Goal: Information Seeking & Learning: Learn about a topic

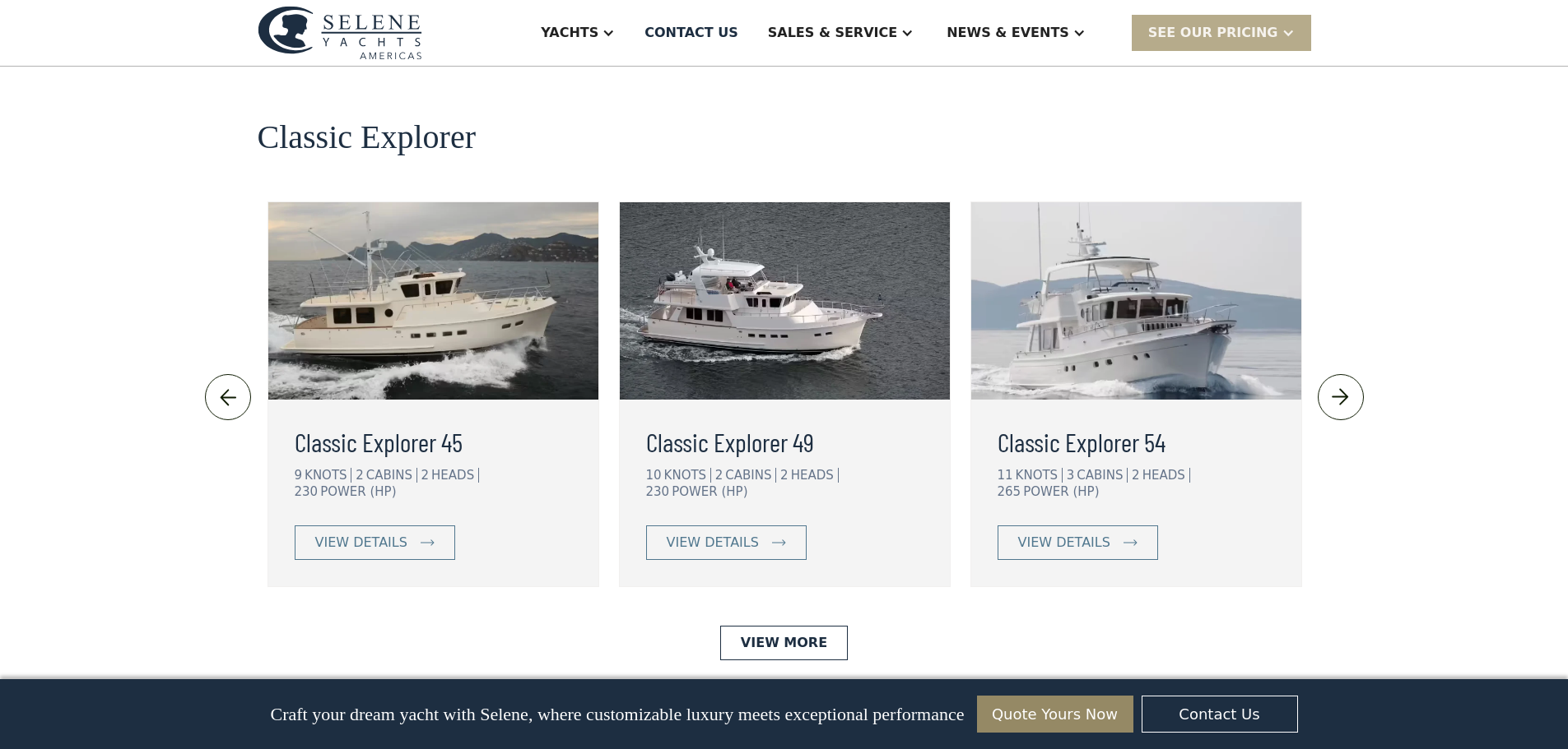
scroll to position [3537, 0]
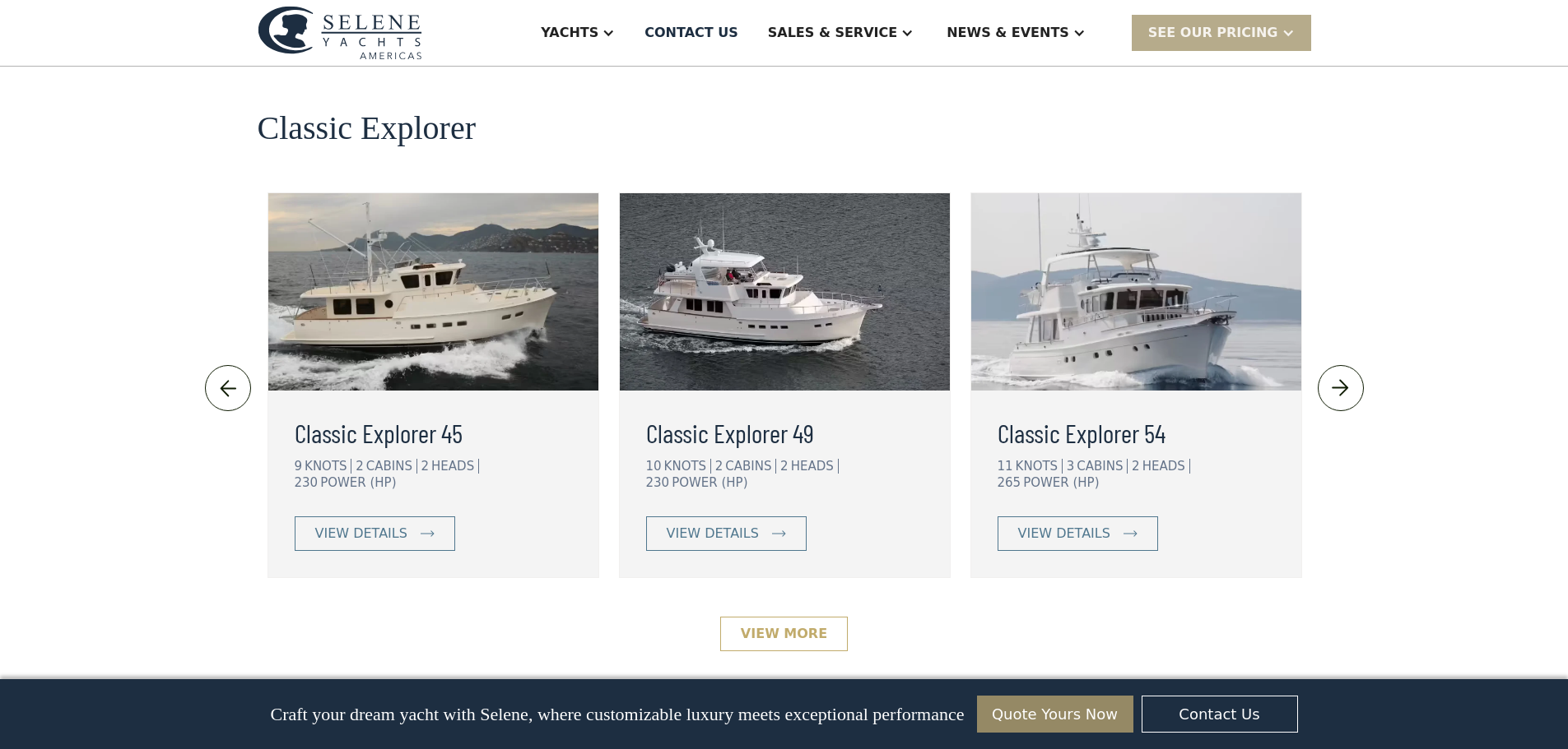
click at [805, 617] on link "View More" at bounding box center [784, 634] width 128 height 35
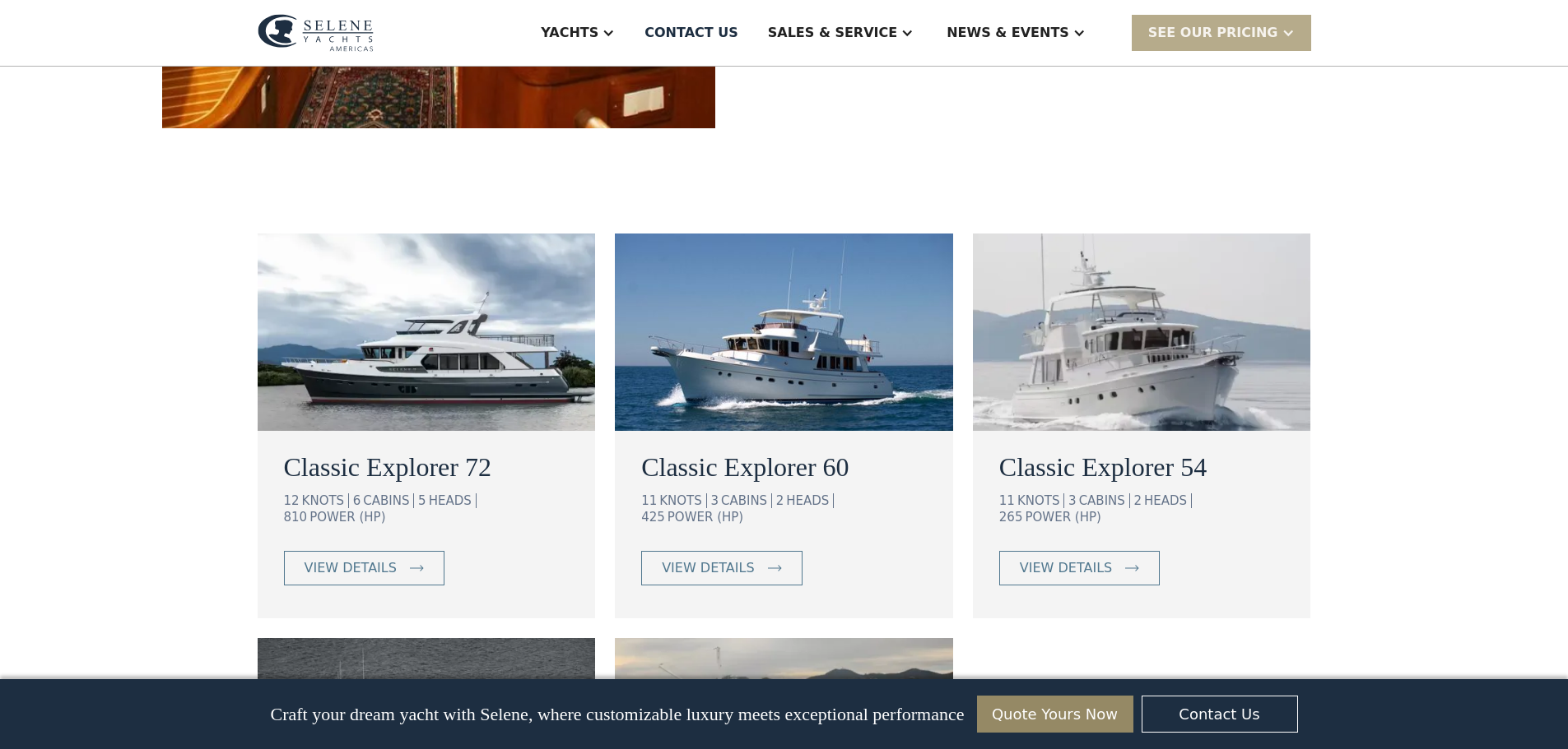
scroll to position [822, 0]
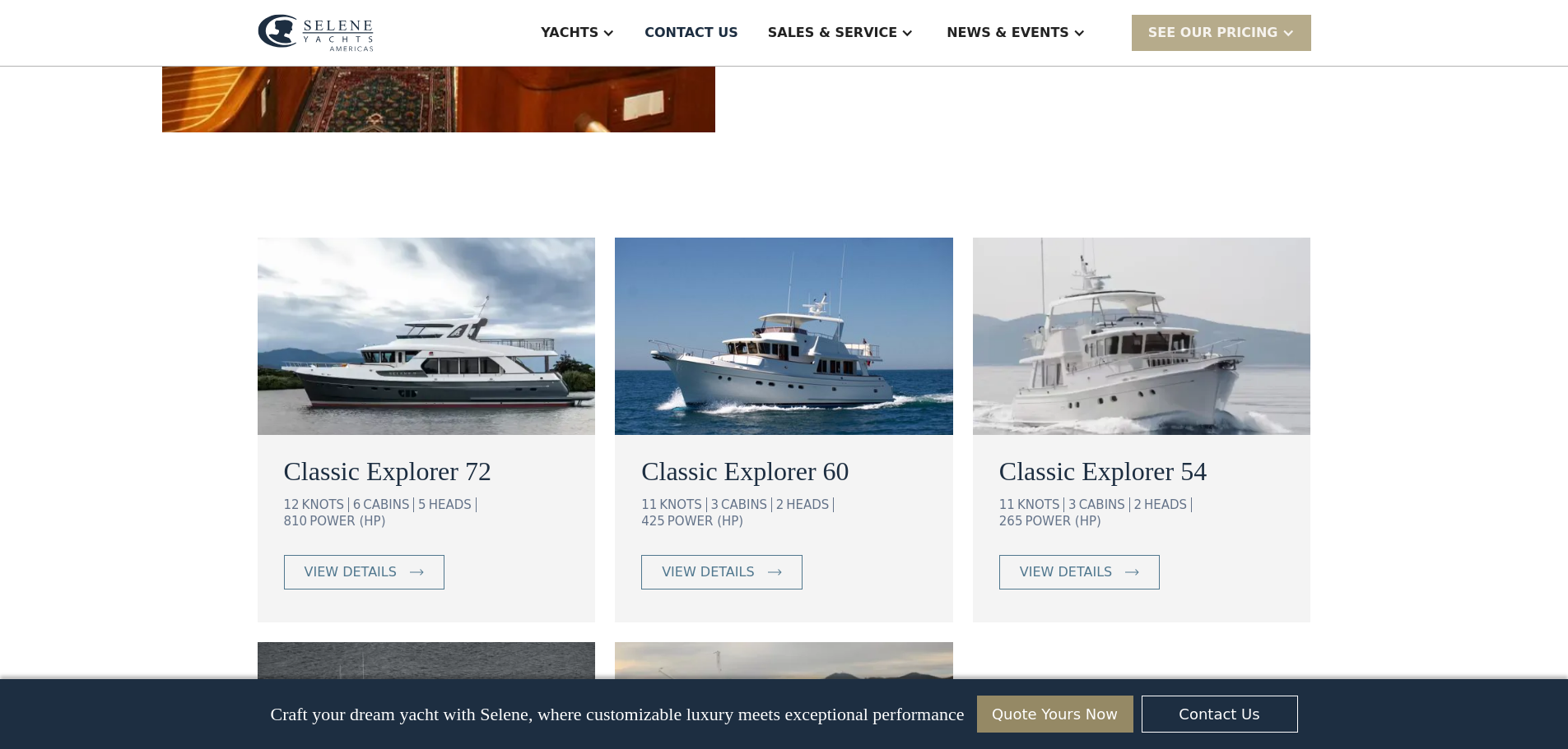
click at [386, 375] on img at bounding box center [427, 336] width 338 height 198
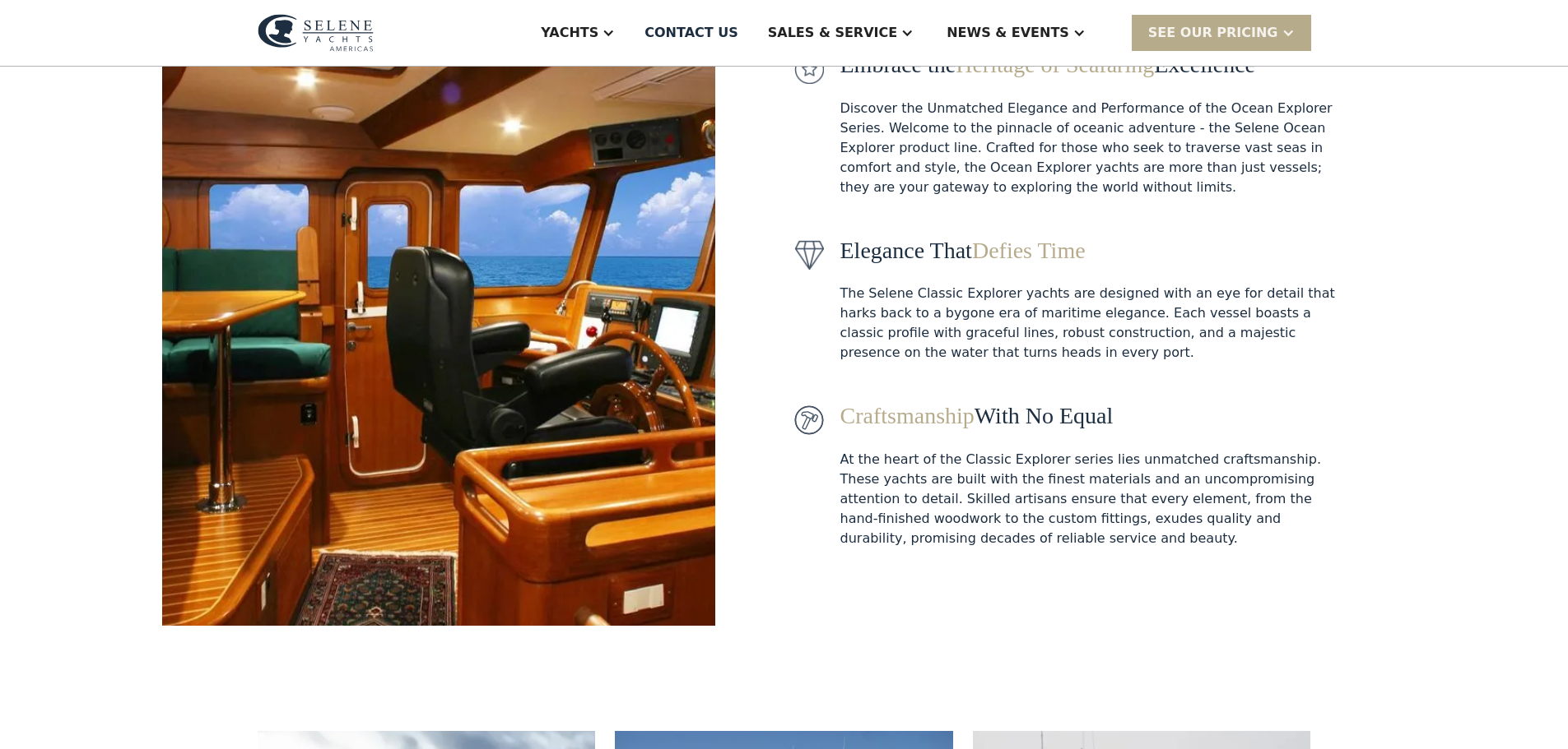
scroll to position [0, 0]
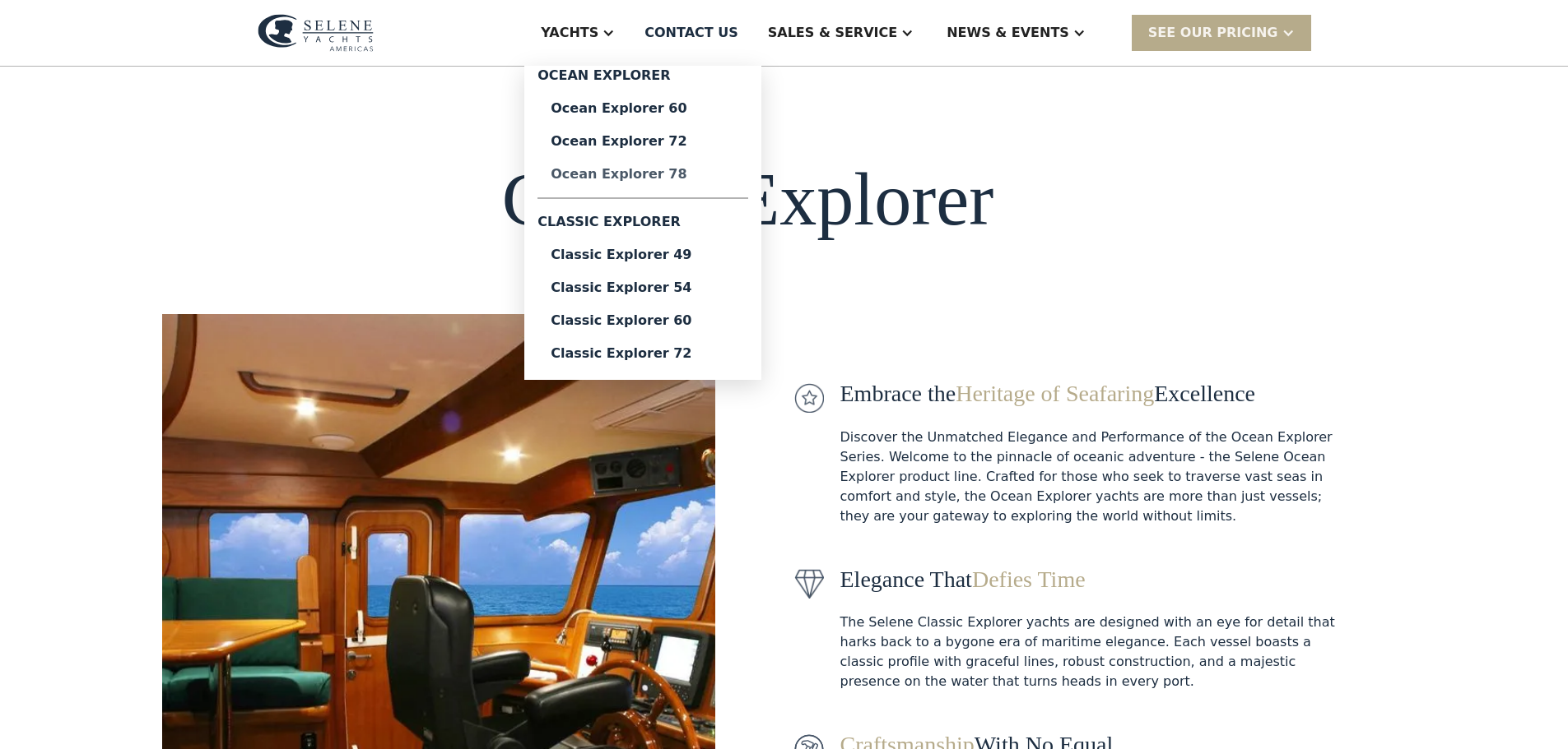
click at [688, 172] on div "Ocean Explorer 78" at bounding box center [643, 173] width 185 height 13
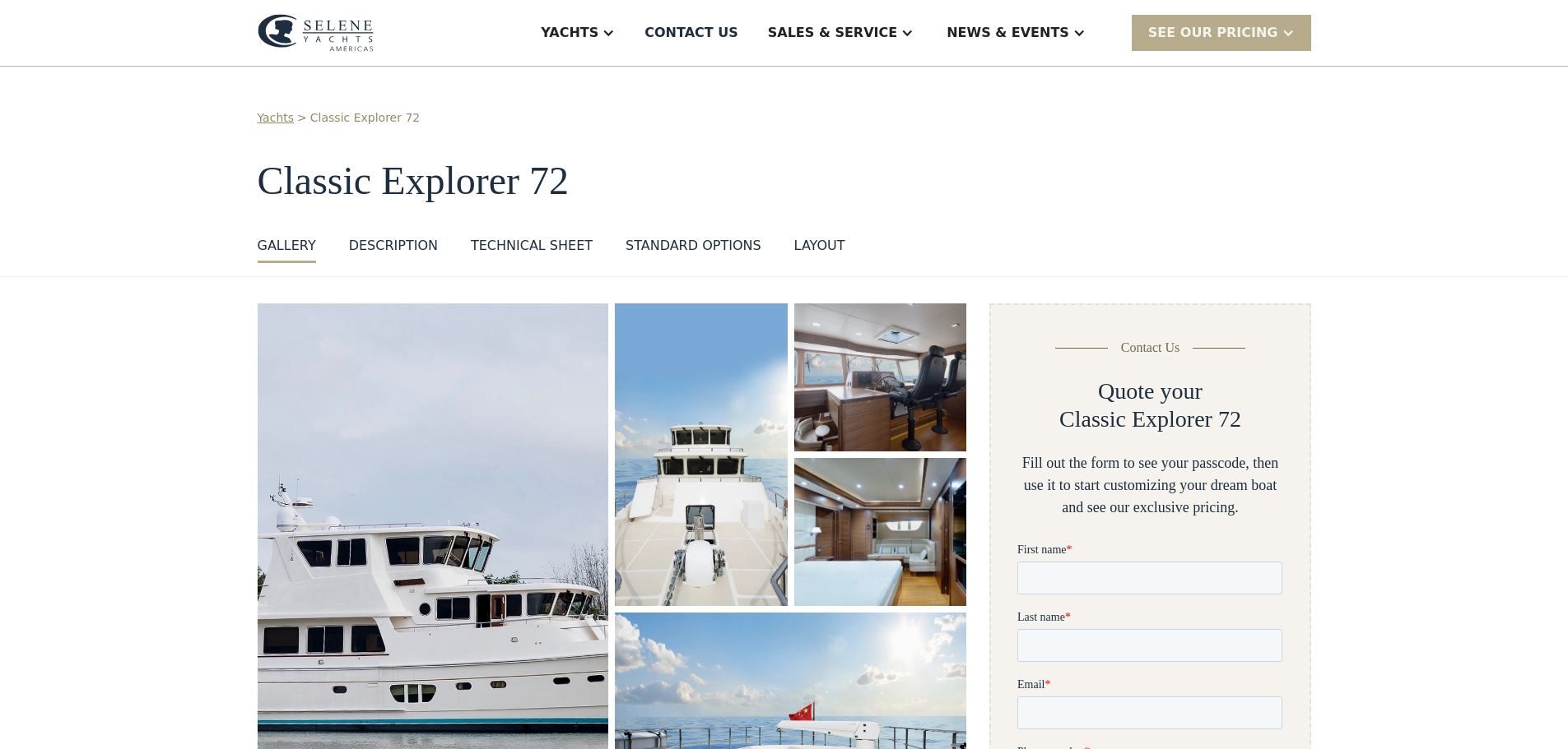
click at [491, 455] on img "open lightbox" at bounding box center [433, 576] width 373 height 576
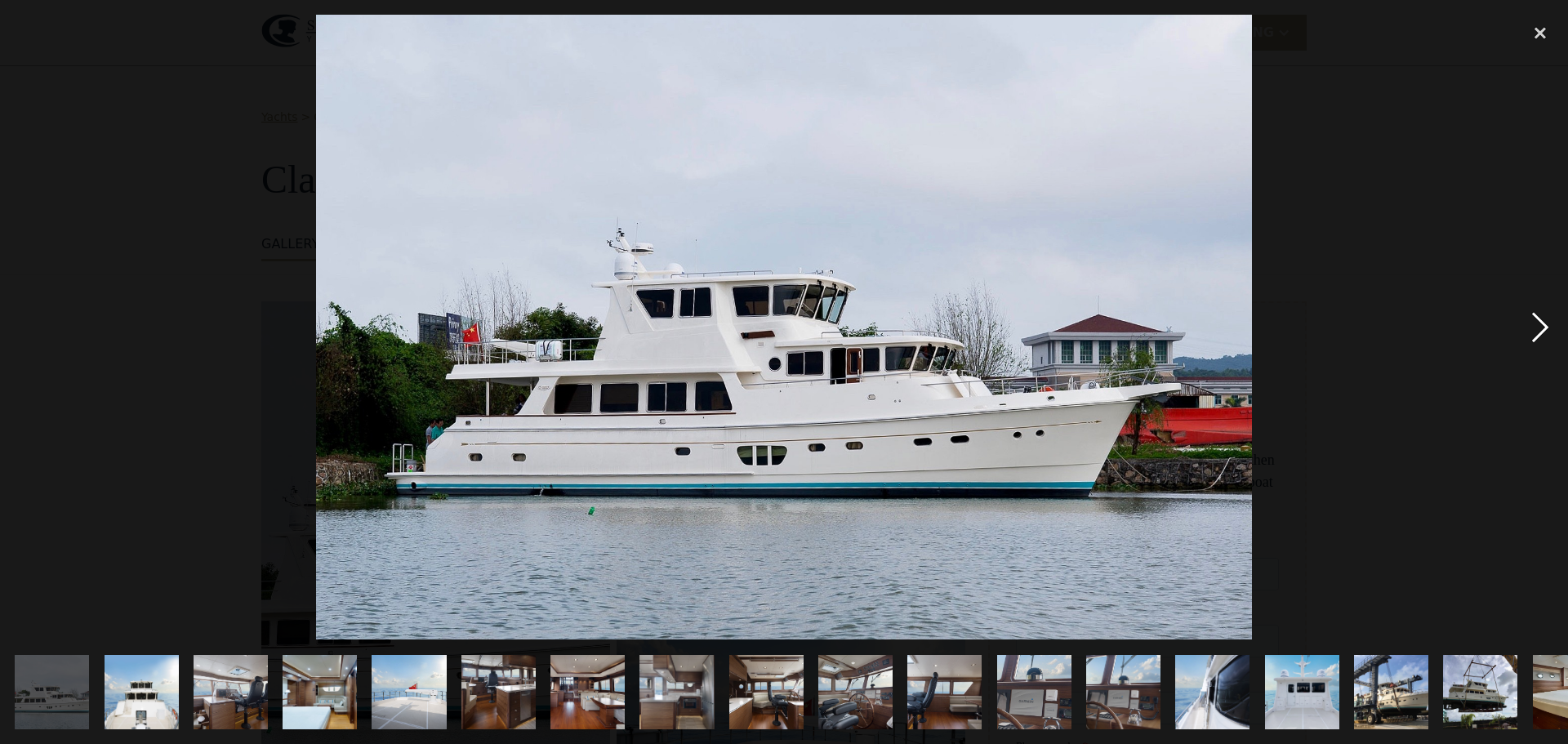
click at [1535, 337] on div "next image" at bounding box center [1540, 327] width 56 height 625
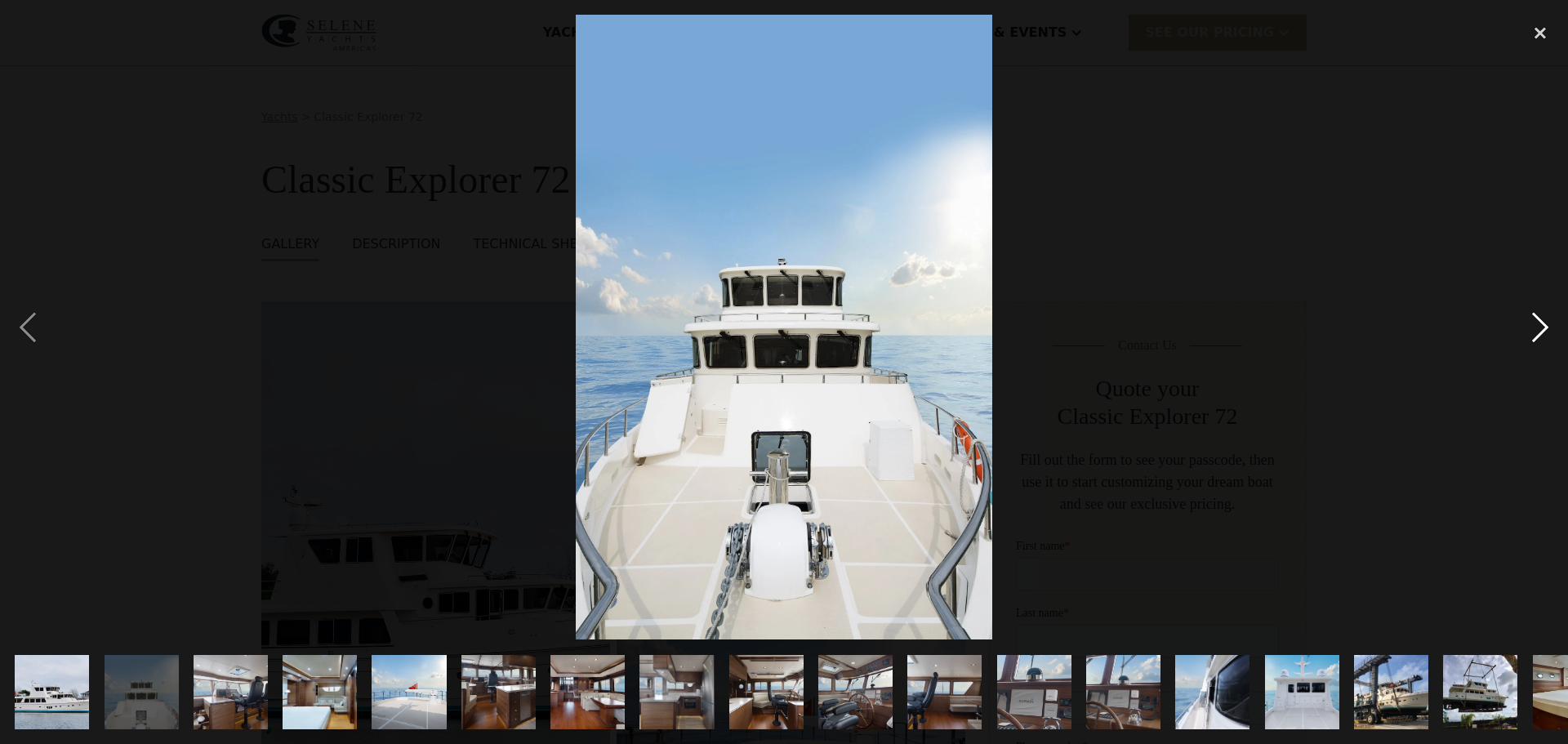
click at [1535, 337] on div "next image" at bounding box center [1540, 327] width 56 height 625
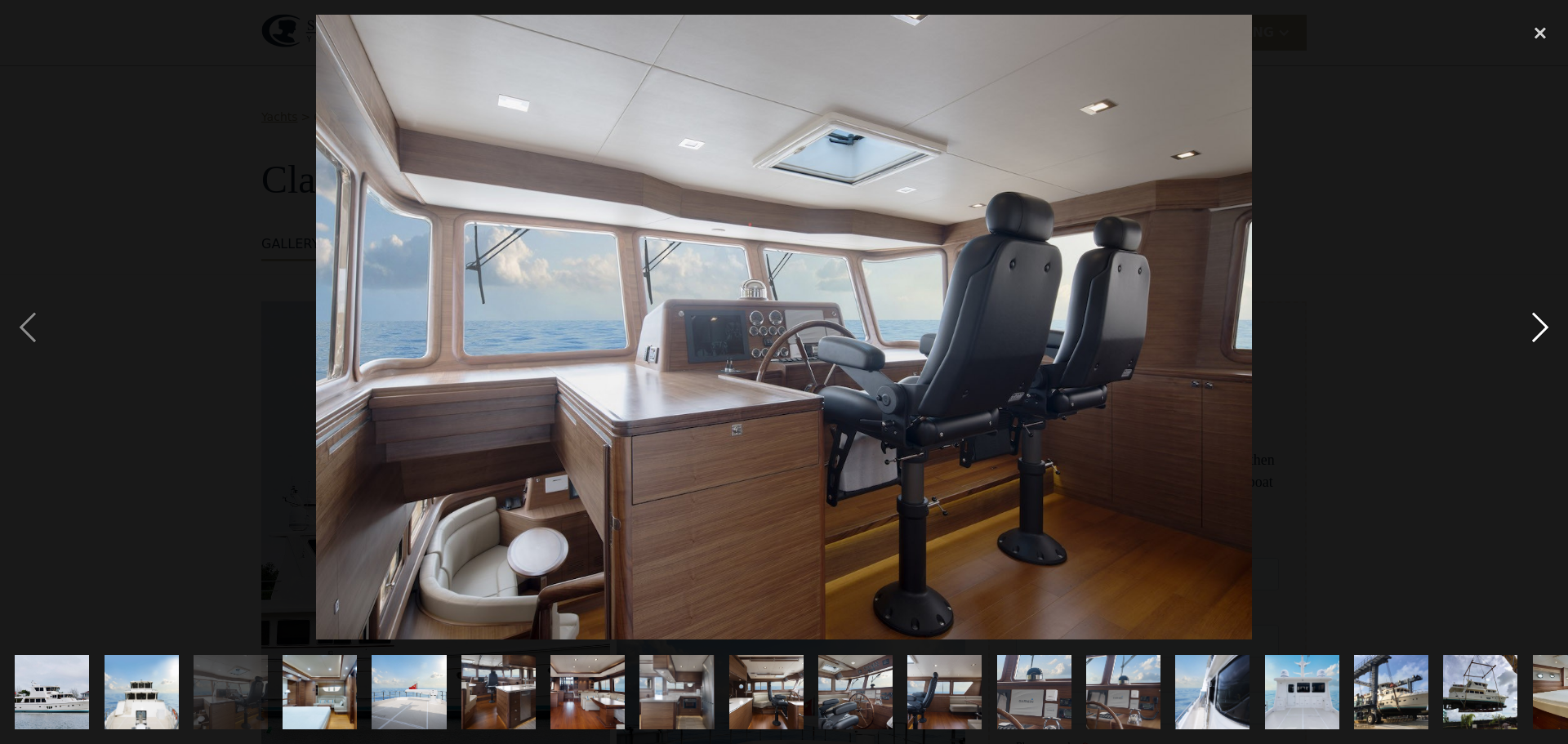
click at [1535, 337] on div "next image" at bounding box center [1540, 327] width 56 height 625
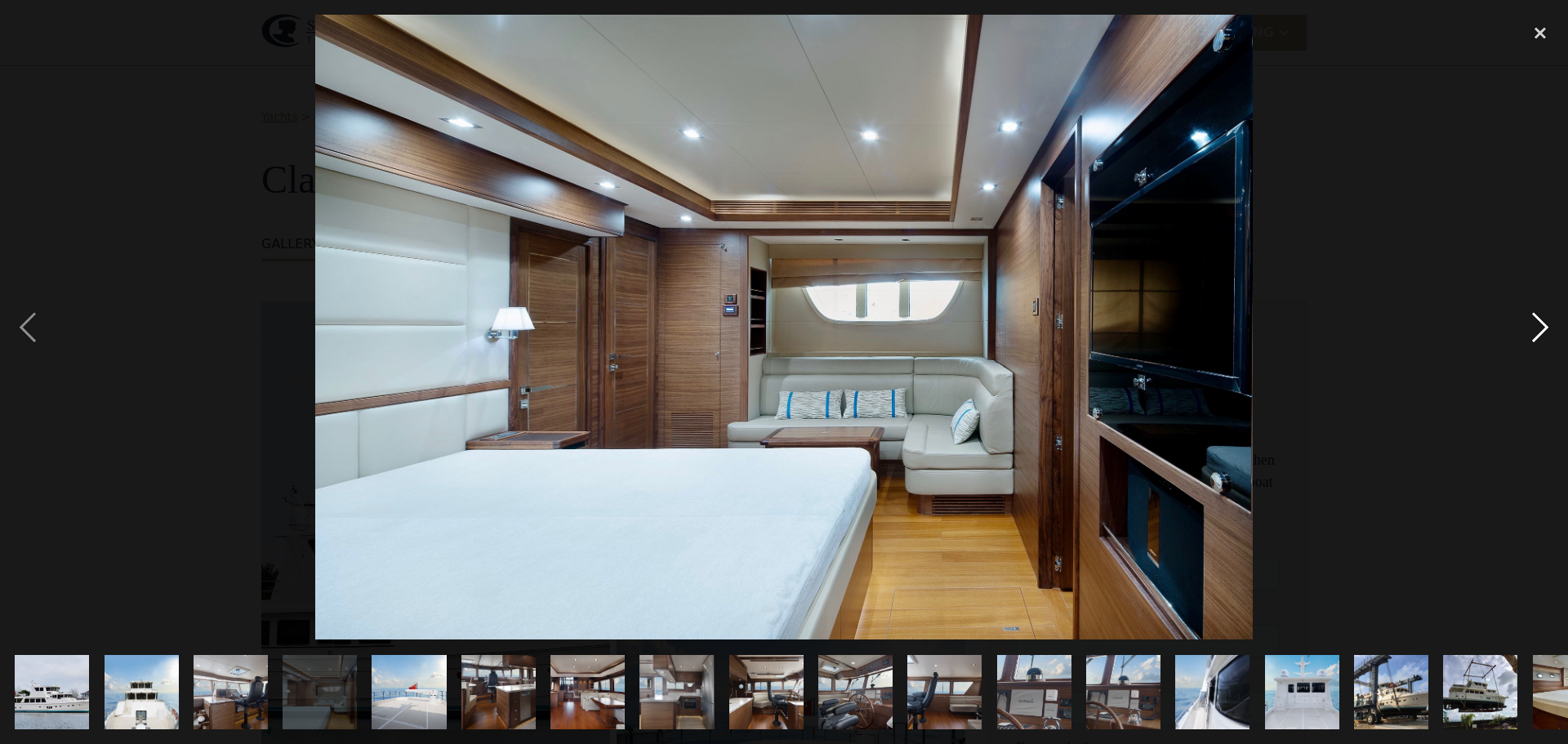
click at [1535, 337] on div "next image" at bounding box center [1540, 327] width 56 height 625
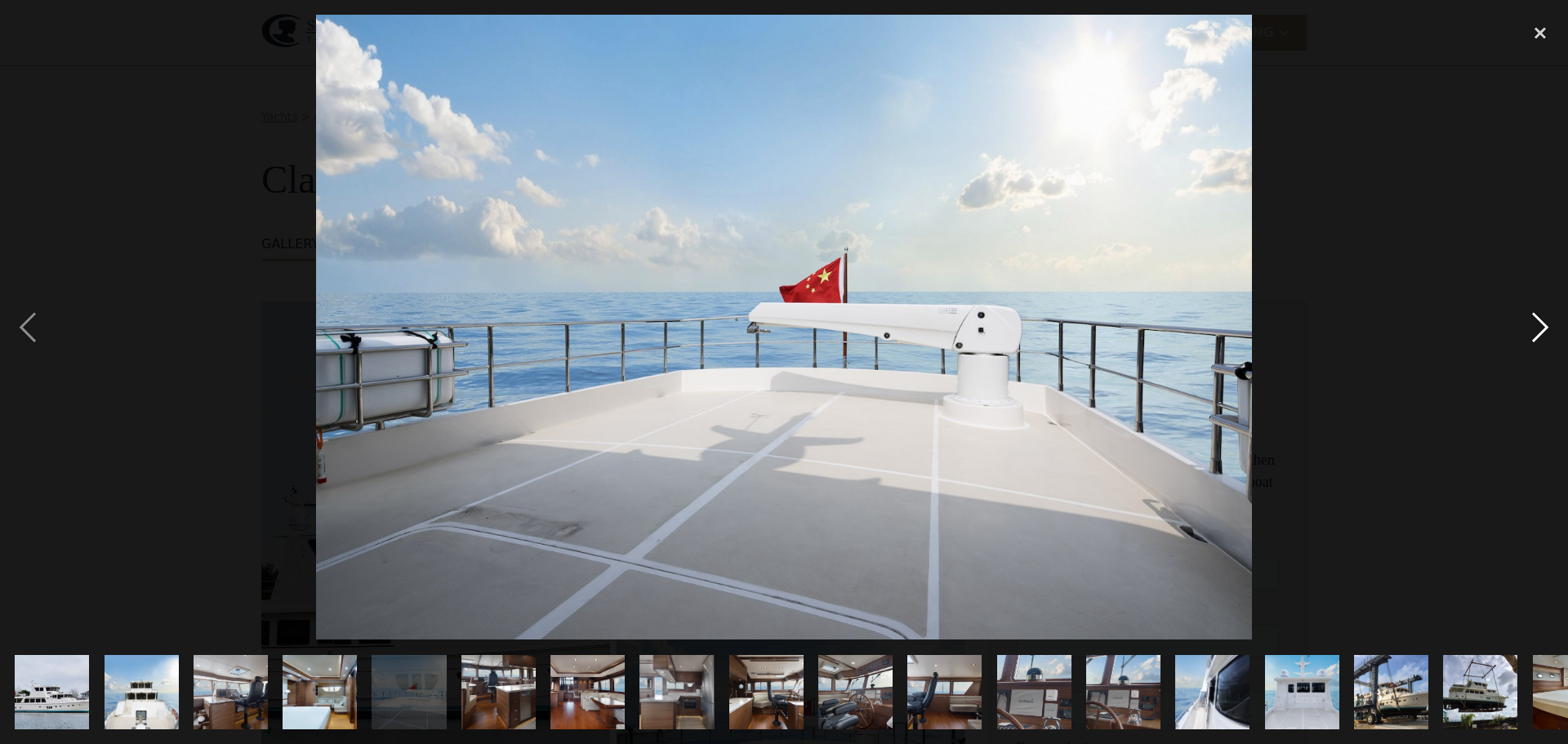
click at [1535, 337] on div "next image" at bounding box center [1540, 327] width 56 height 625
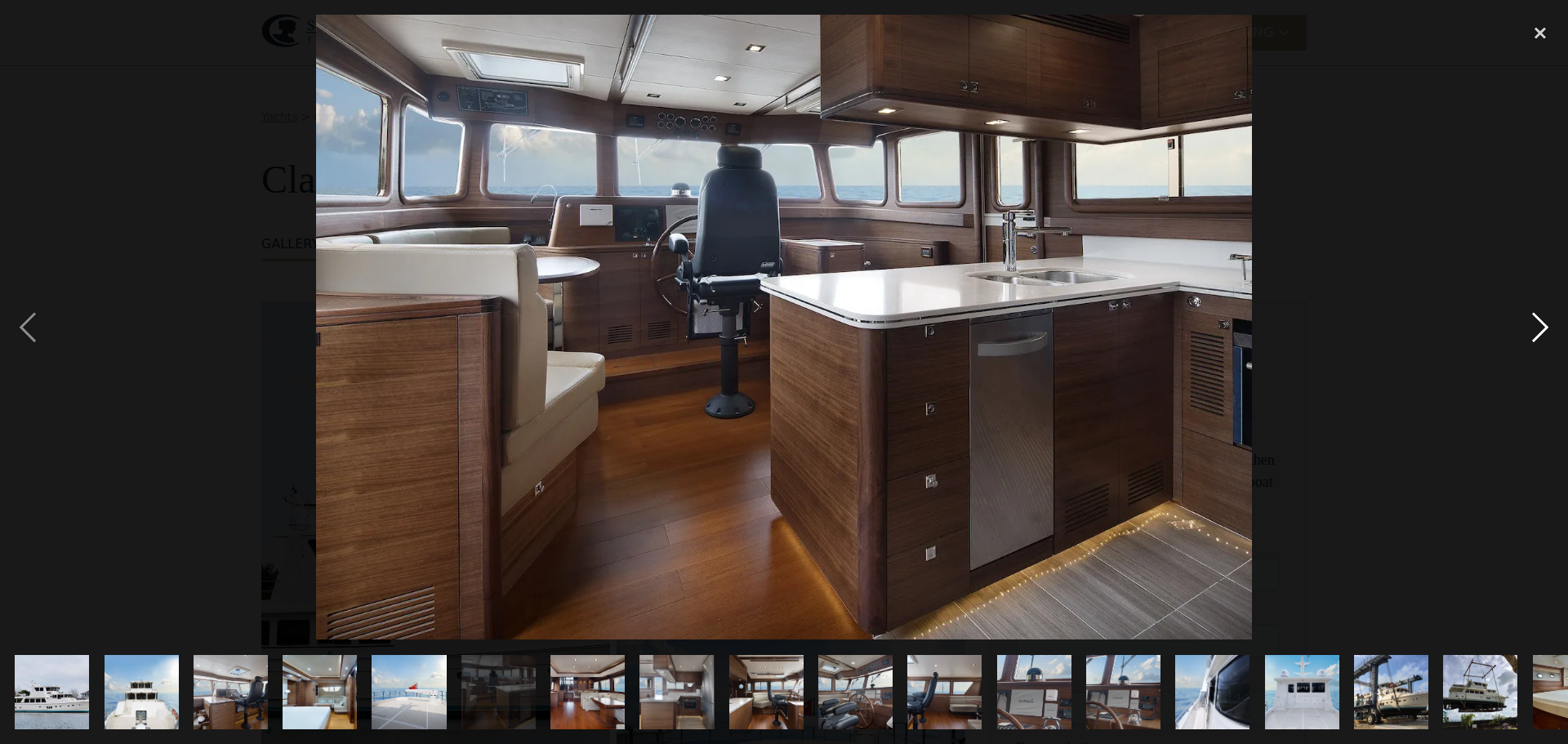
click at [1535, 337] on div "next image" at bounding box center [1540, 327] width 56 height 625
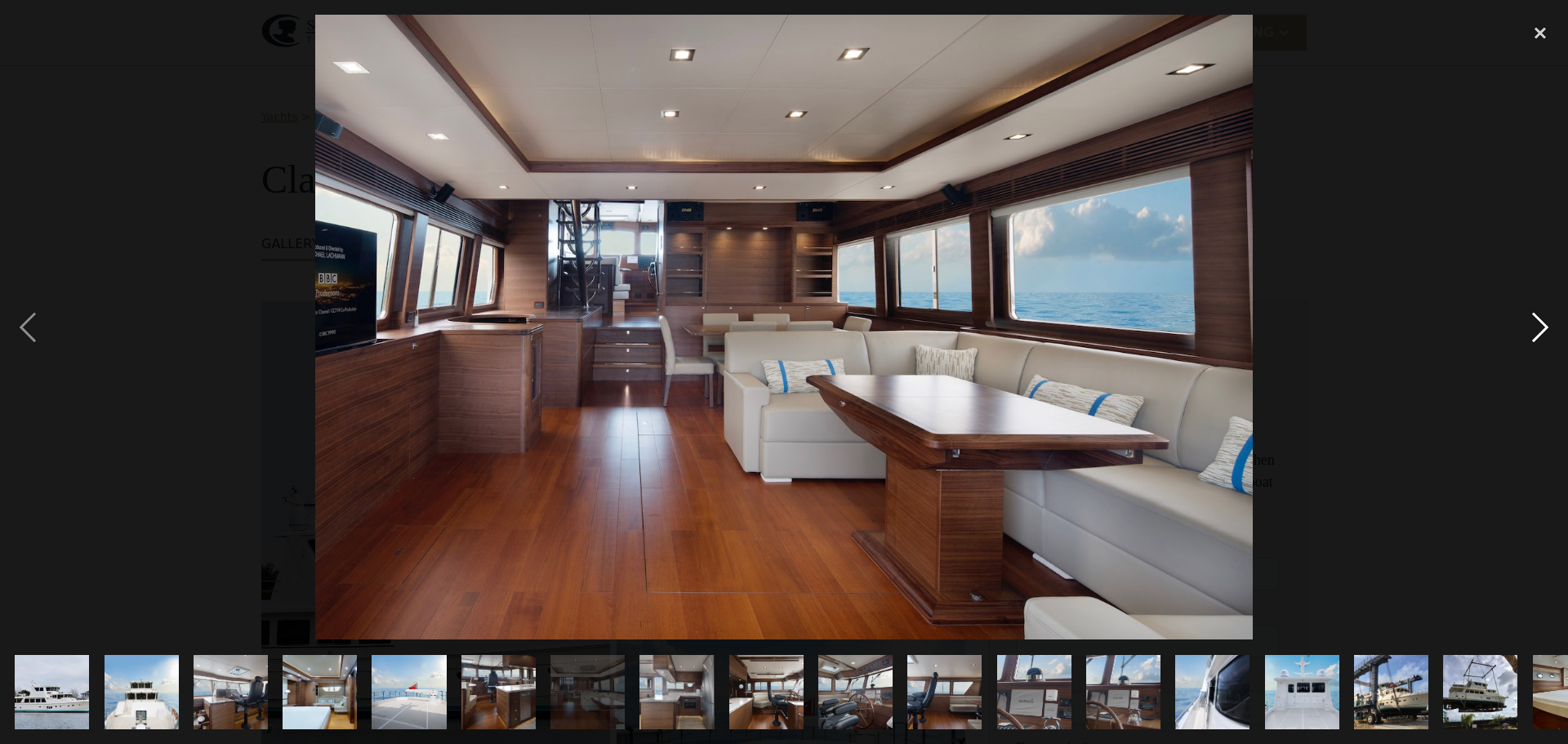
click at [1535, 337] on div "next image" at bounding box center [1540, 327] width 56 height 625
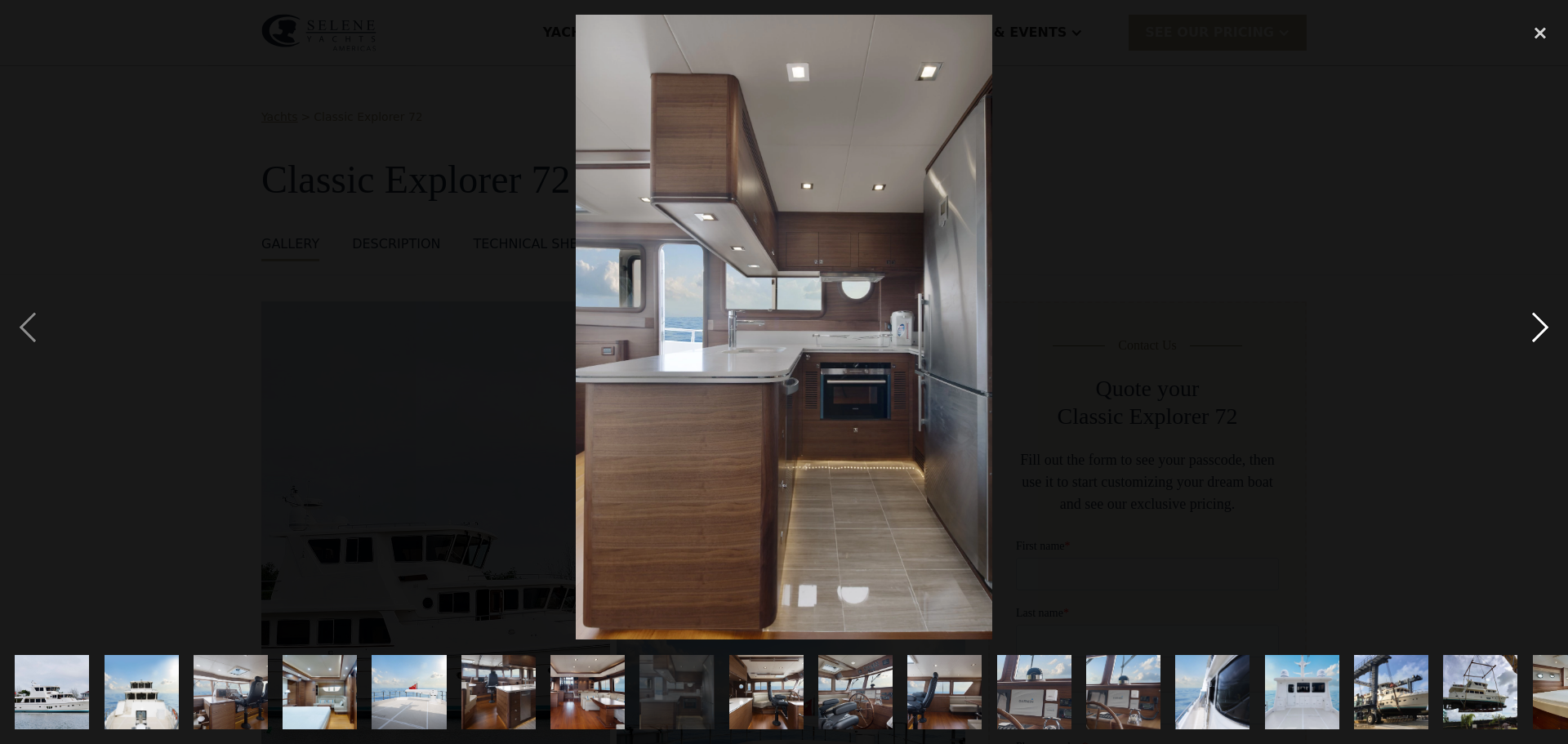
click at [1535, 337] on div "next image" at bounding box center [1540, 327] width 56 height 625
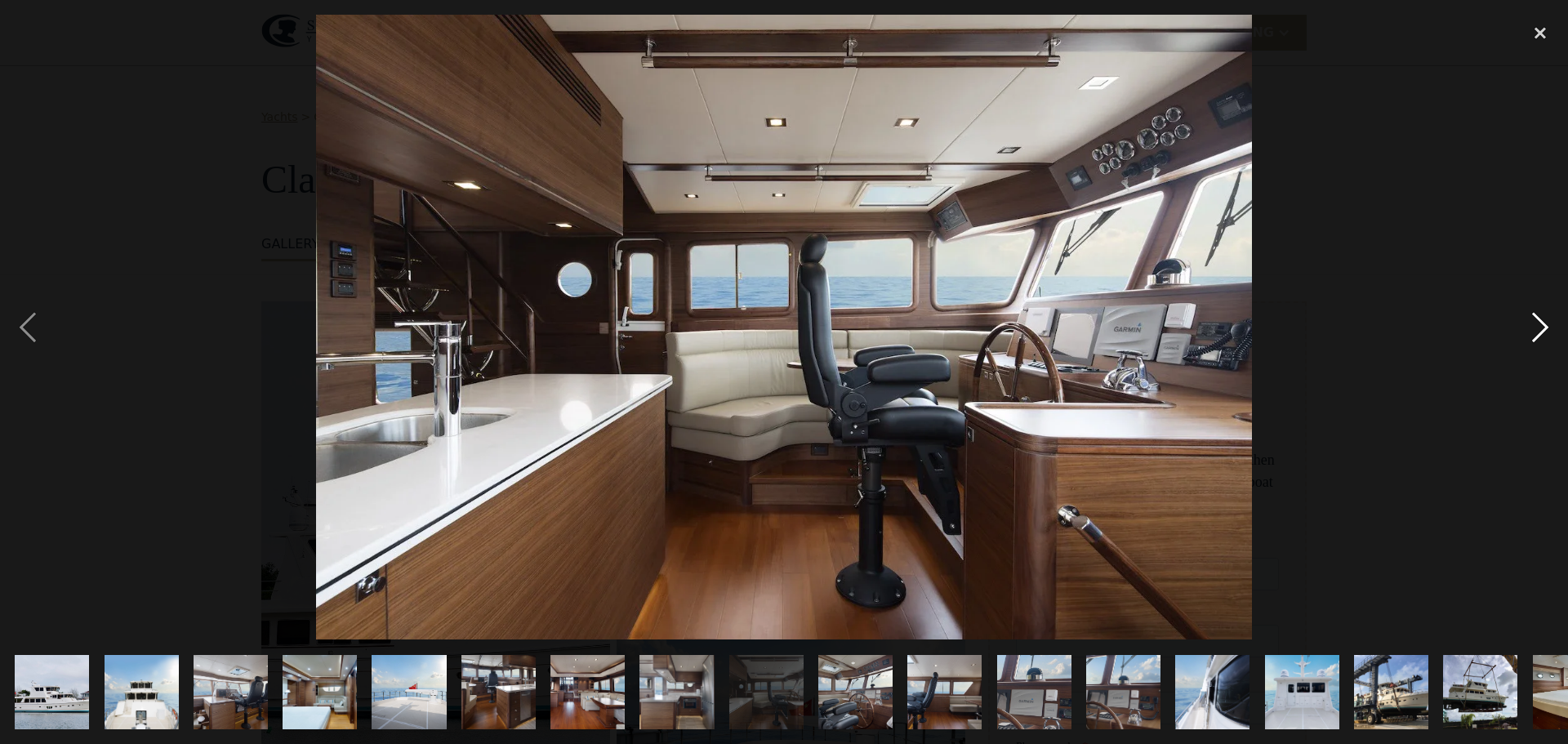
click at [1535, 337] on div "next image" at bounding box center [1540, 327] width 56 height 625
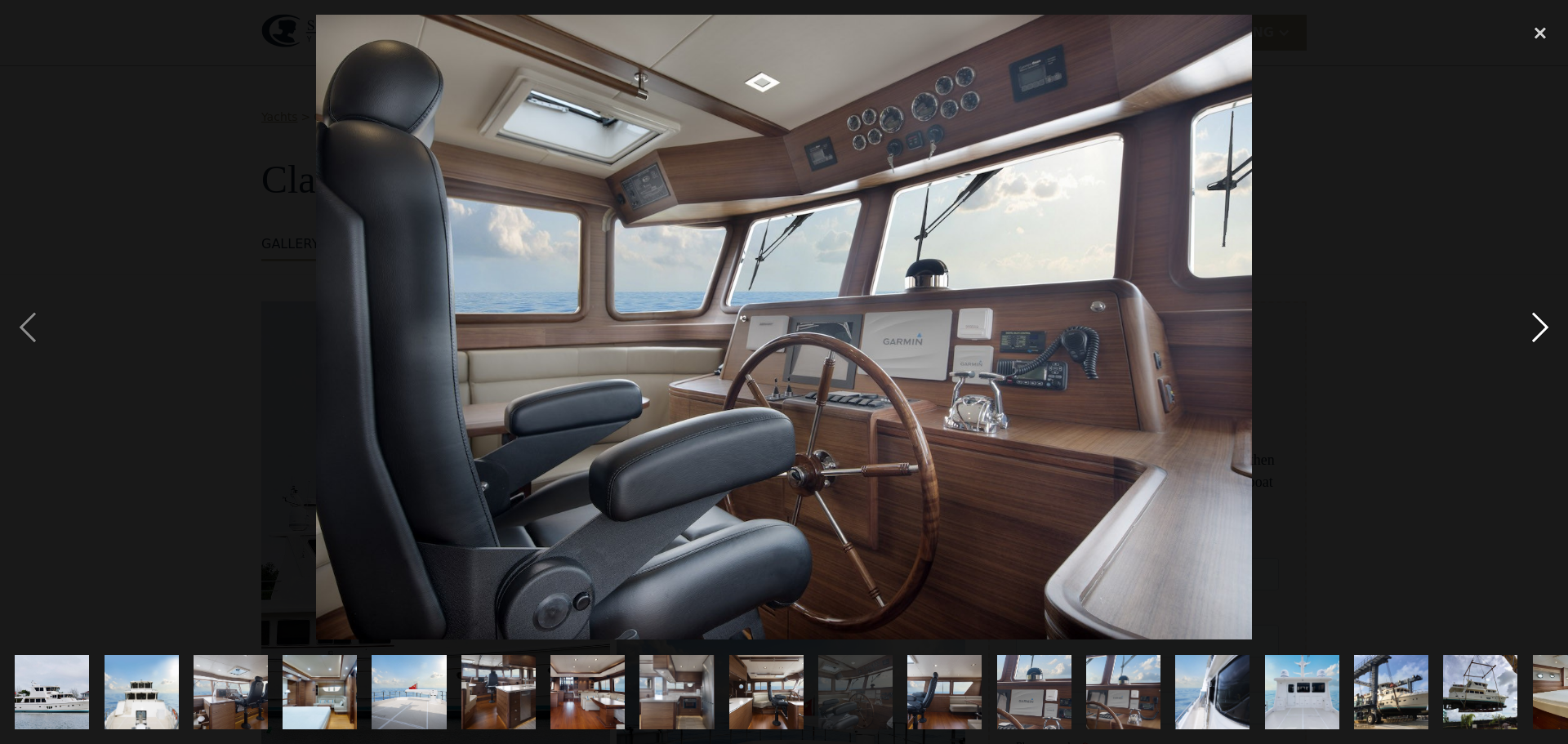
click at [1535, 337] on div "next image" at bounding box center [1540, 327] width 56 height 625
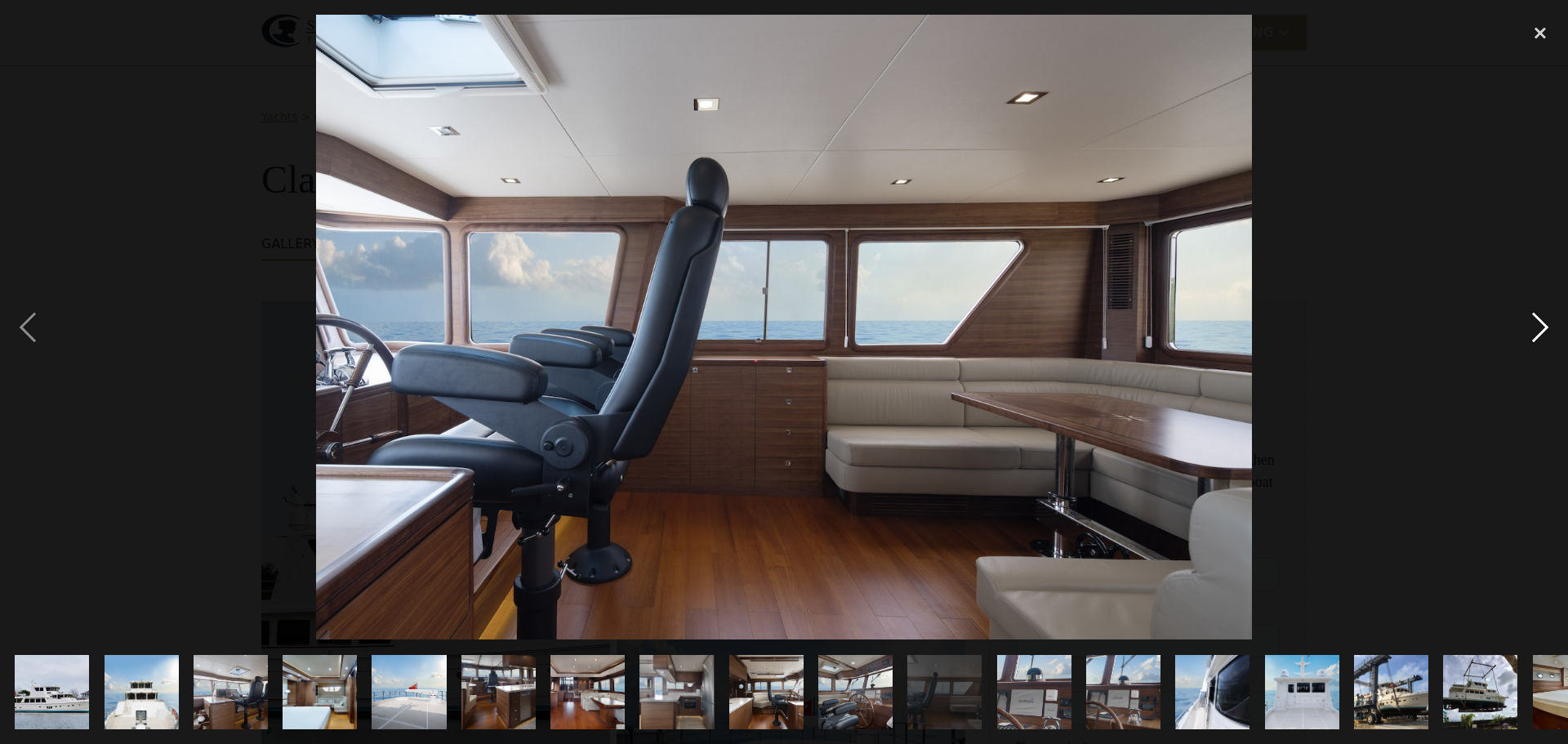
click at [1535, 337] on div "next image" at bounding box center [1540, 327] width 56 height 625
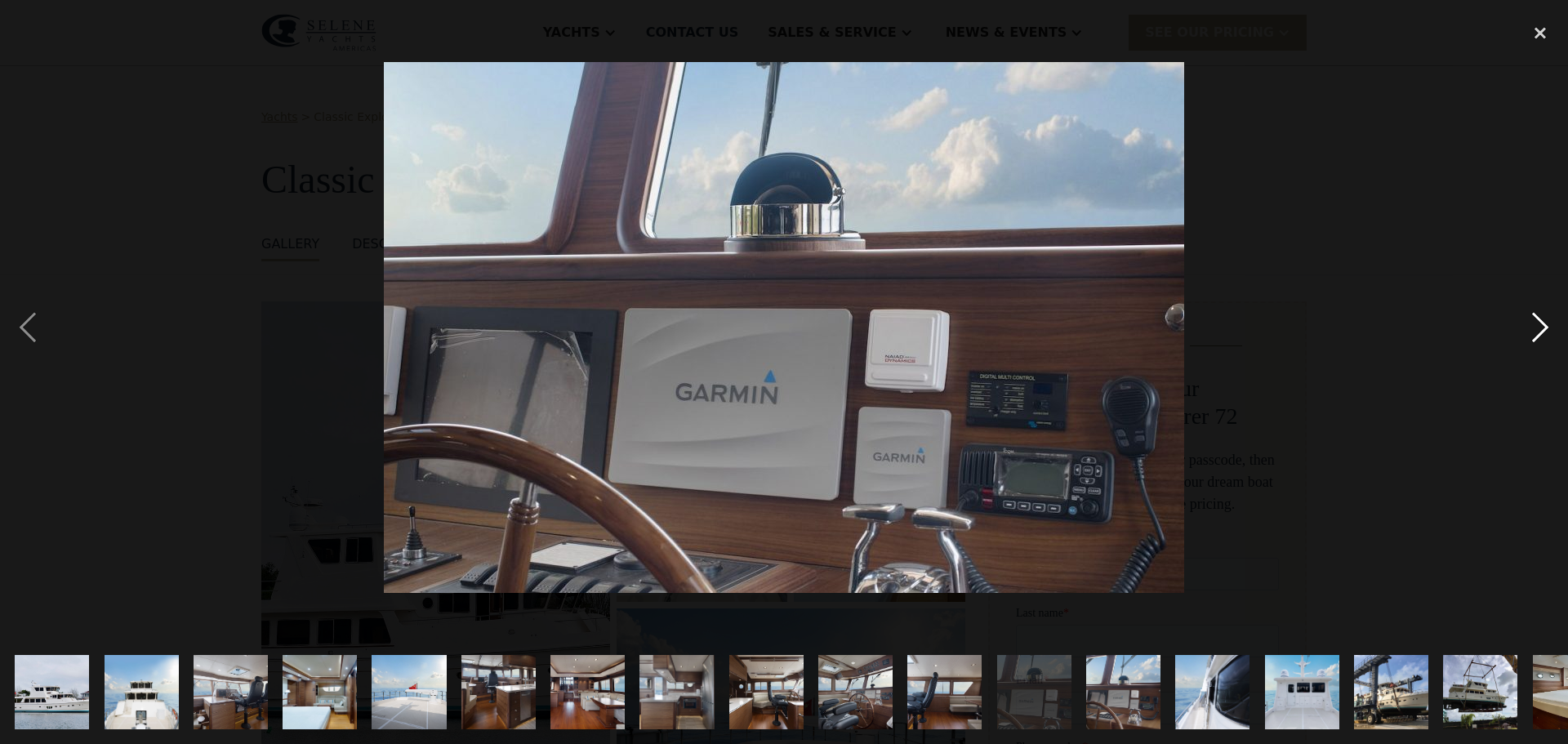
click at [1535, 337] on div "next image" at bounding box center [1540, 327] width 56 height 625
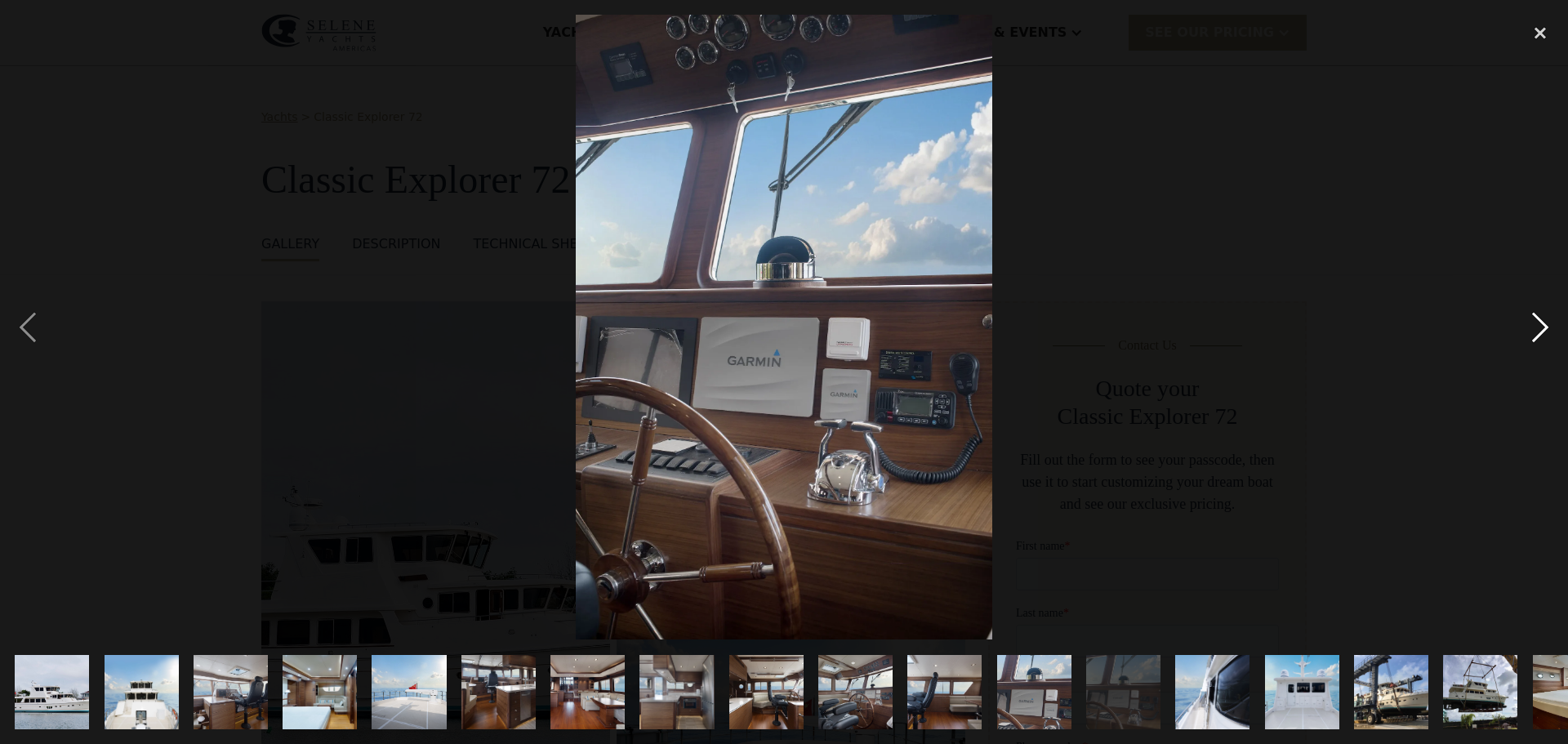
click at [1535, 337] on div "next image" at bounding box center [1540, 327] width 56 height 625
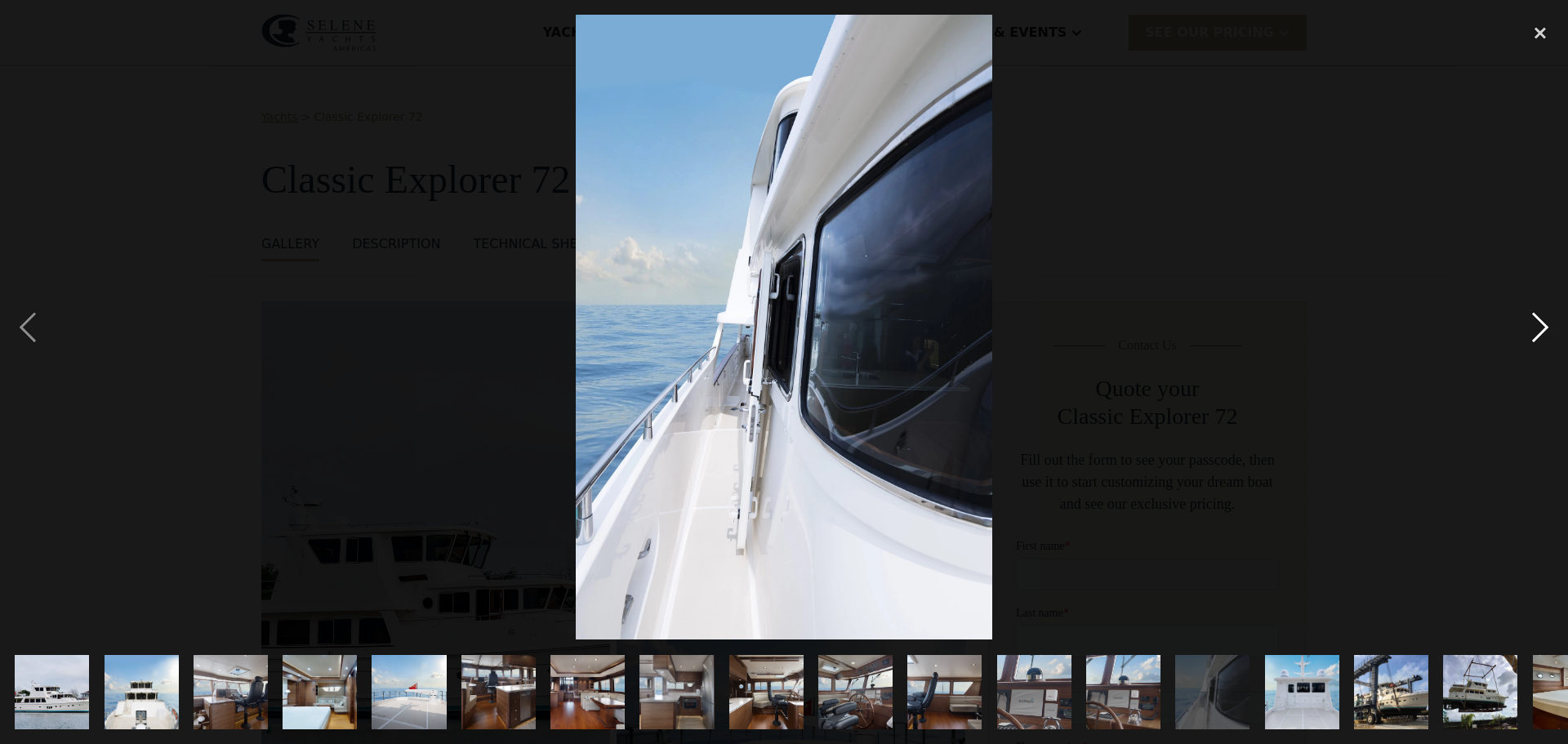
click at [1535, 337] on div "next image" at bounding box center [1540, 327] width 56 height 625
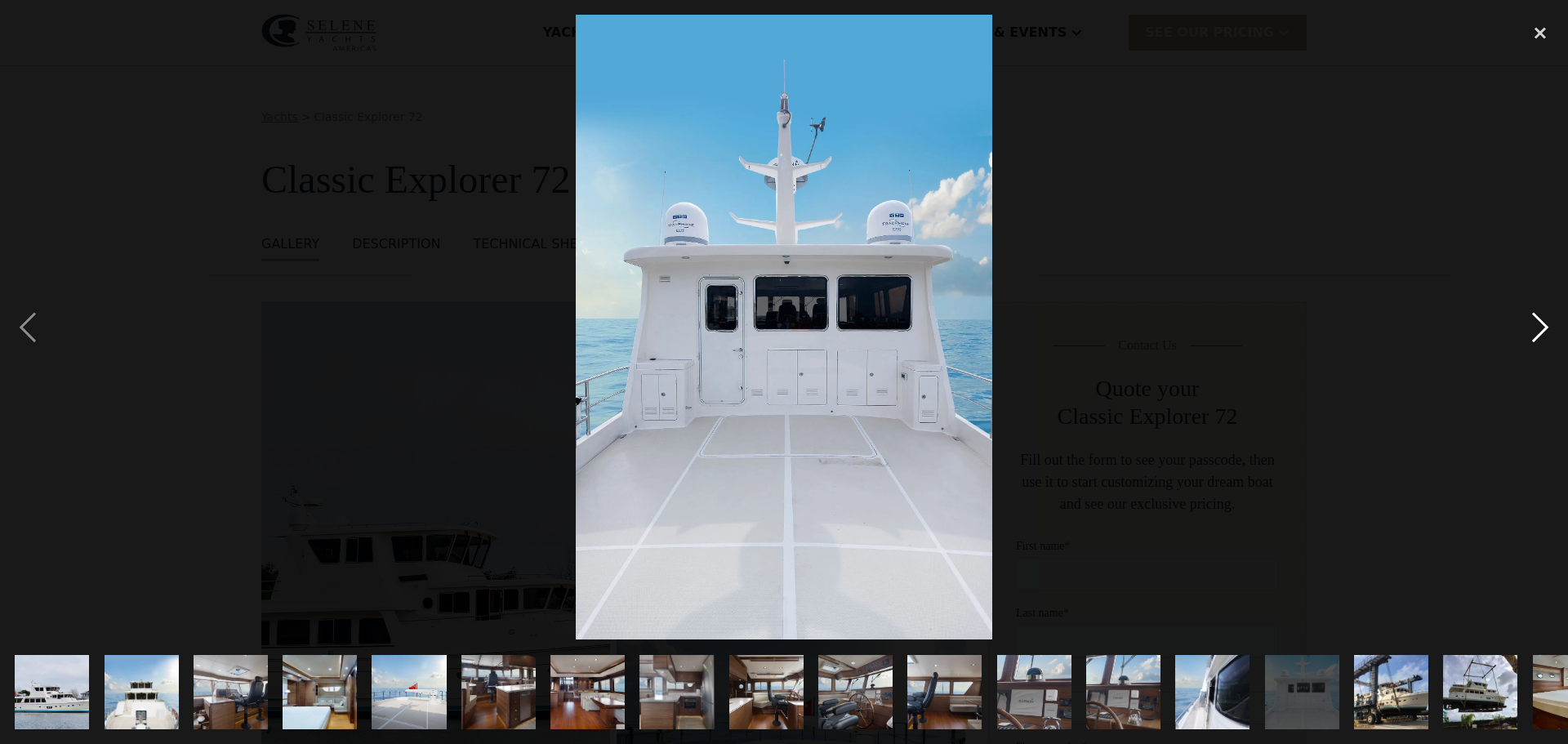
click at [1535, 337] on div "next image" at bounding box center [1540, 327] width 56 height 625
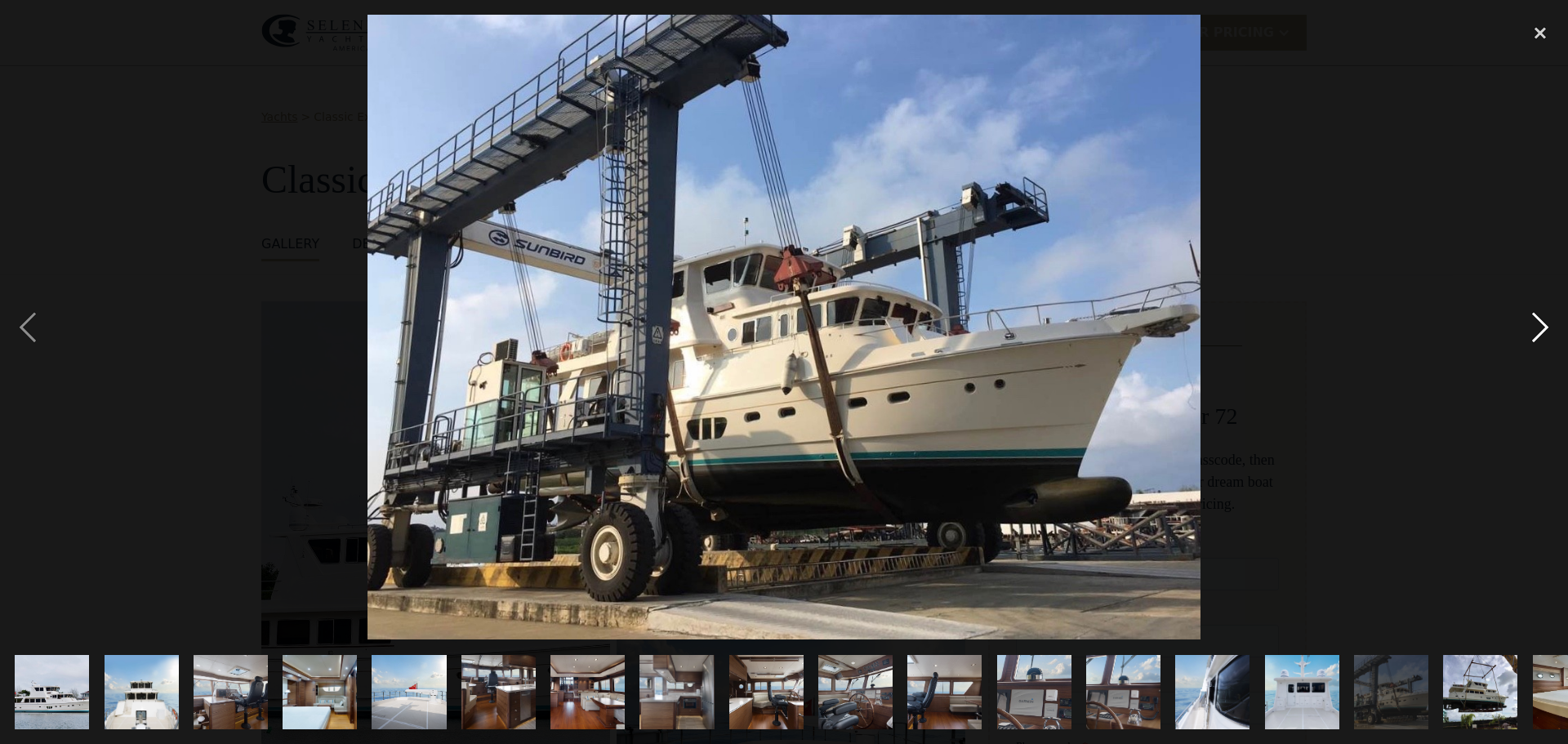
click at [1535, 337] on div "next image" at bounding box center [1540, 327] width 56 height 625
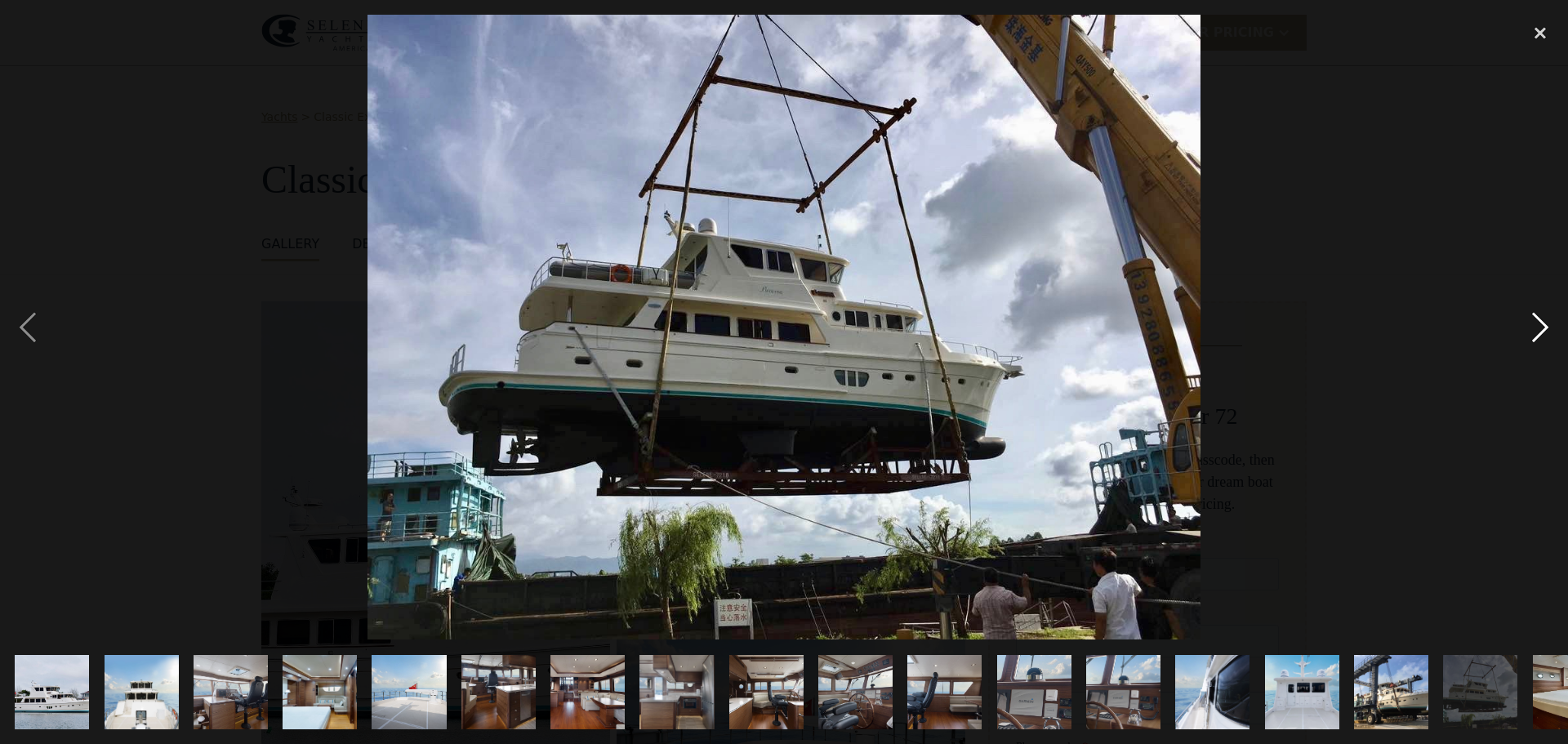
click at [1535, 337] on div "next image" at bounding box center [1540, 327] width 56 height 625
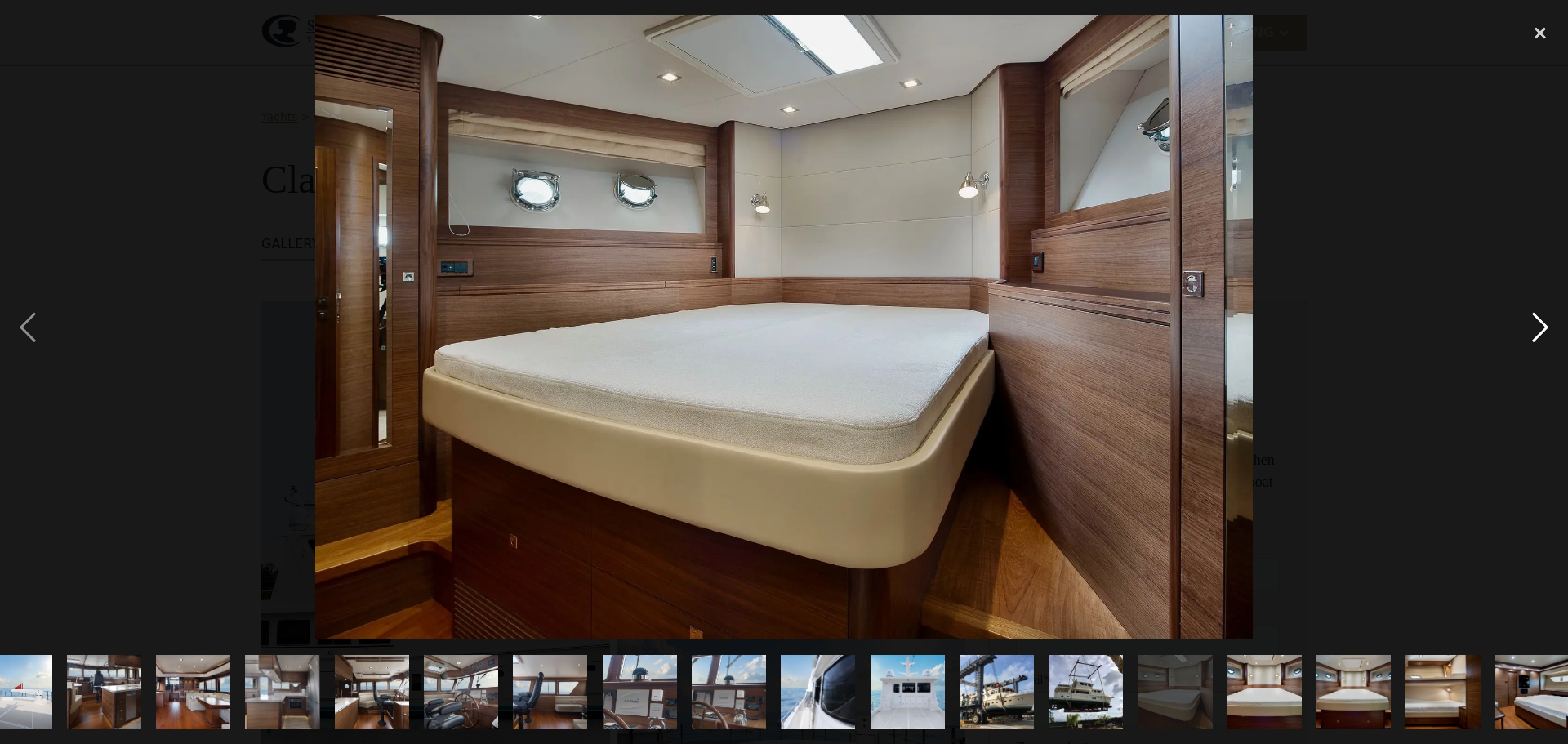
scroll to position [0, 410]
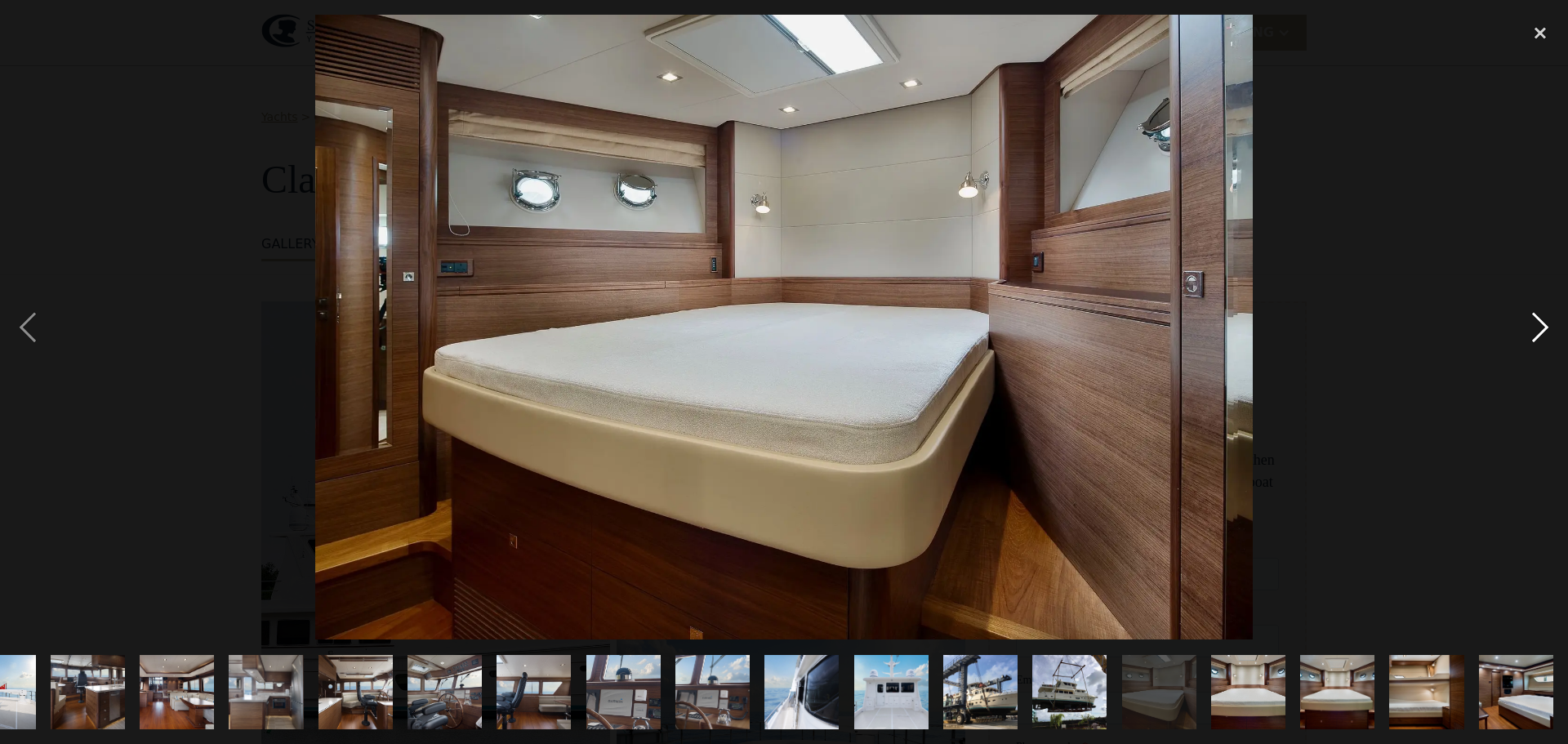
click at [1535, 337] on div "next image" at bounding box center [1540, 327] width 56 height 625
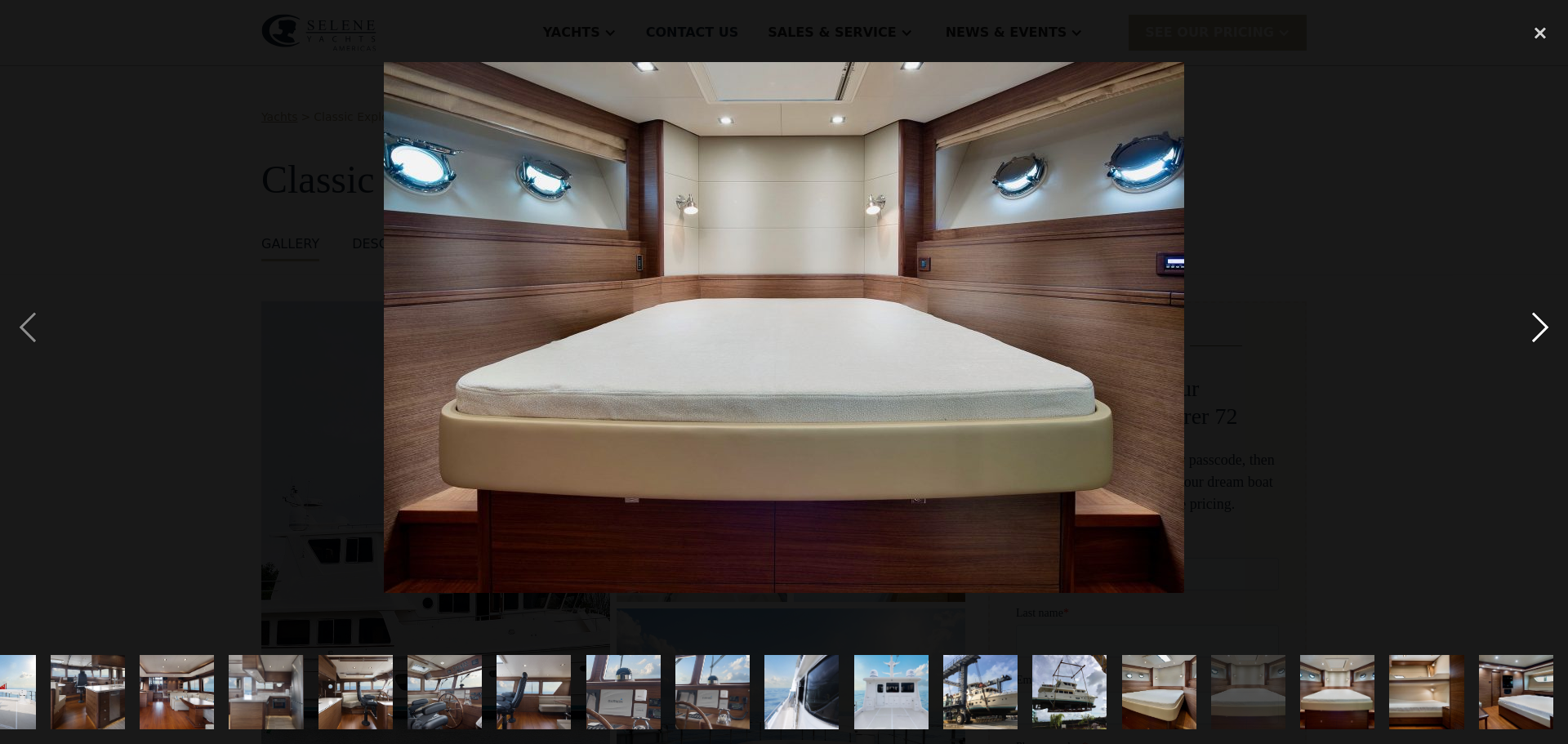
click at [1535, 337] on div "next image" at bounding box center [1540, 327] width 56 height 625
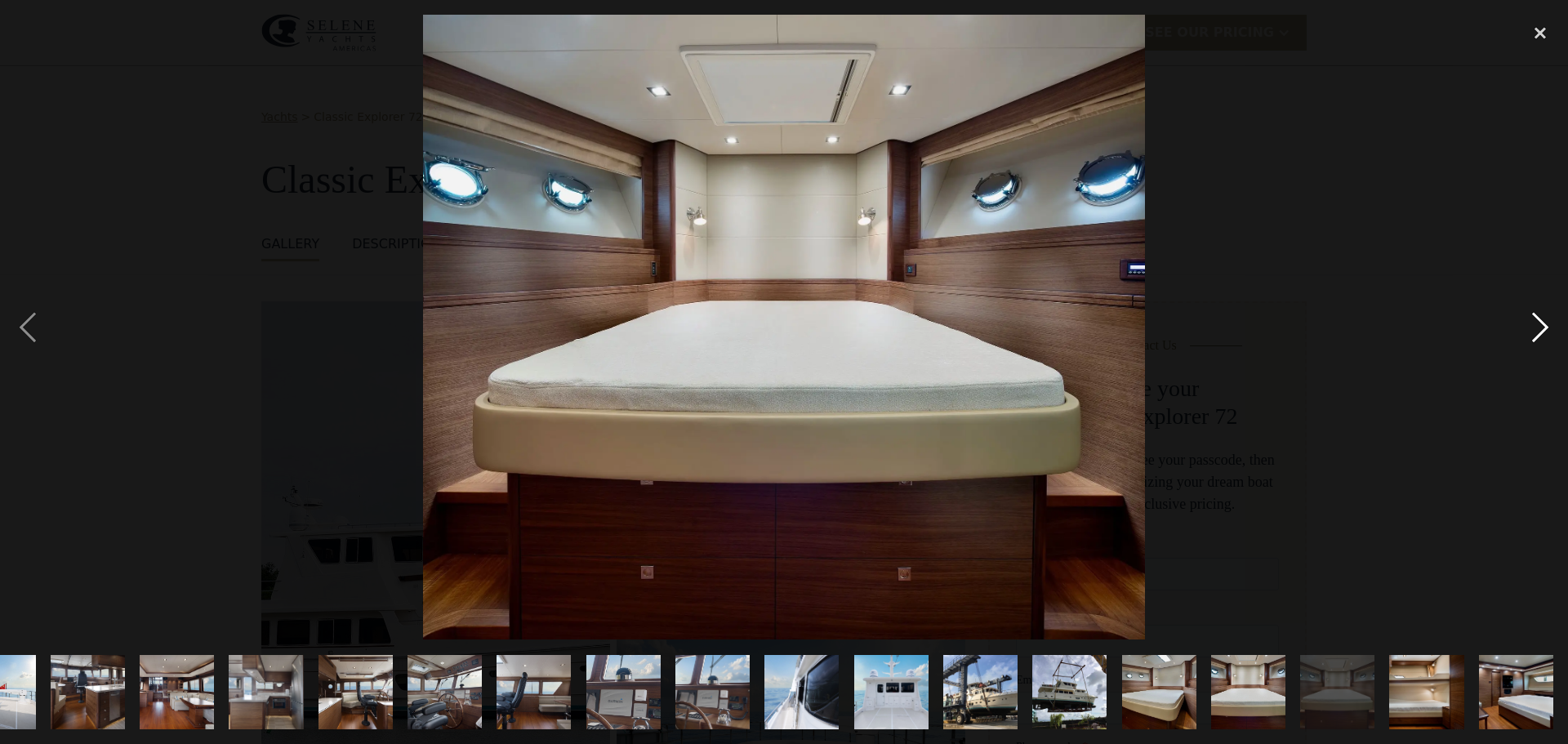
click at [1535, 337] on div "next image" at bounding box center [1540, 327] width 56 height 625
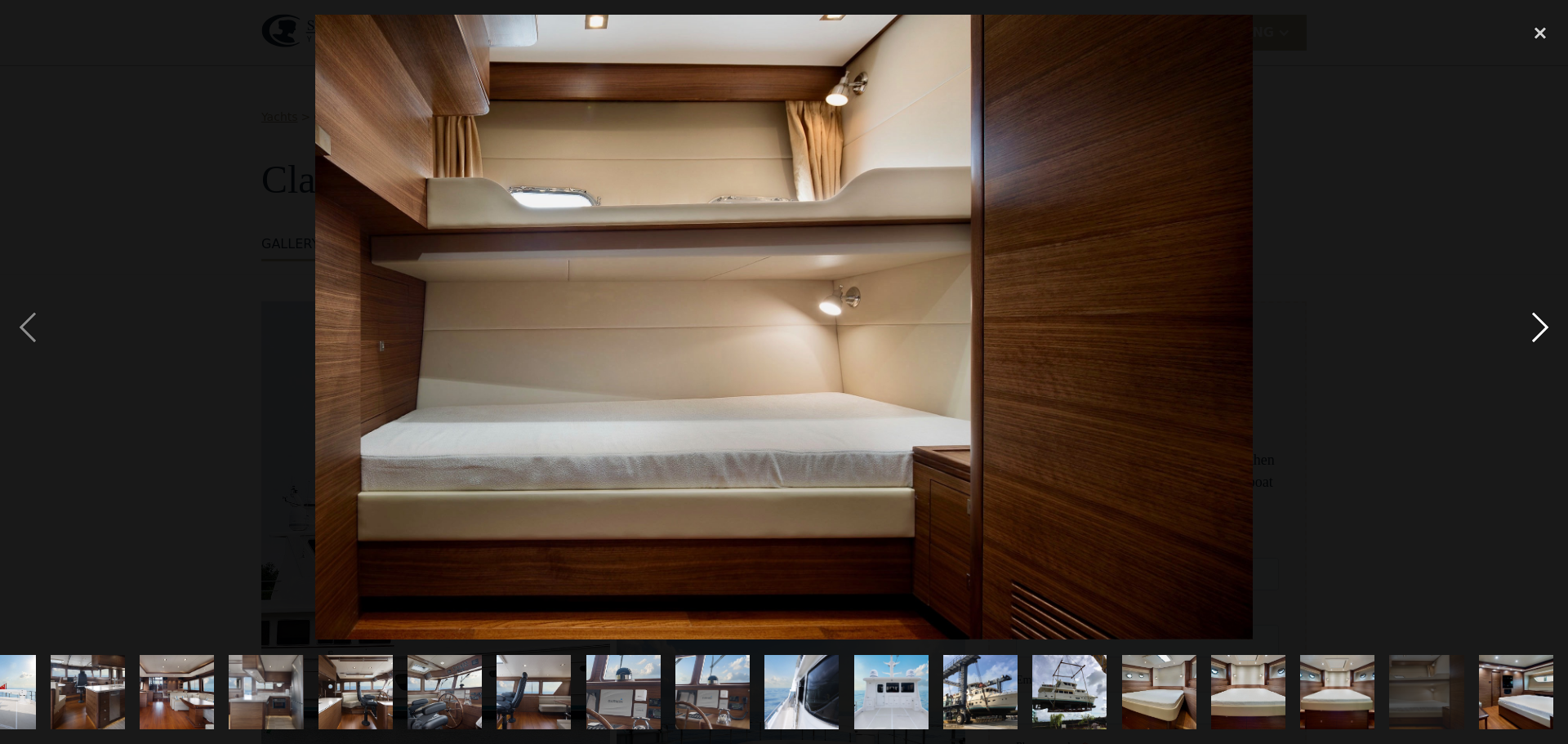
click at [1535, 337] on div "next image" at bounding box center [1540, 327] width 56 height 625
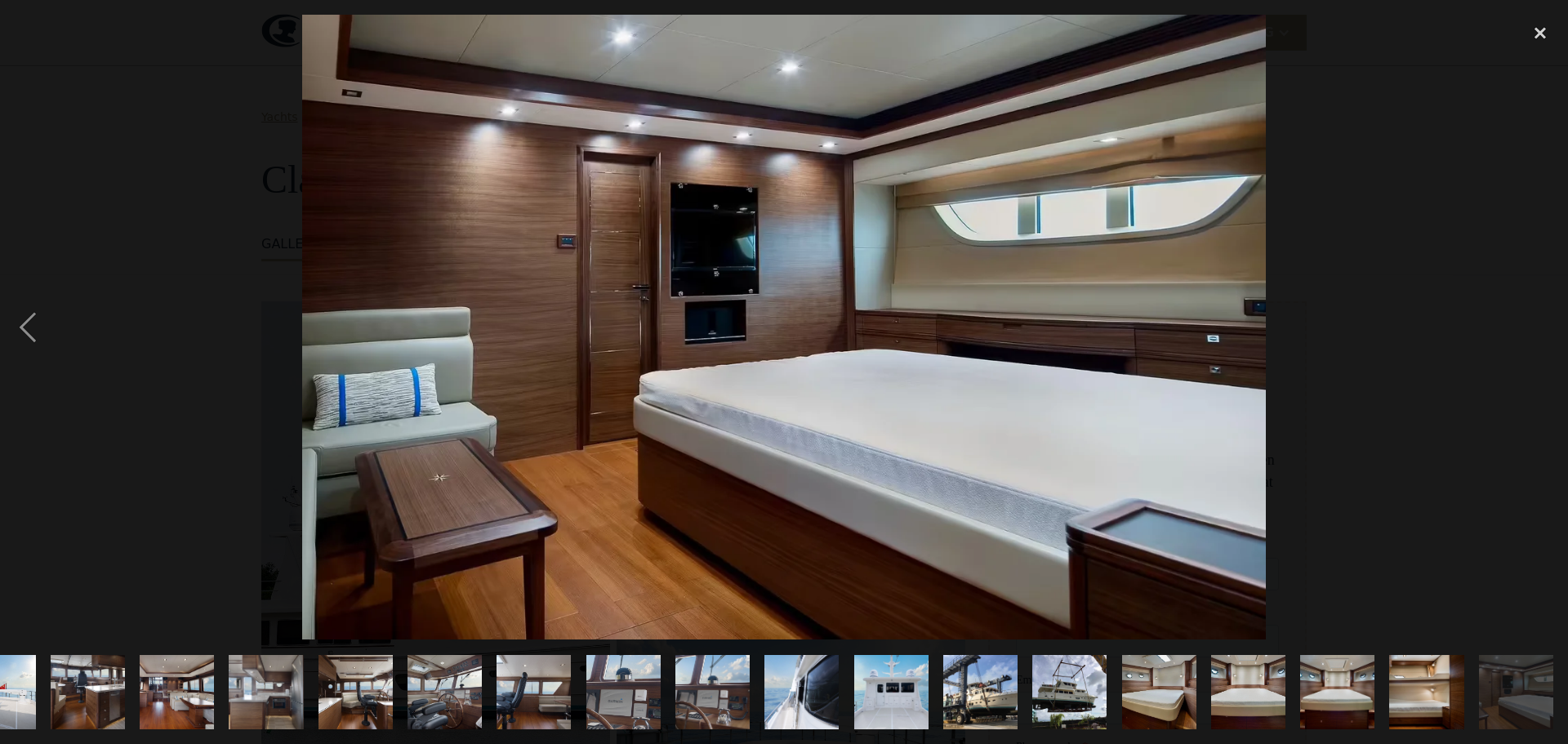
click at [1535, 337] on div "next image" at bounding box center [1540, 327] width 56 height 625
click at [1543, 35] on div "close lightbox" at bounding box center [1540, 33] width 56 height 36
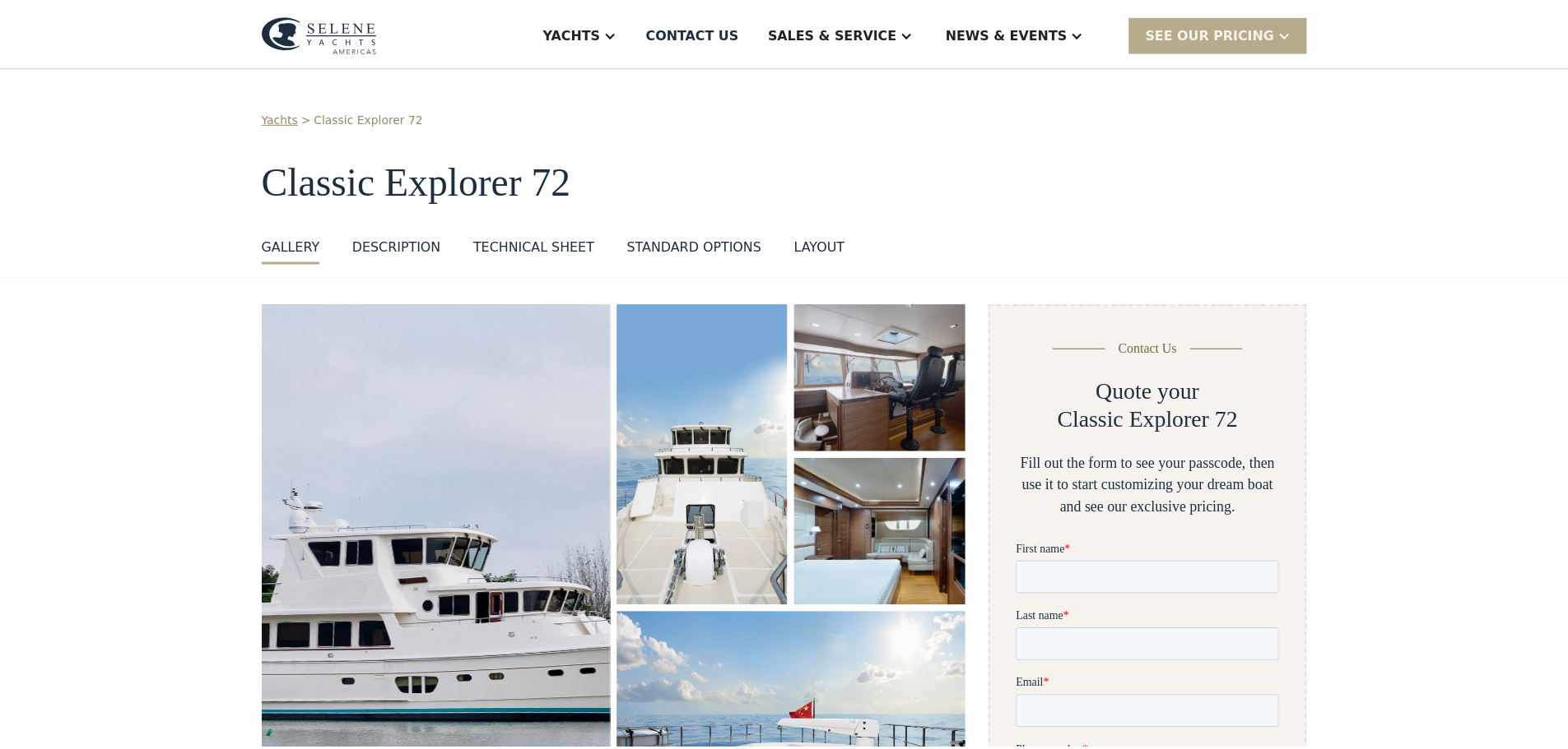
scroll to position [0, 0]
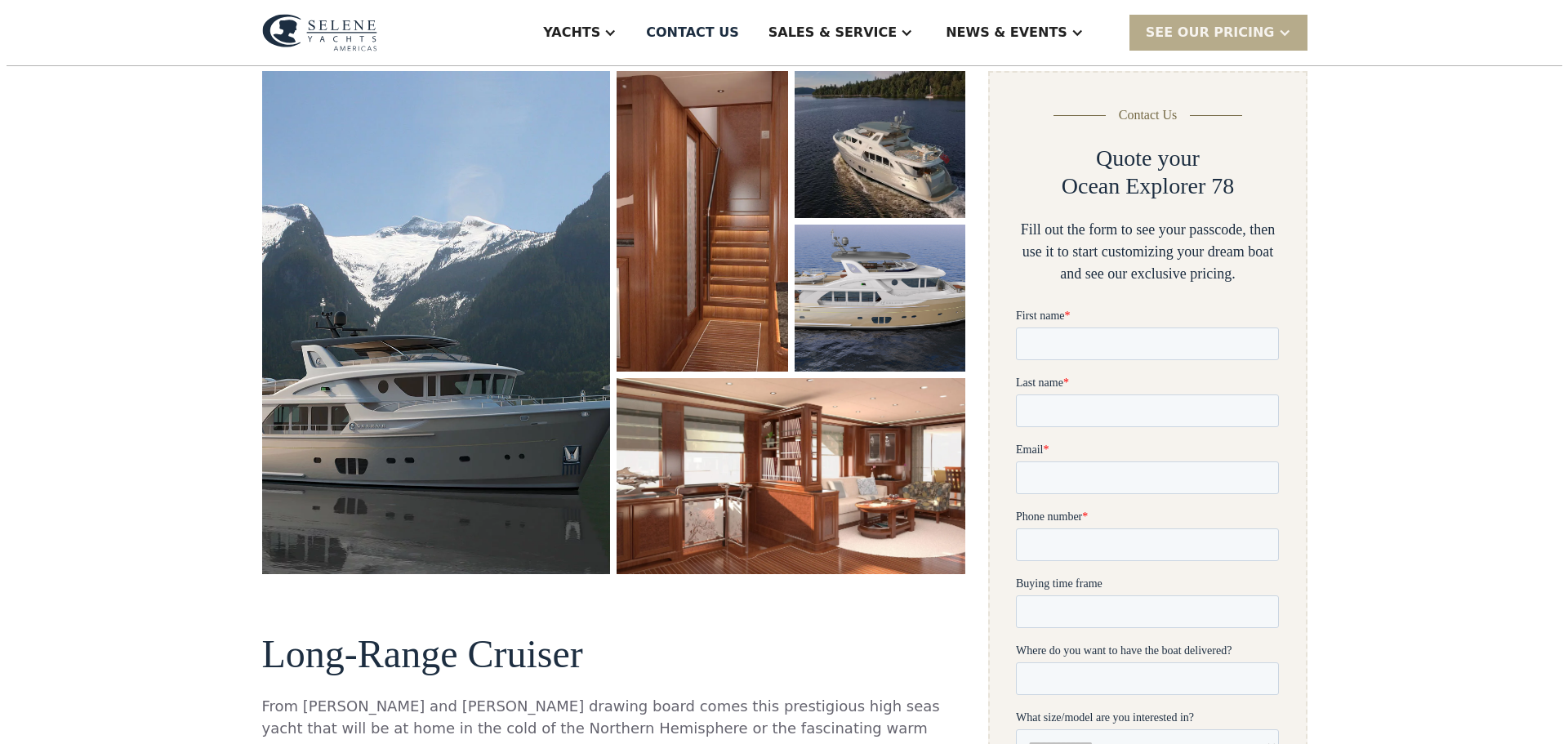
scroll to position [245, 0]
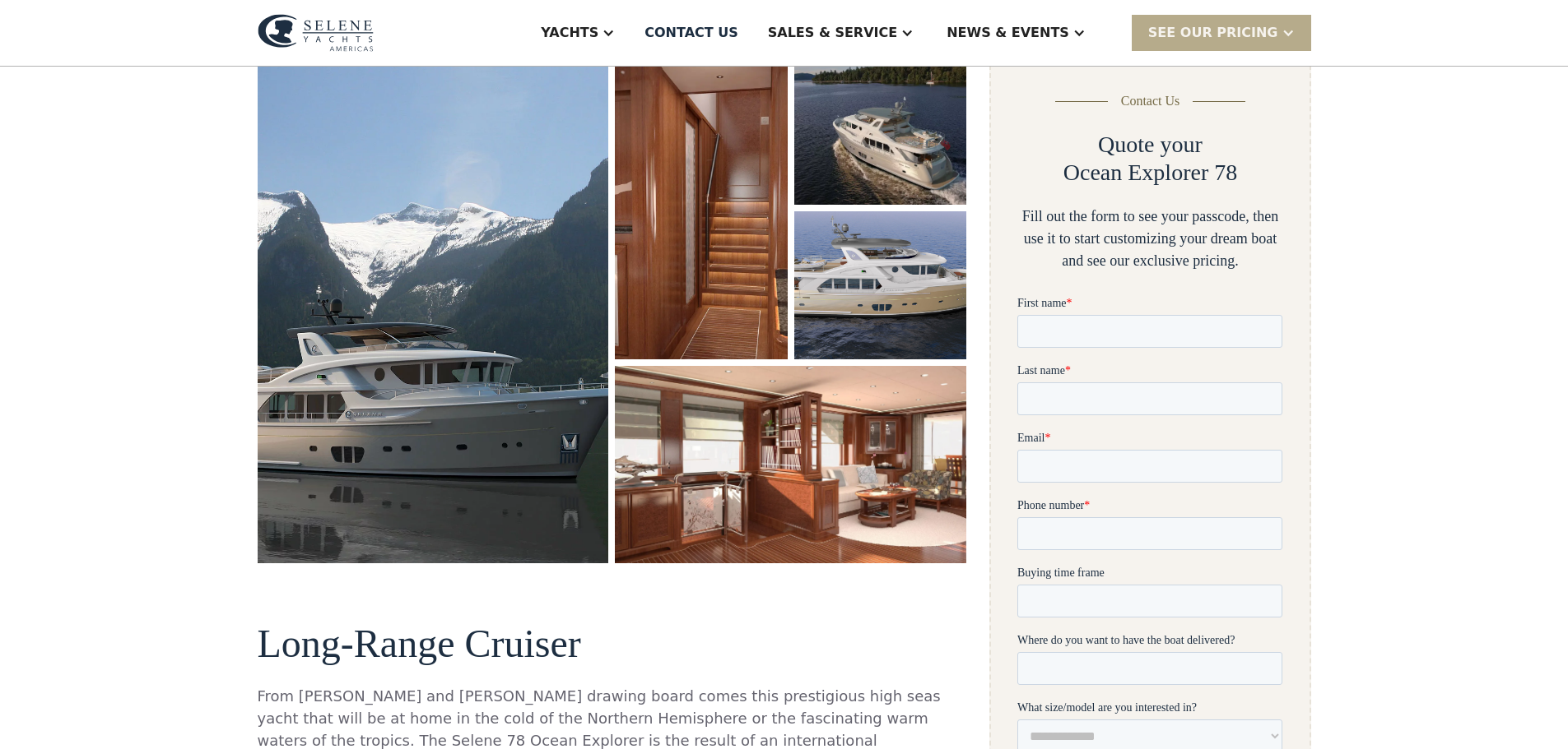
click at [472, 240] on img "open lightbox" at bounding box center [433, 310] width 351 height 506
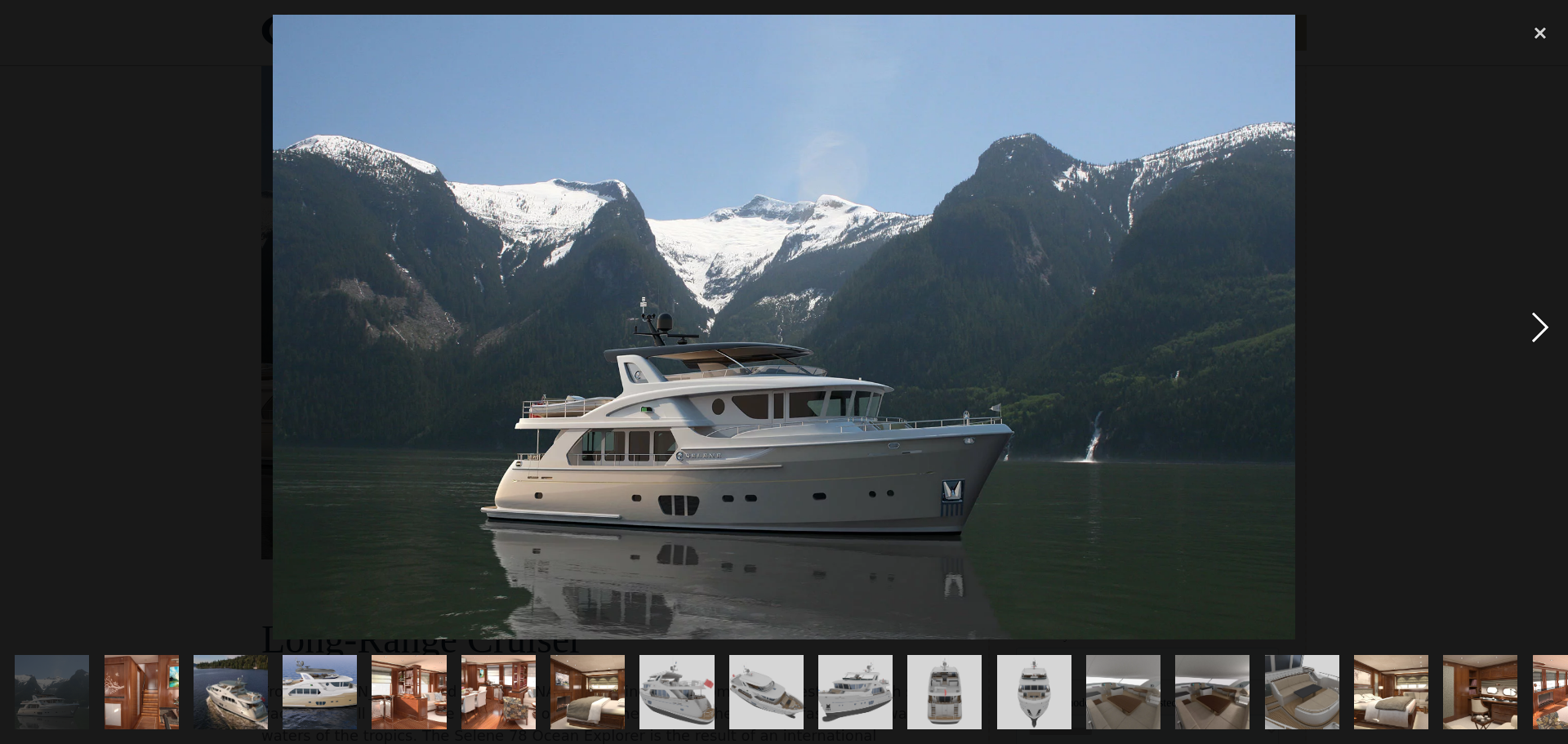
click at [1541, 333] on div "next image" at bounding box center [1540, 327] width 56 height 625
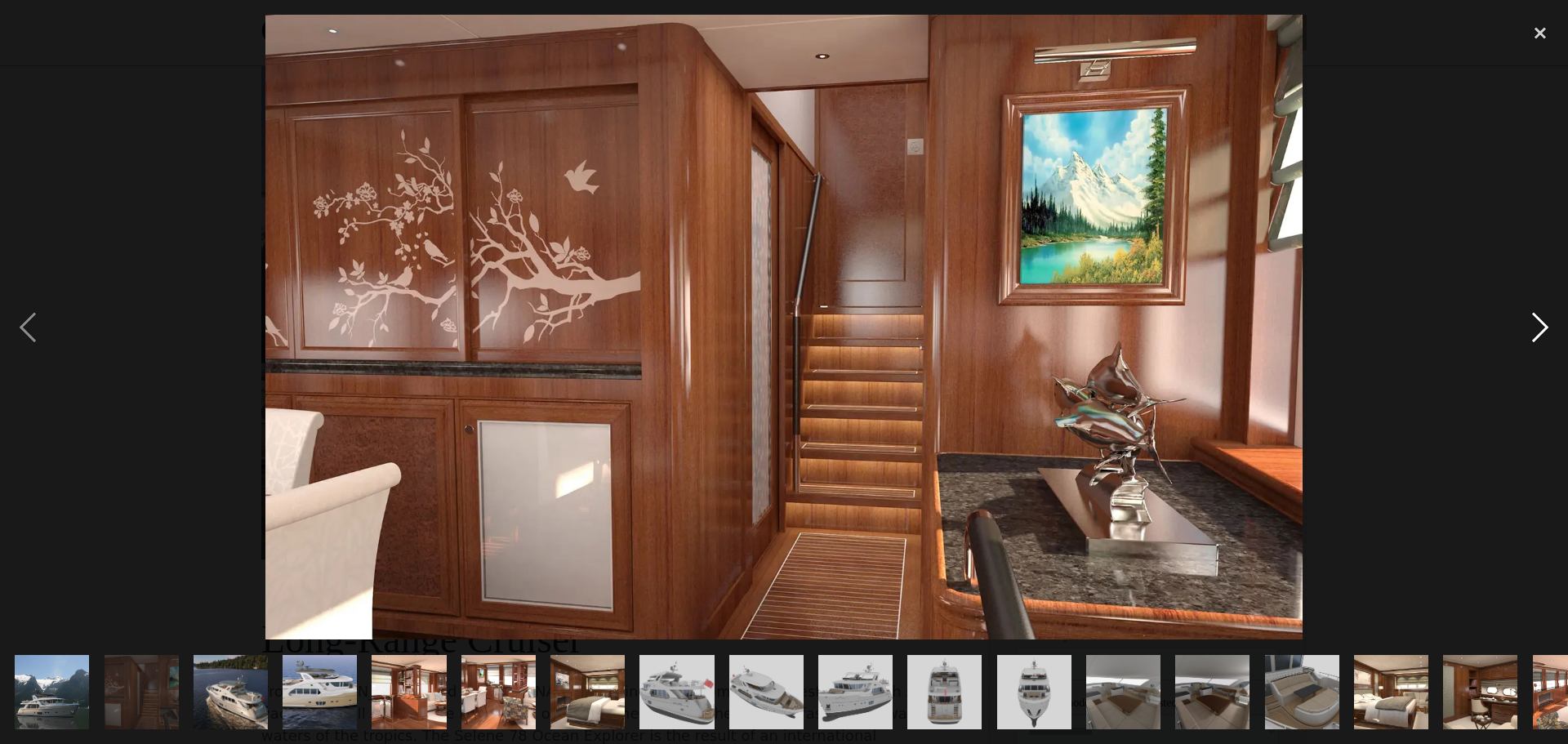
click at [1541, 333] on div "next image" at bounding box center [1540, 327] width 56 height 625
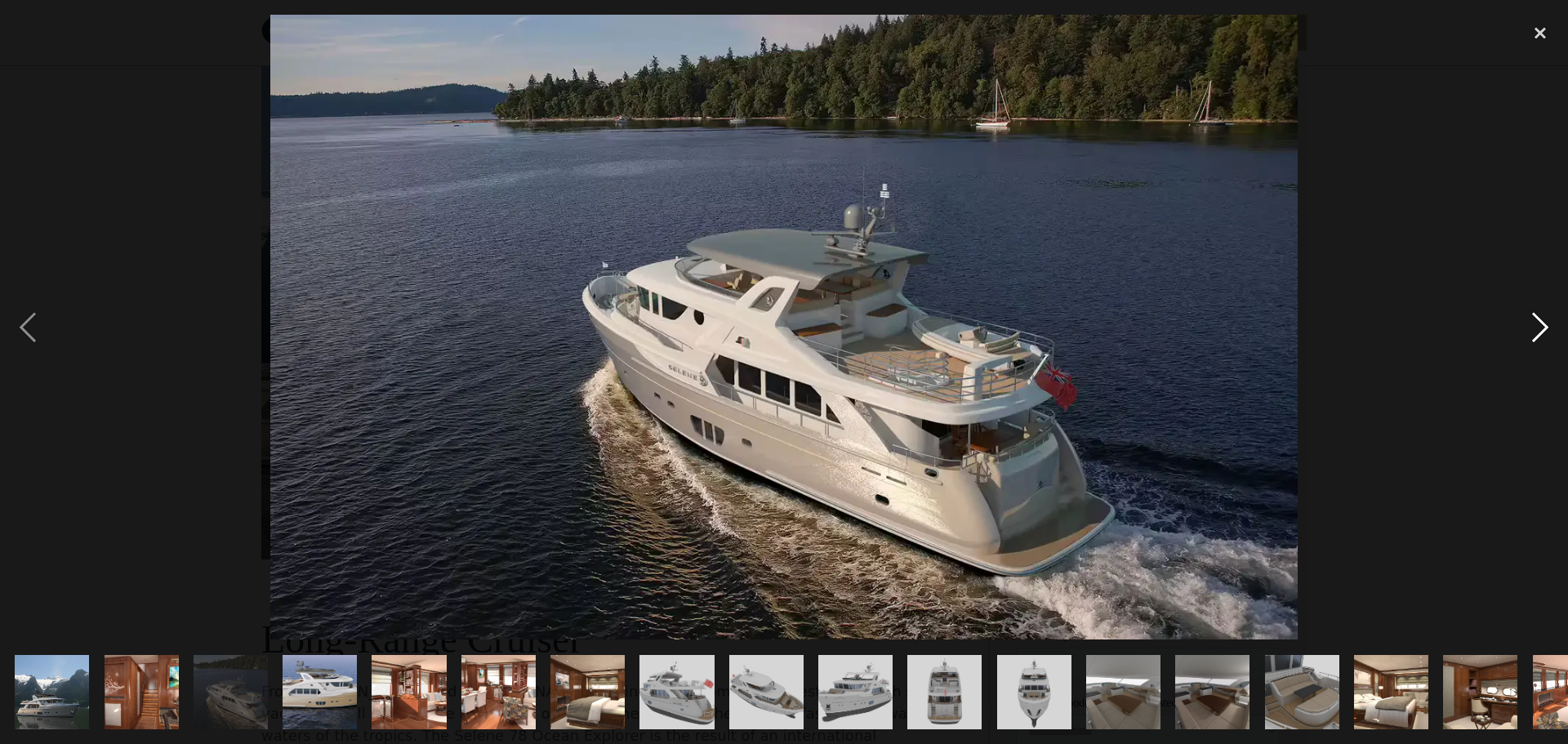
click at [1541, 333] on div "next image" at bounding box center [1540, 327] width 56 height 625
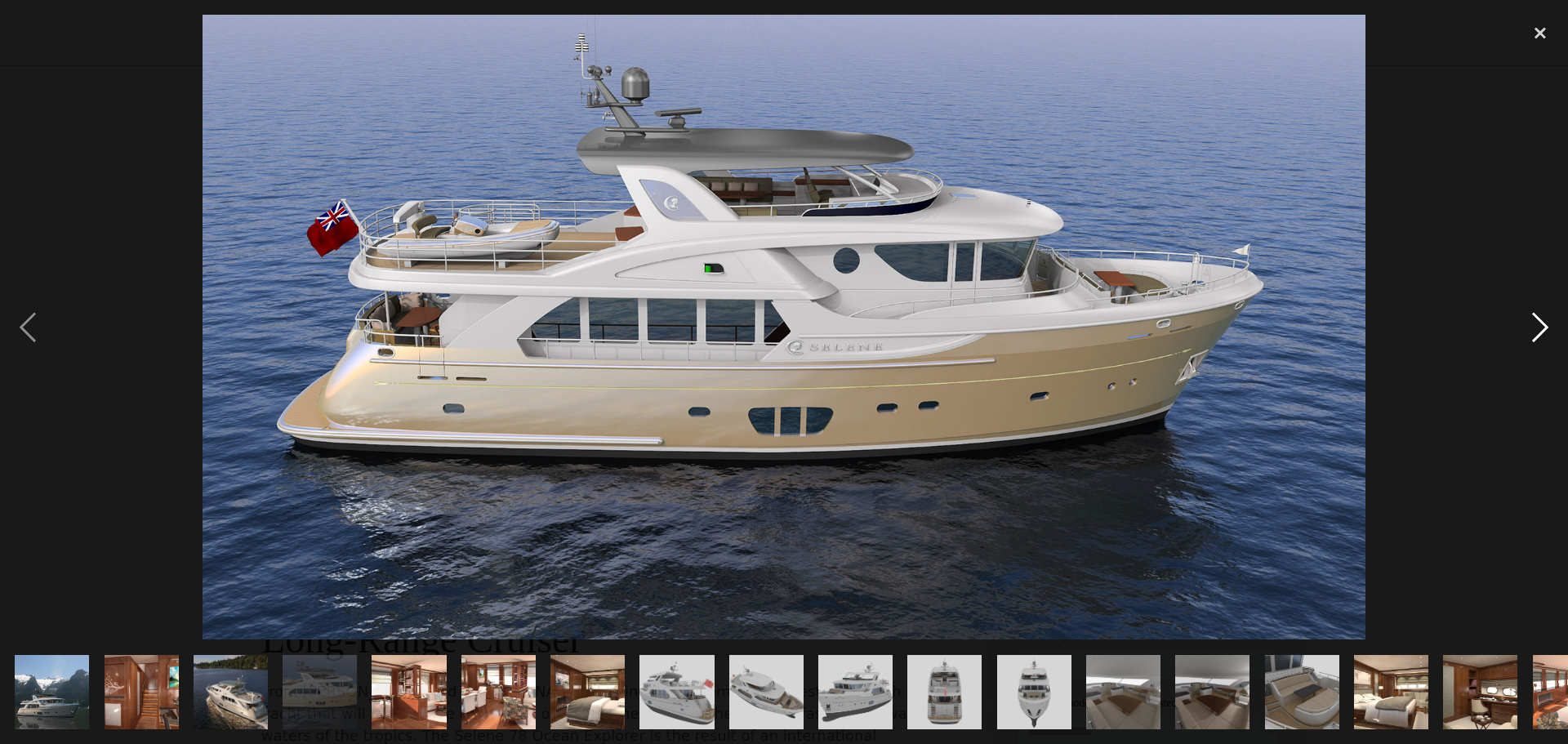
click at [1541, 333] on div "next image" at bounding box center [1540, 327] width 56 height 625
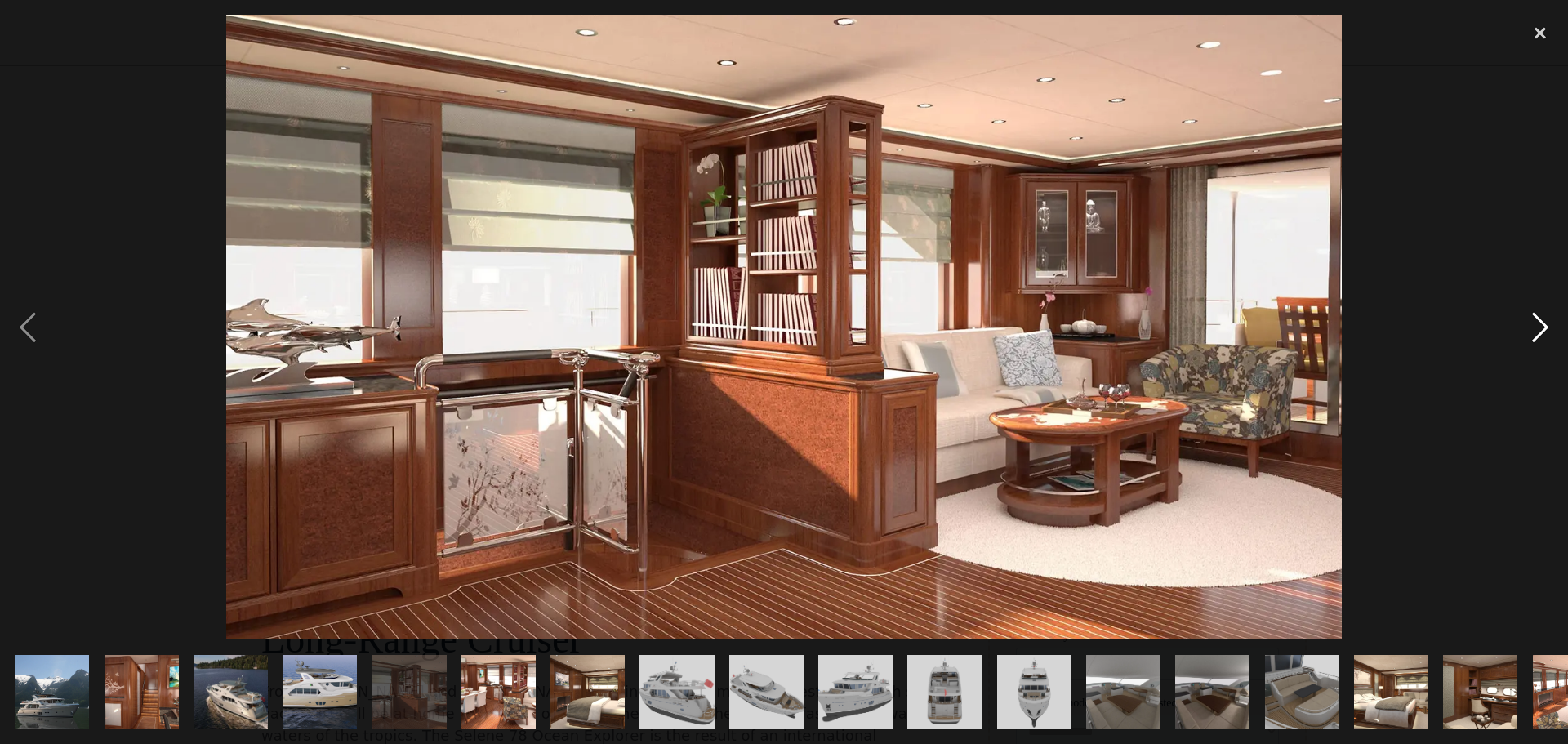
click at [1541, 333] on div "next image" at bounding box center [1540, 327] width 56 height 625
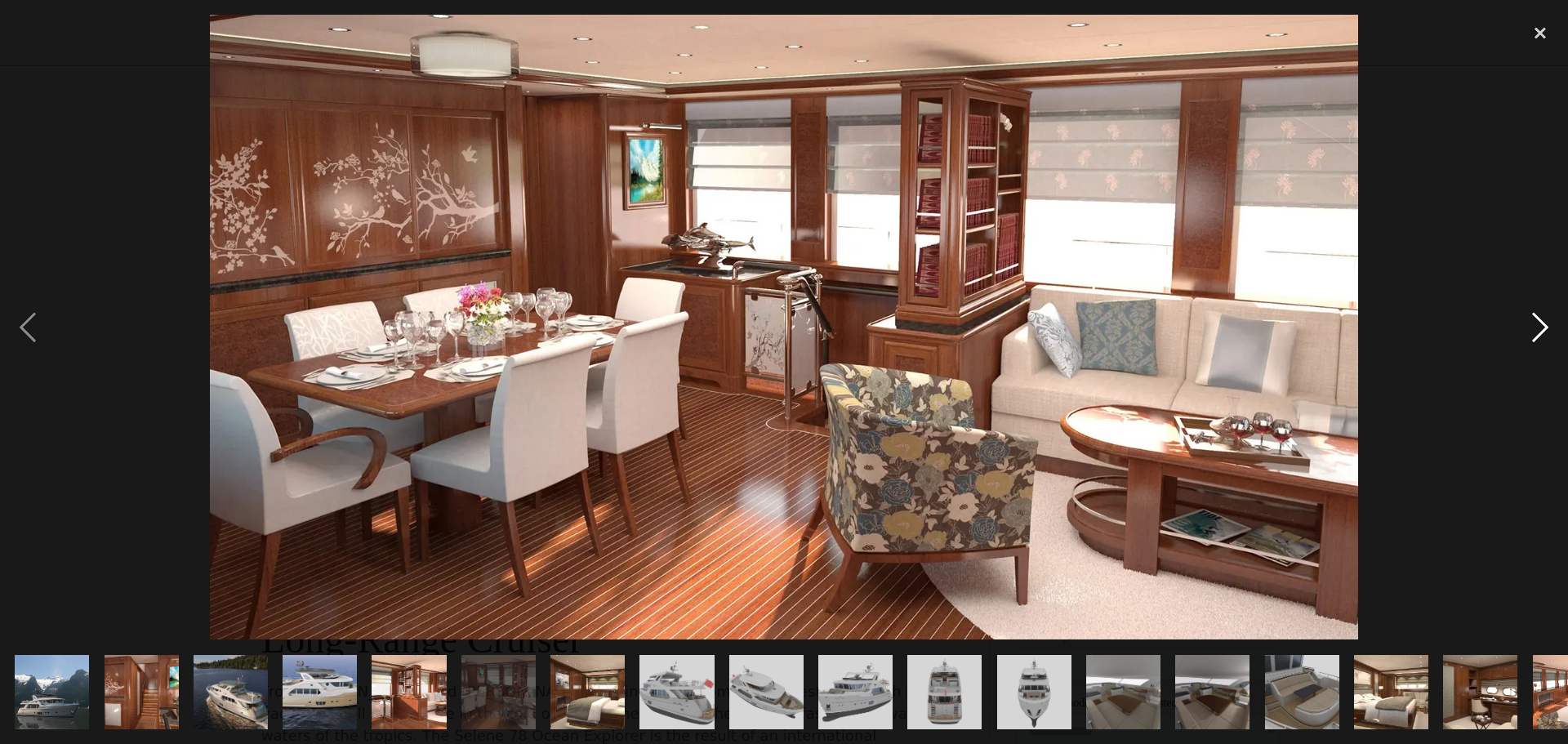
click at [1541, 333] on div "next image" at bounding box center [1540, 327] width 56 height 625
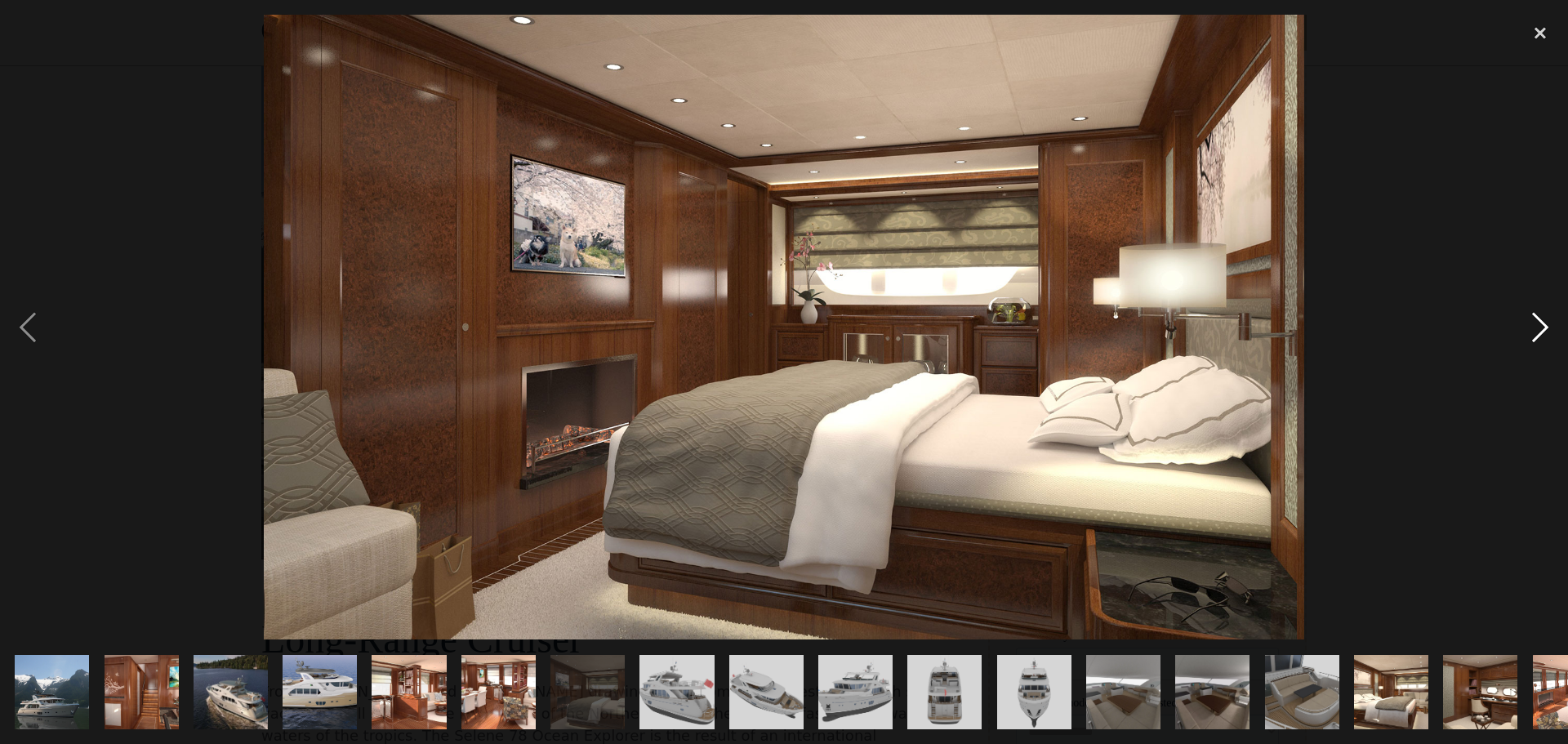
click at [1541, 333] on div "next image" at bounding box center [1540, 327] width 56 height 625
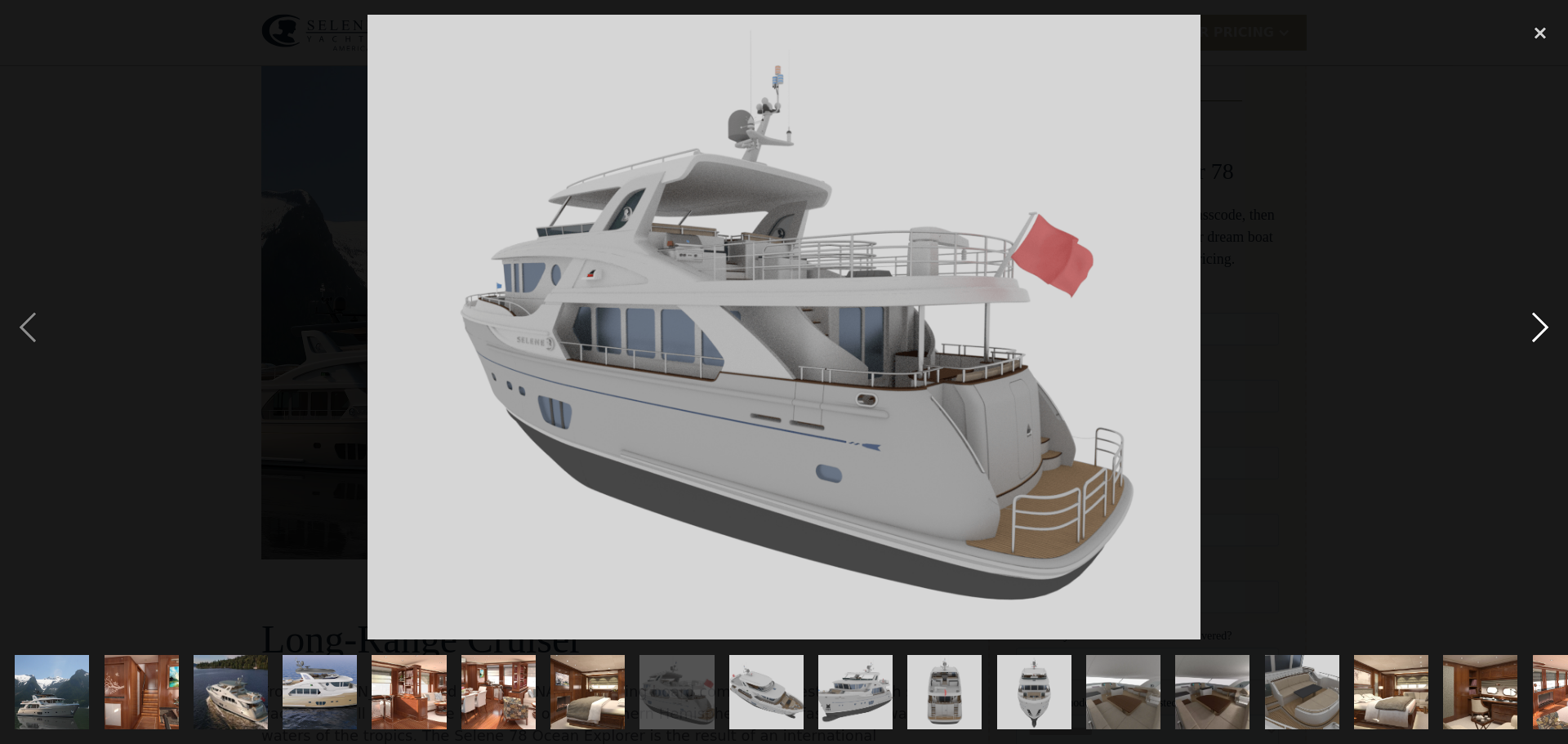
click at [1543, 333] on div "next image" at bounding box center [1540, 327] width 56 height 625
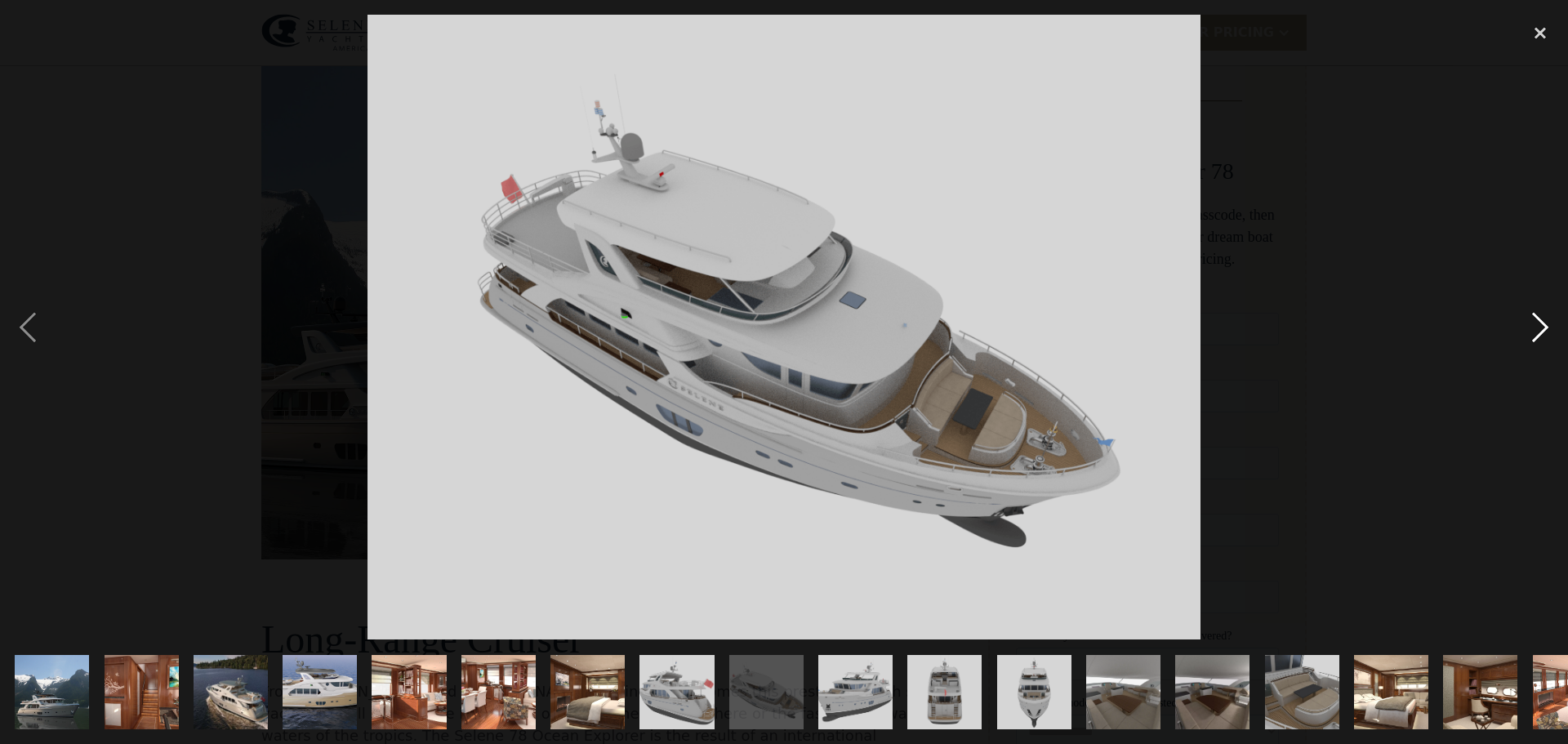
click at [1544, 333] on div "next image" at bounding box center [1540, 327] width 56 height 625
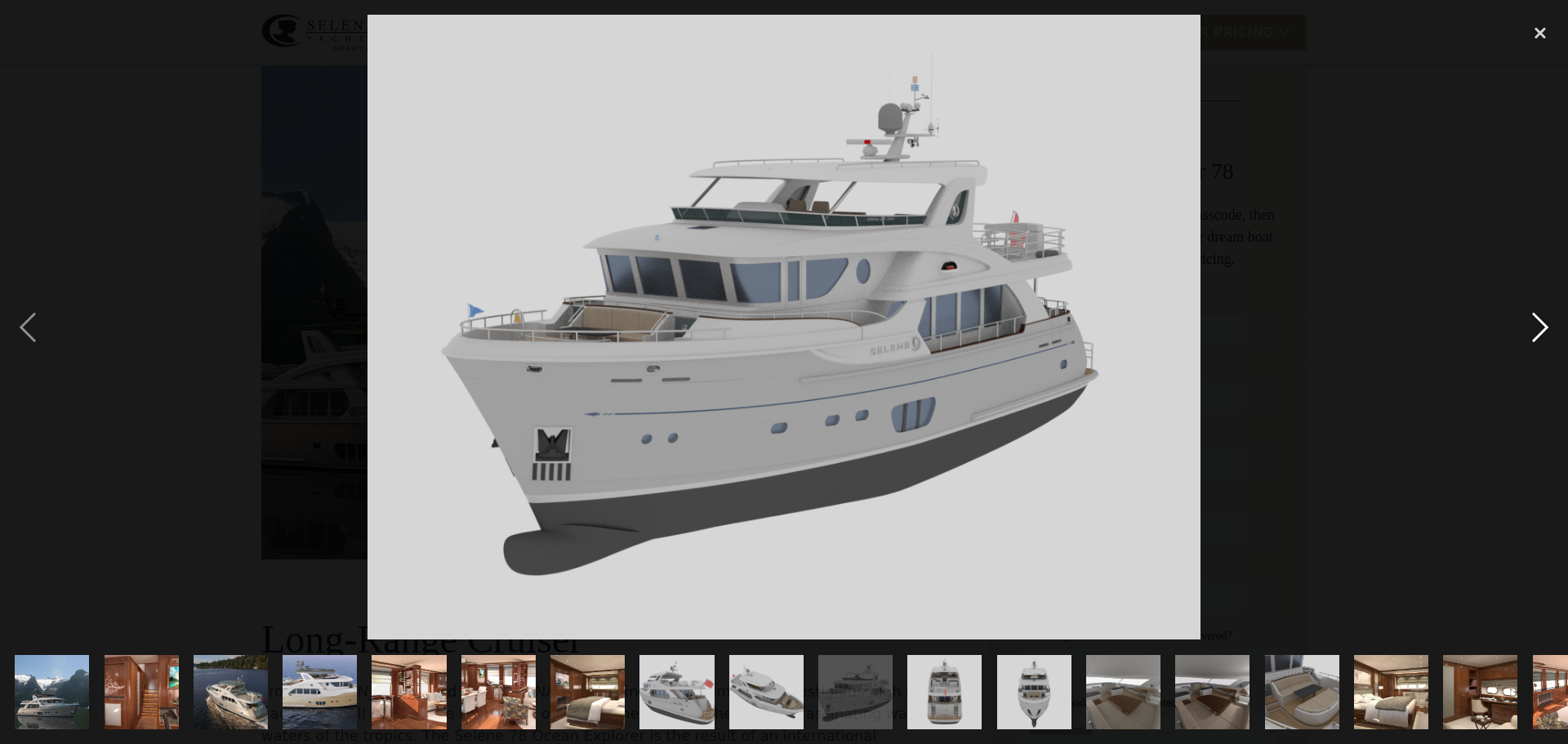
click at [1544, 333] on div "next image" at bounding box center [1540, 327] width 56 height 625
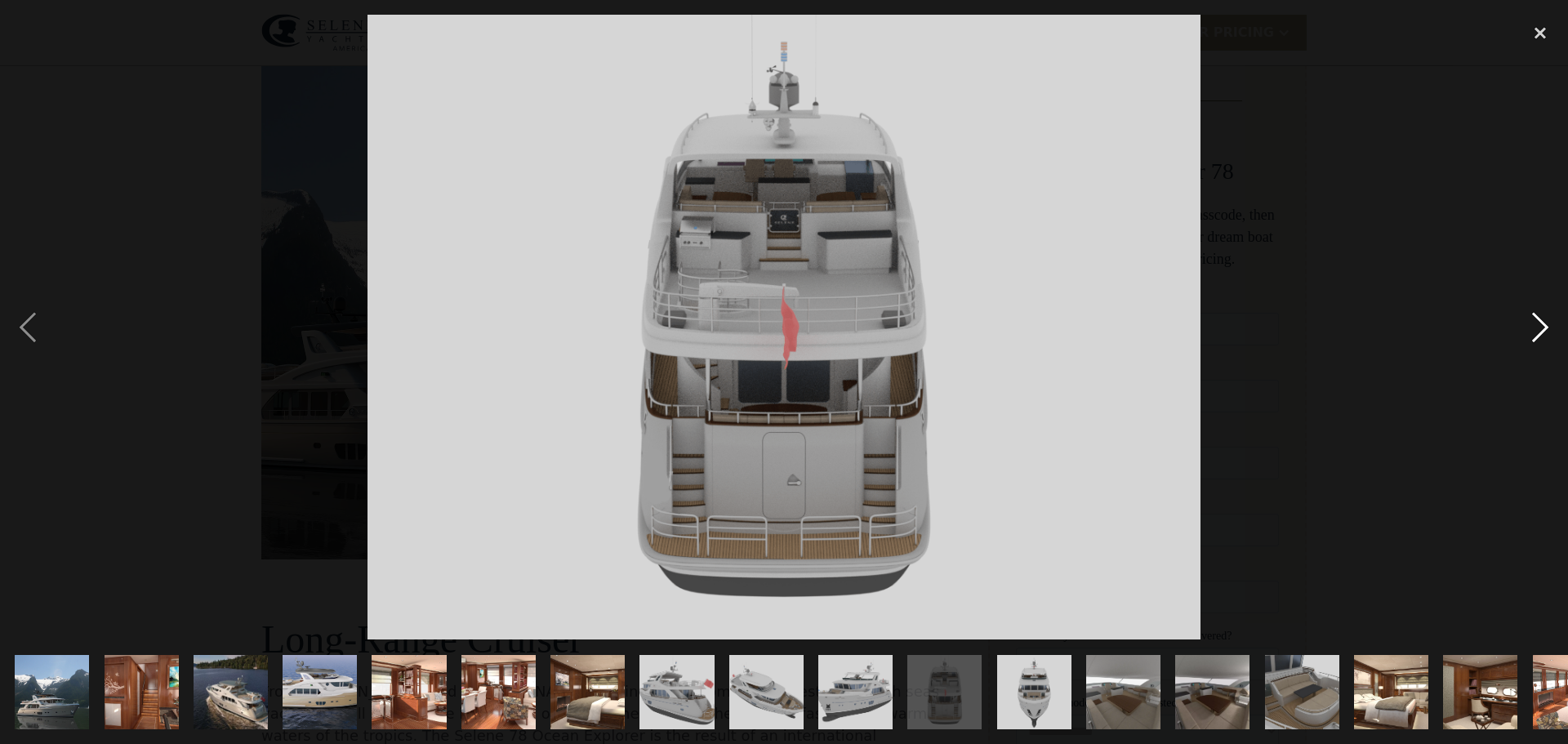
click at [1544, 333] on div "next image" at bounding box center [1540, 327] width 56 height 625
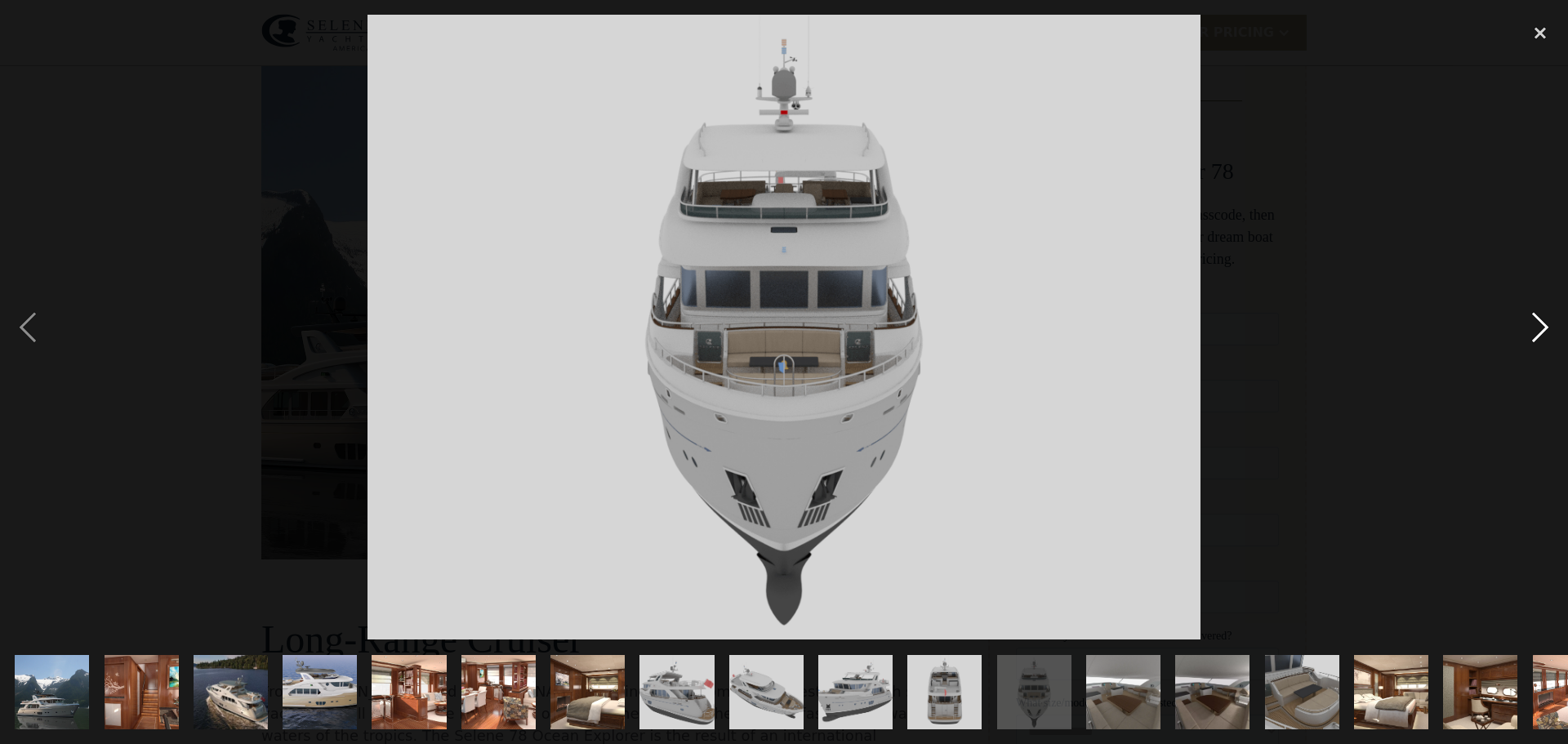
click at [1544, 333] on div "next image" at bounding box center [1540, 327] width 56 height 625
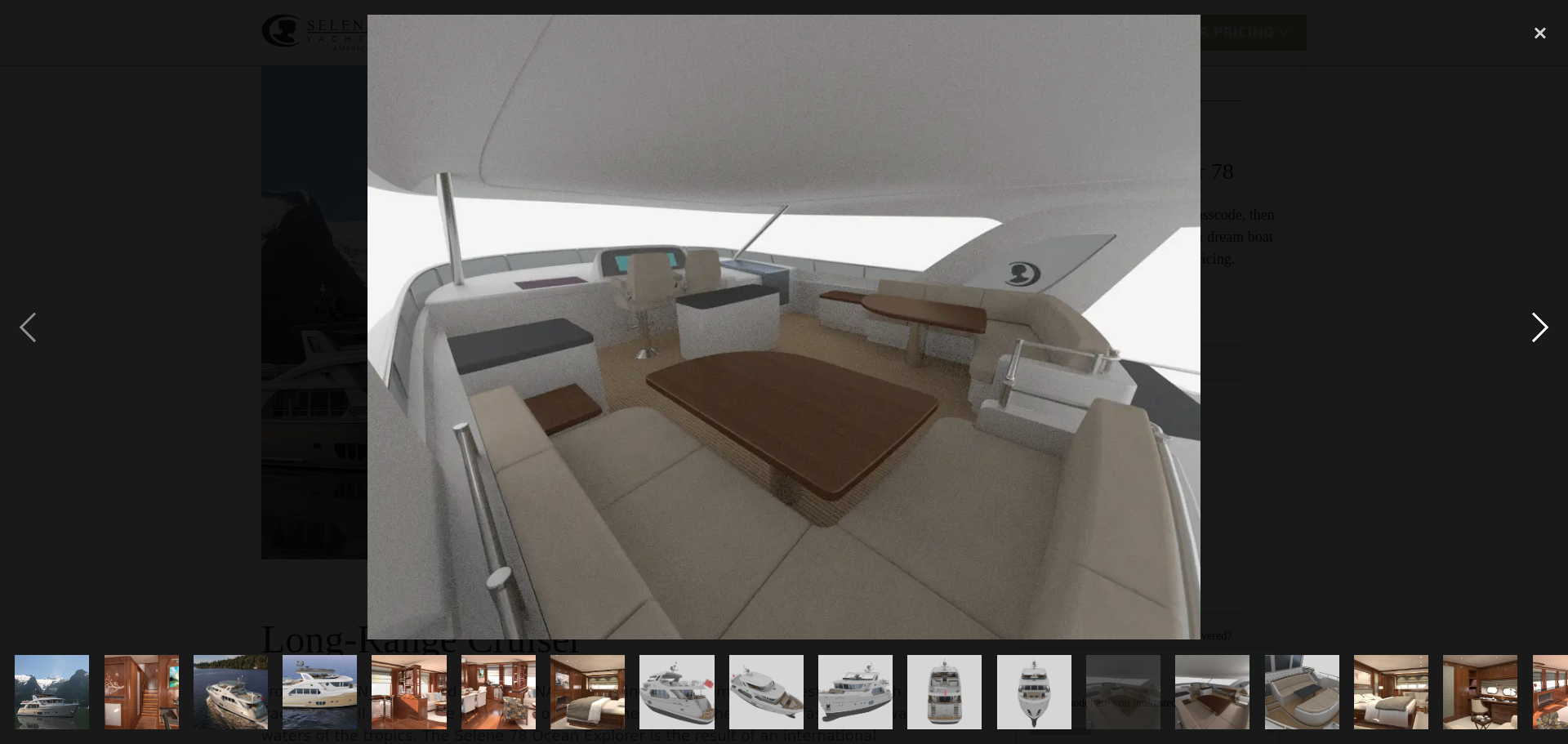
click at [1544, 333] on div "next image" at bounding box center [1540, 327] width 56 height 625
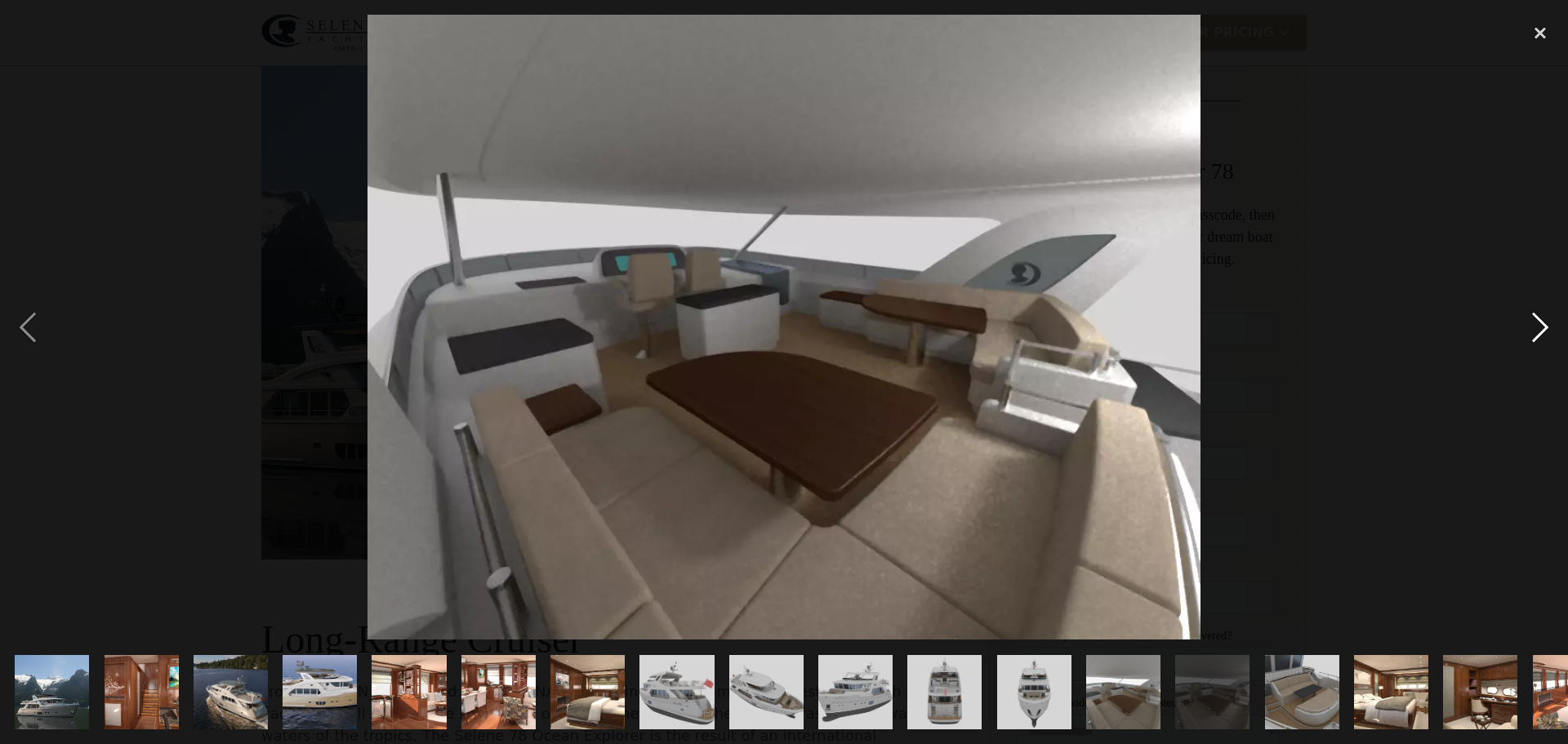
click at [1544, 333] on div "next image" at bounding box center [1540, 327] width 56 height 625
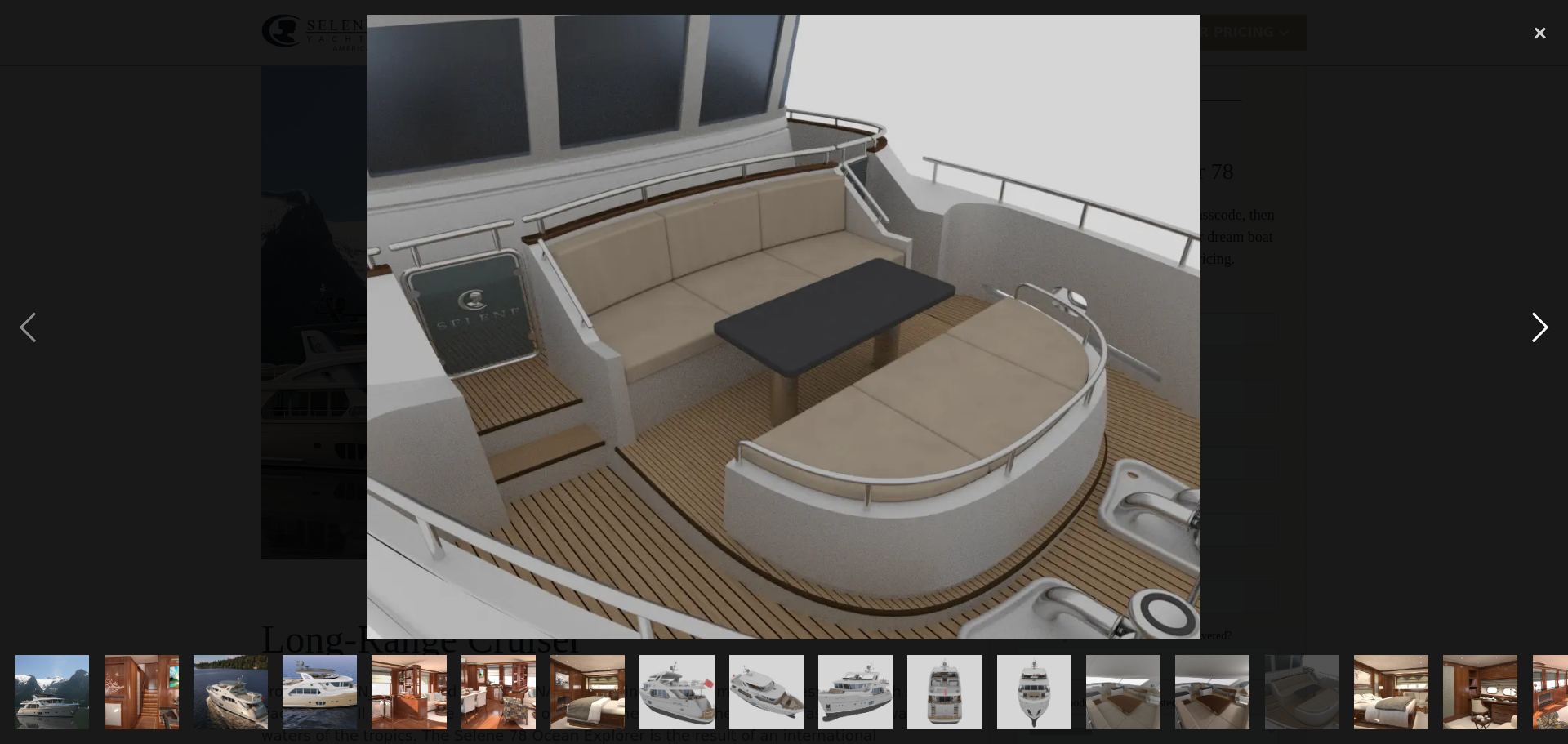
click at [1544, 333] on div "next image" at bounding box center [1540, 327] width 56 height 625
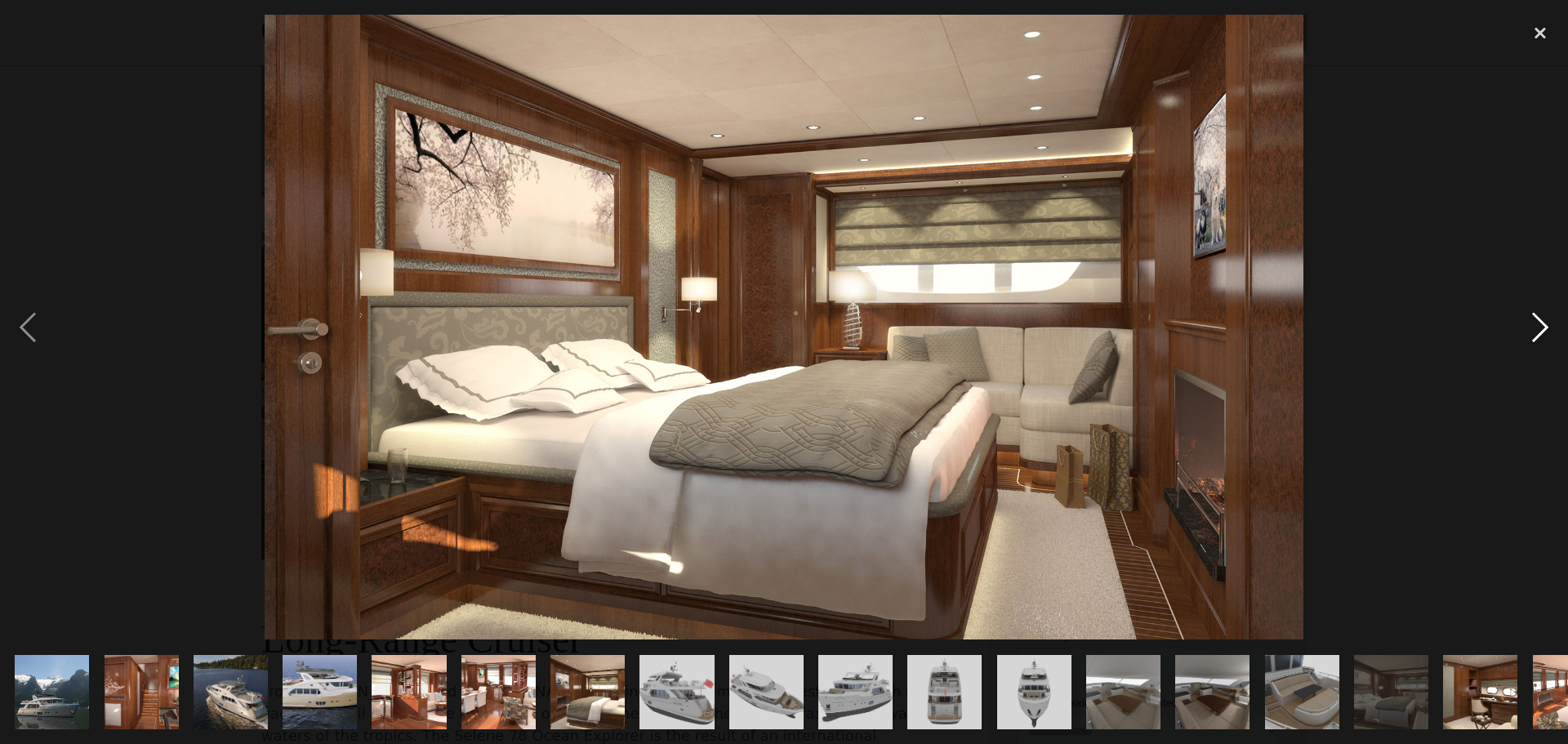
click at [1544, 333] on div "next image" at bounding box center [1540, 327] width 56 height 625
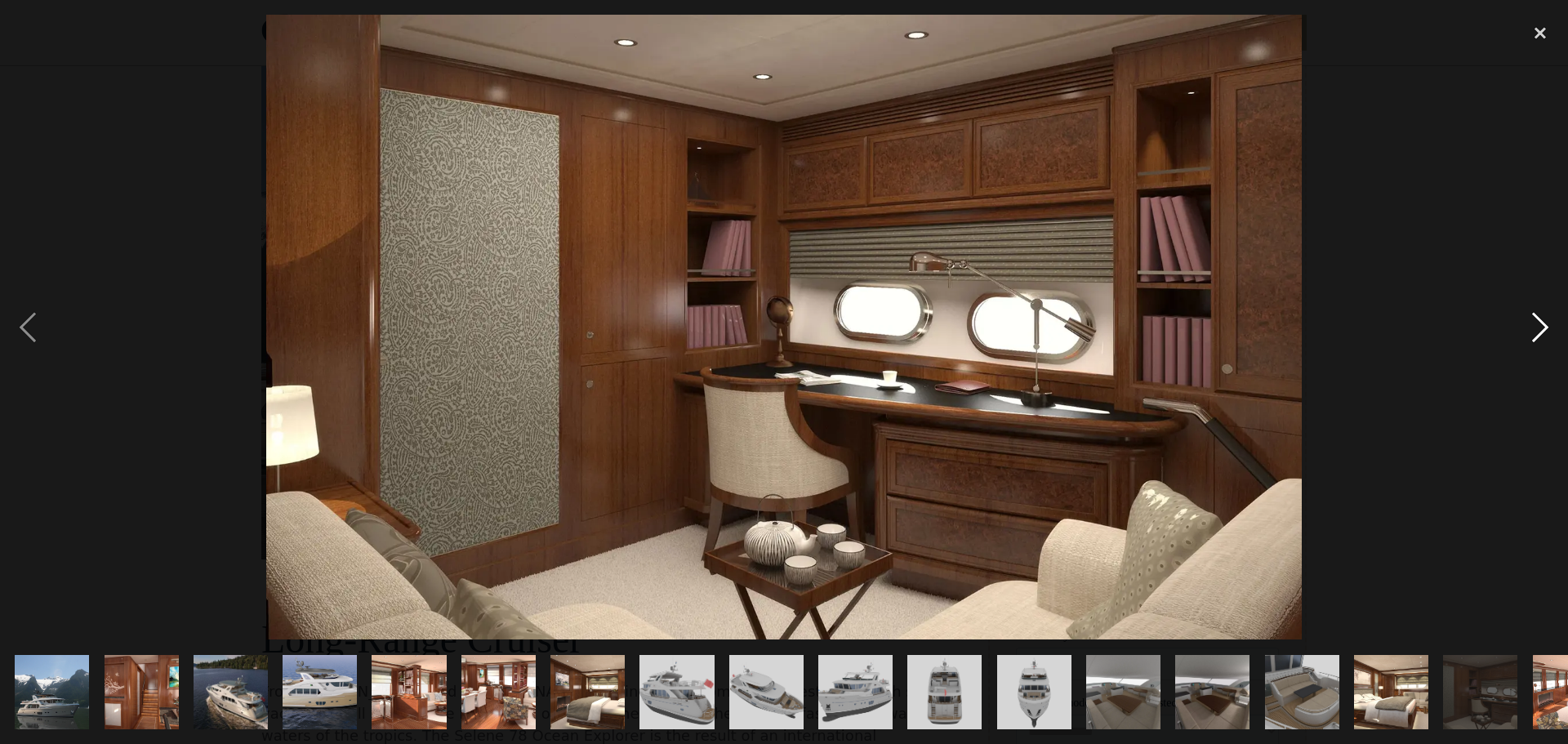
click at [1544, 333] on div "next image" at bounding box center [1540, 327] width 56 height 625
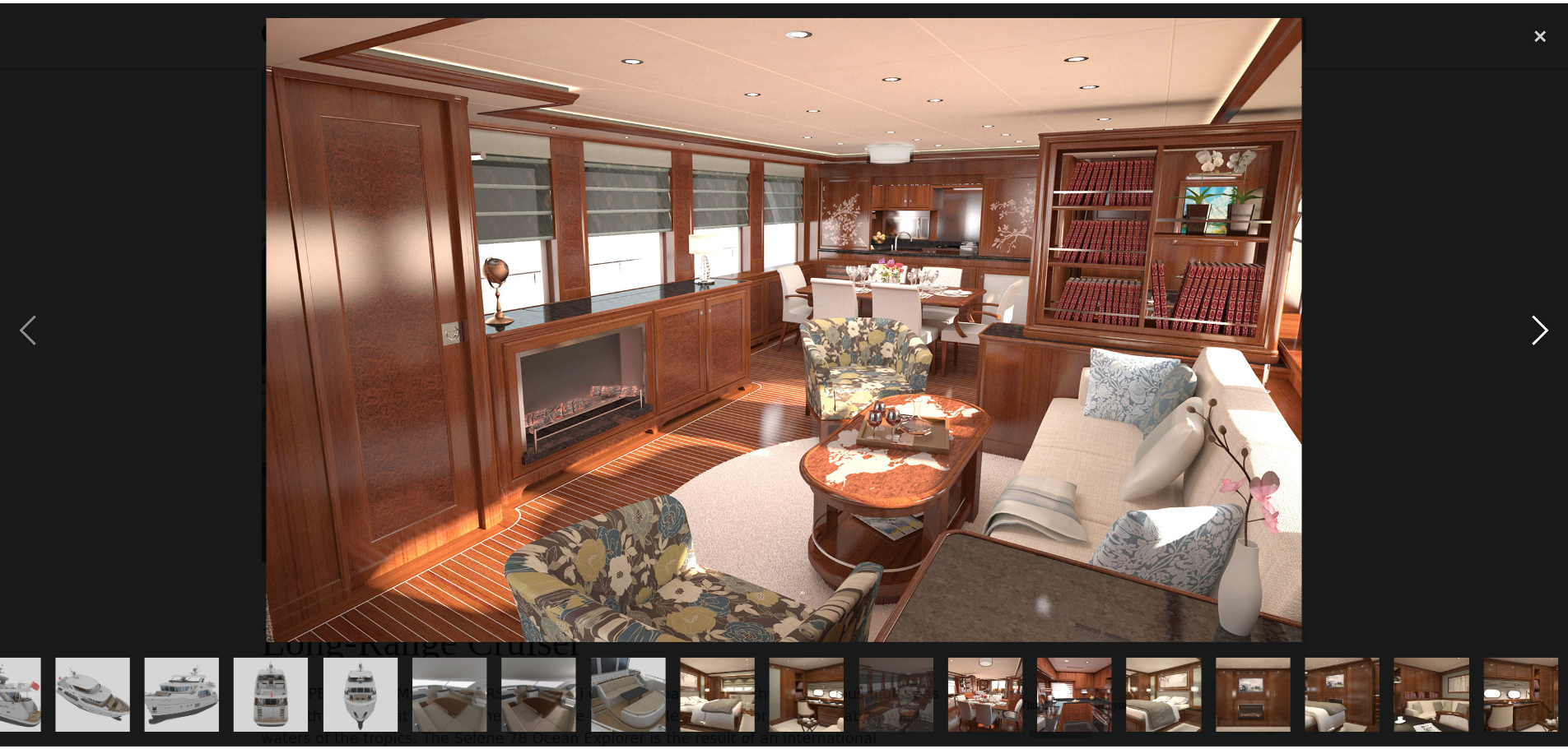
scroll to position [0, 684]
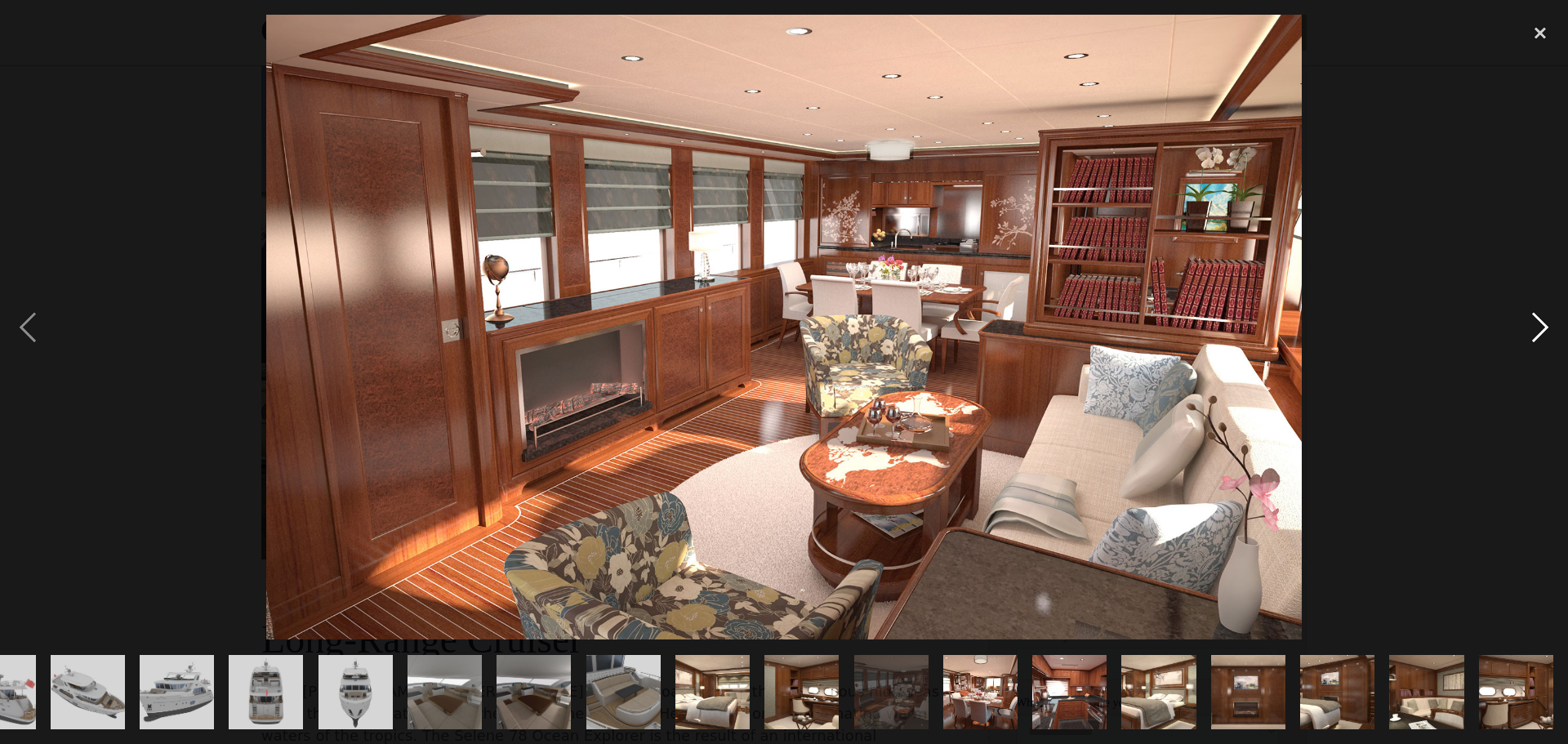
click at [1544, 333] on div "next image" at bounding box center [1540, 327] width 56 height 625
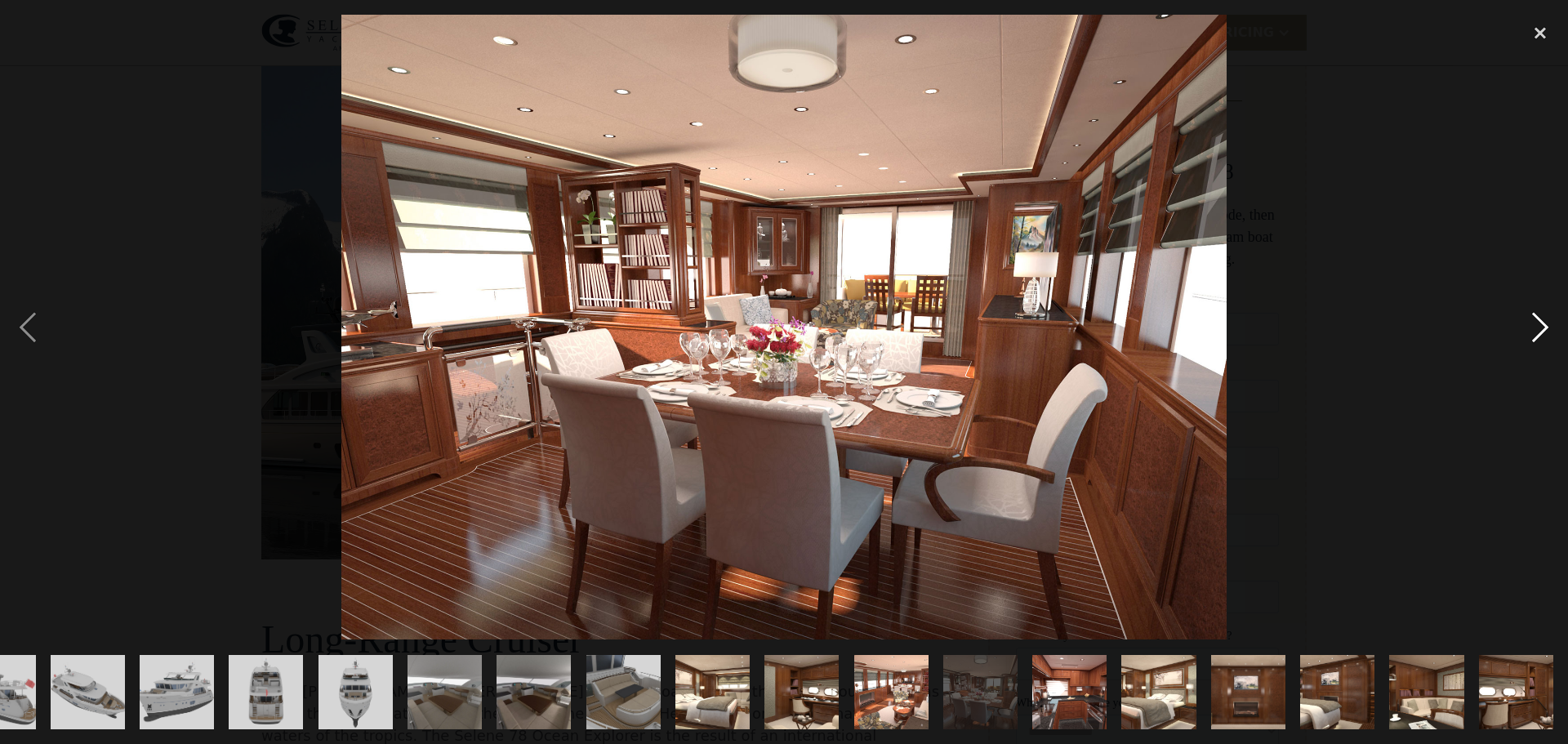
click at [1544, 333] on div "next image" at bounding box center [1540, 327] width 56 height 625
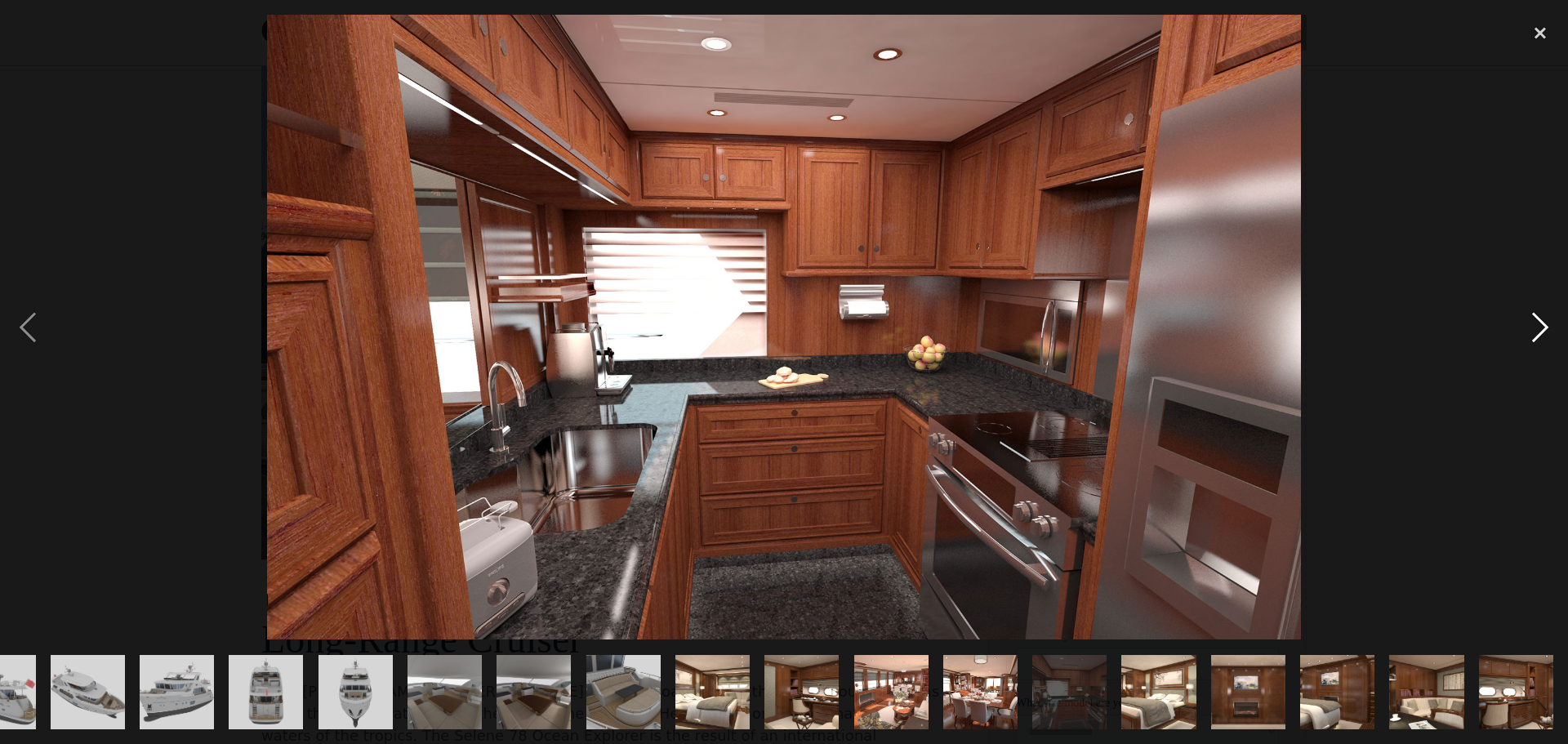
click at [1544, 333] on div "next image" at bounding box center [1540, 327] width 56 height 625
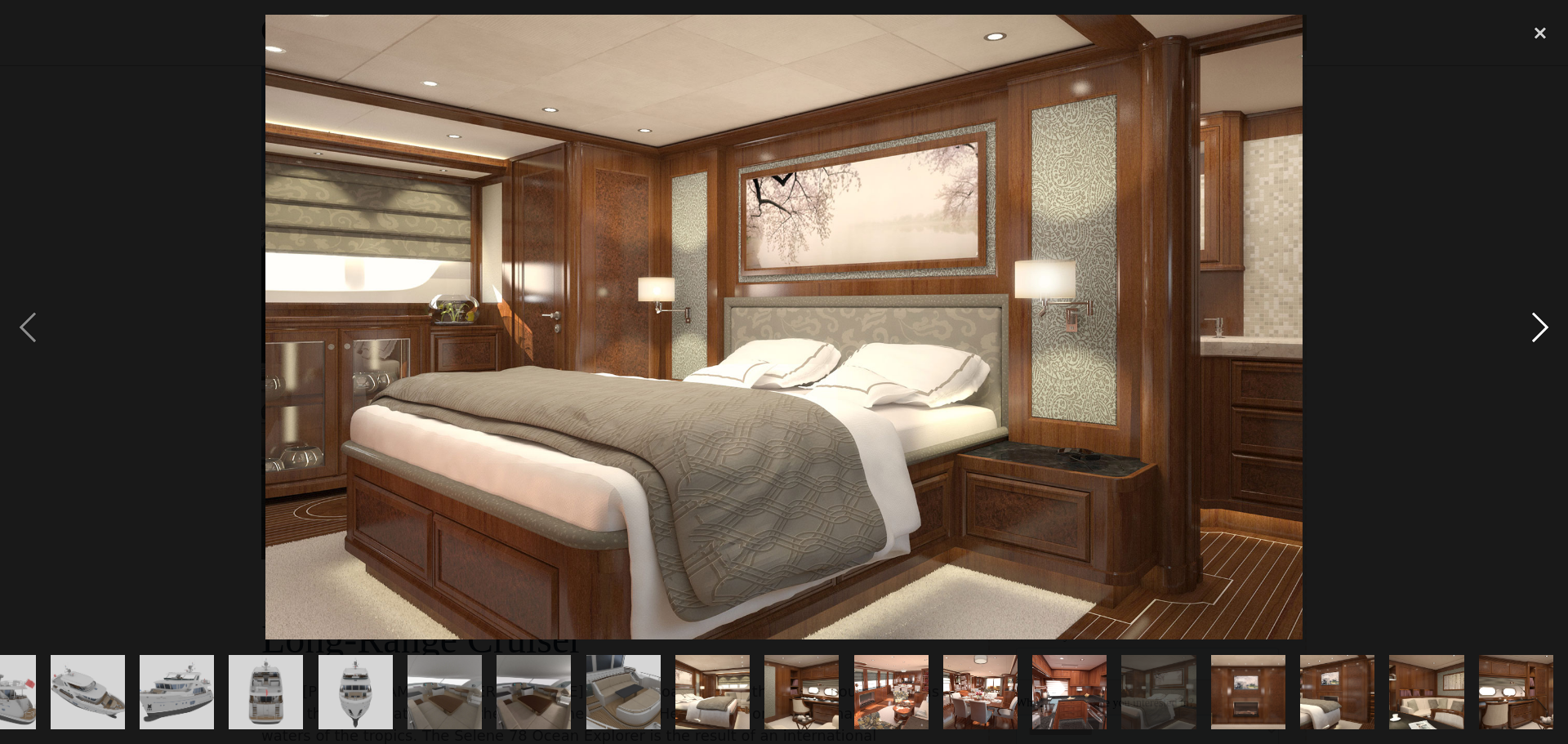
click at [1544, 333] on div "next image" at bounding box center [1540, 327] width 56 height 625
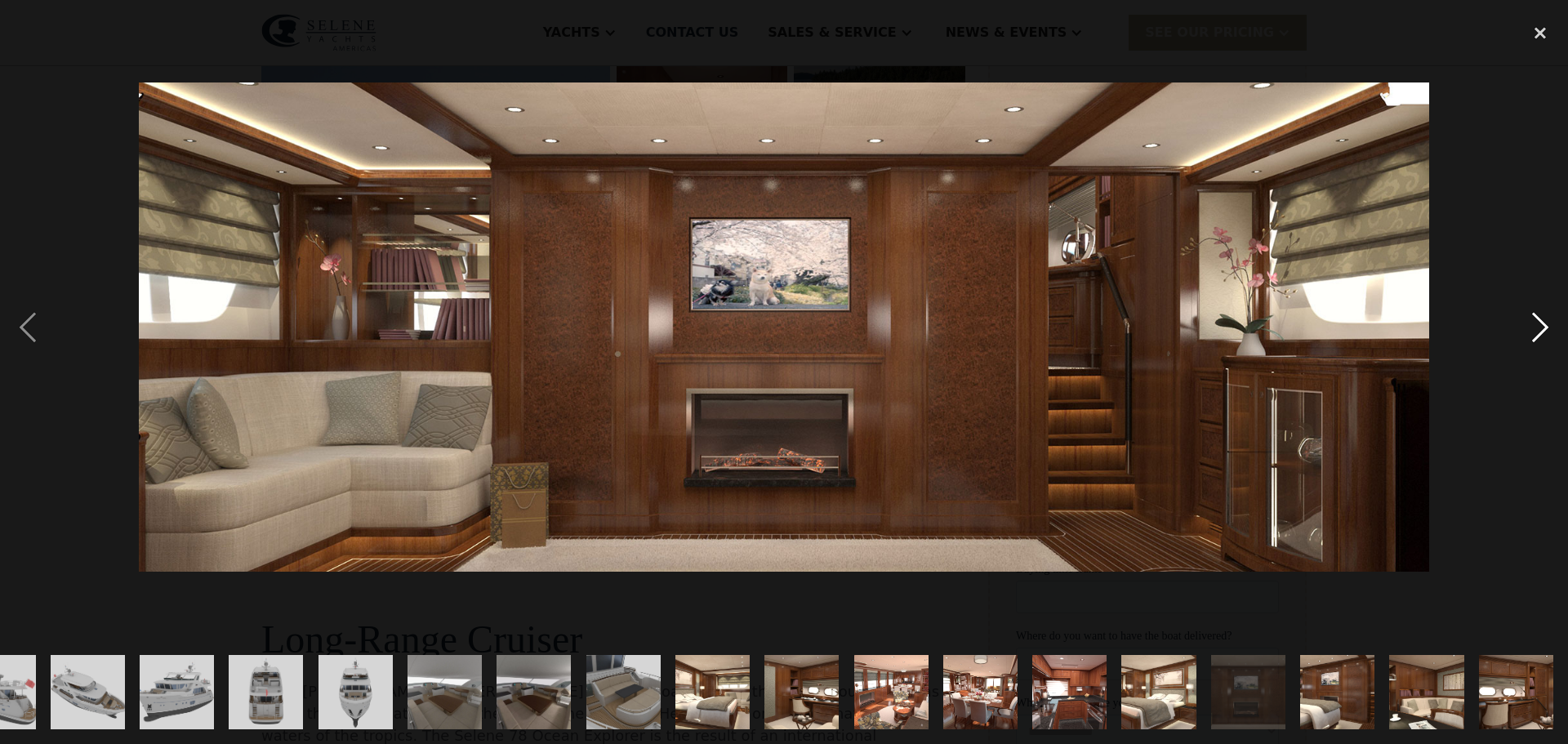
click at [1544, 333] on div "next image" at bounding box center [1540, 327] width 56 height 625
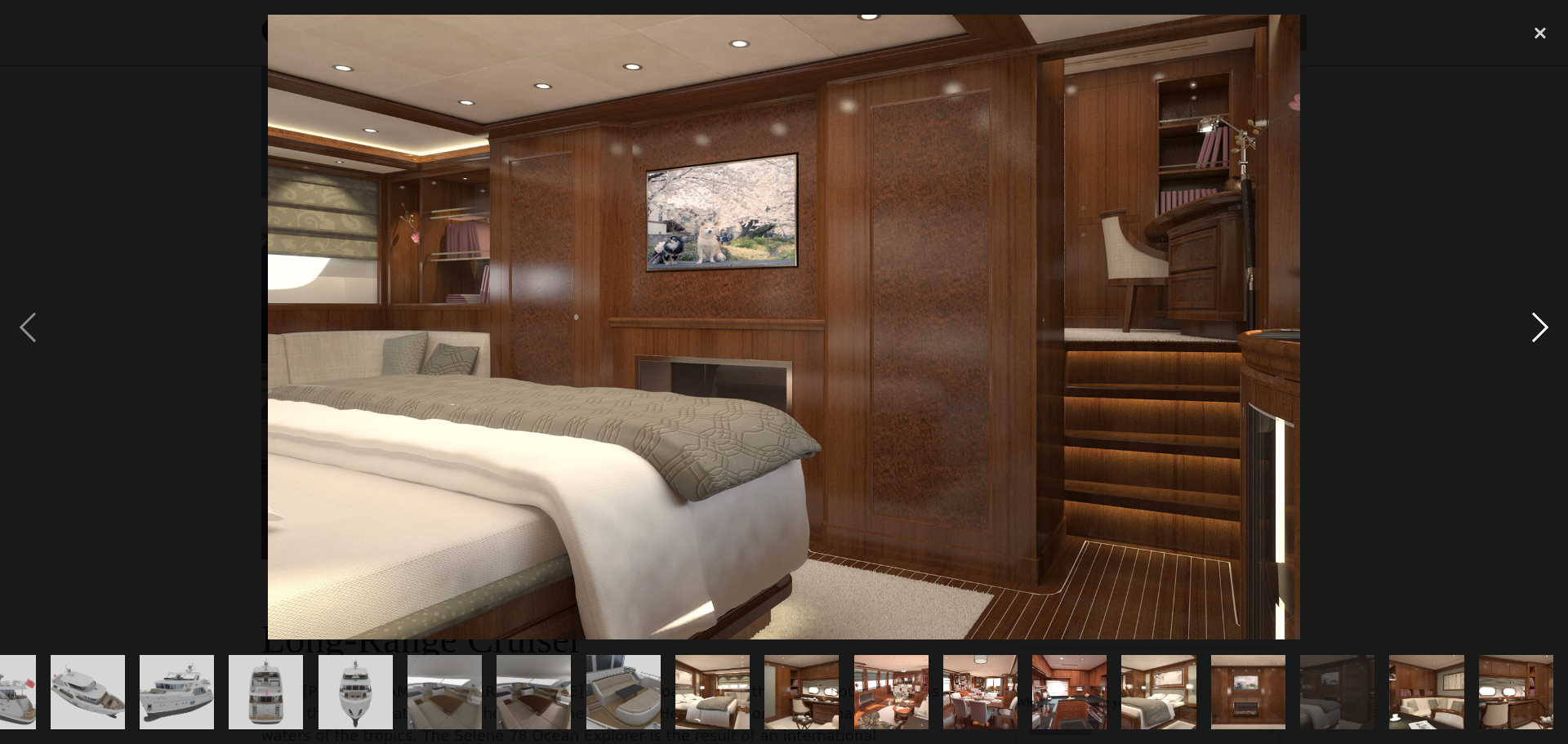
click at [1544, 333] on div "next image" at bounding box center [1540, 327] width 56 height 625
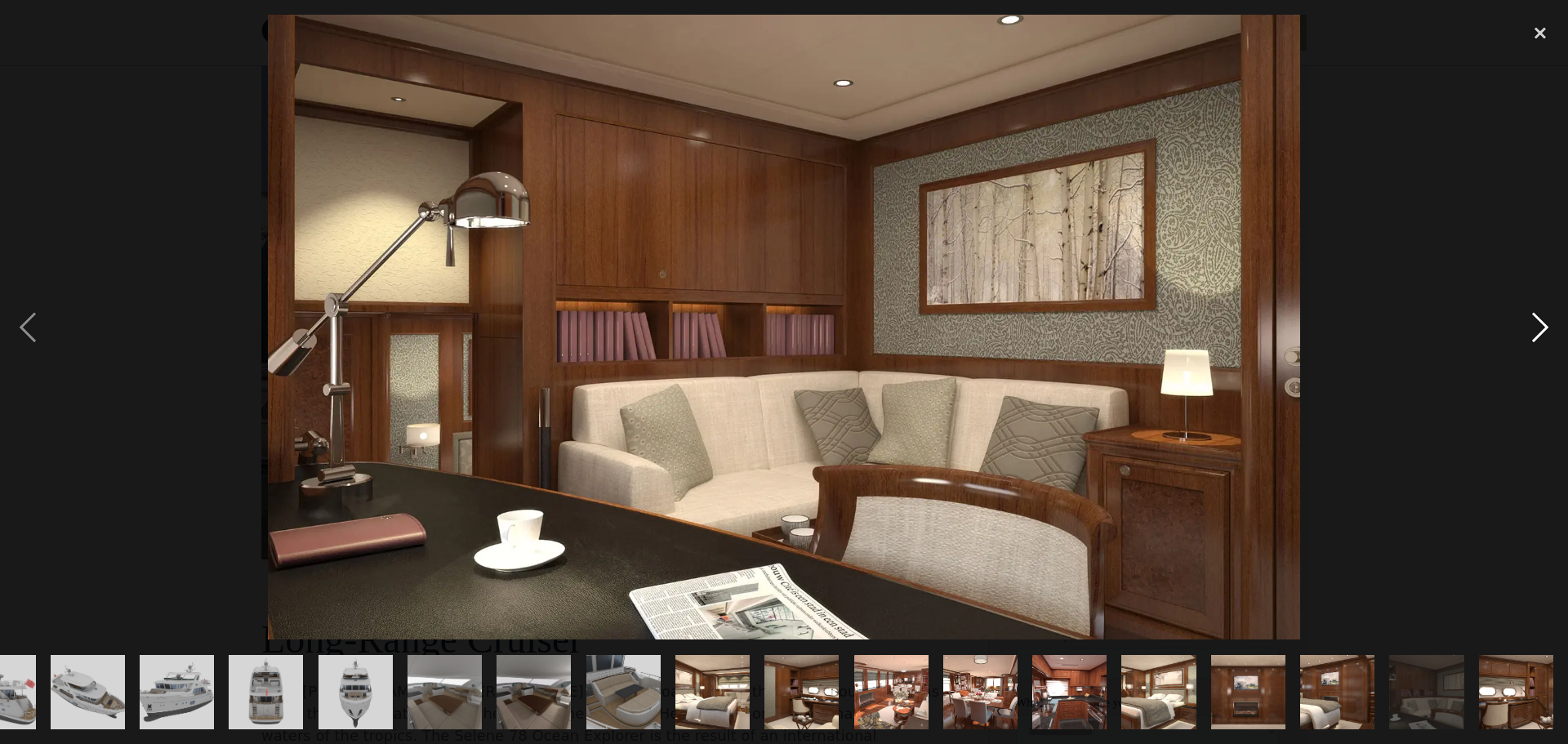
click at [1544, 333] on div "next image" at bounding box center [1540, 327] width 56 height 625
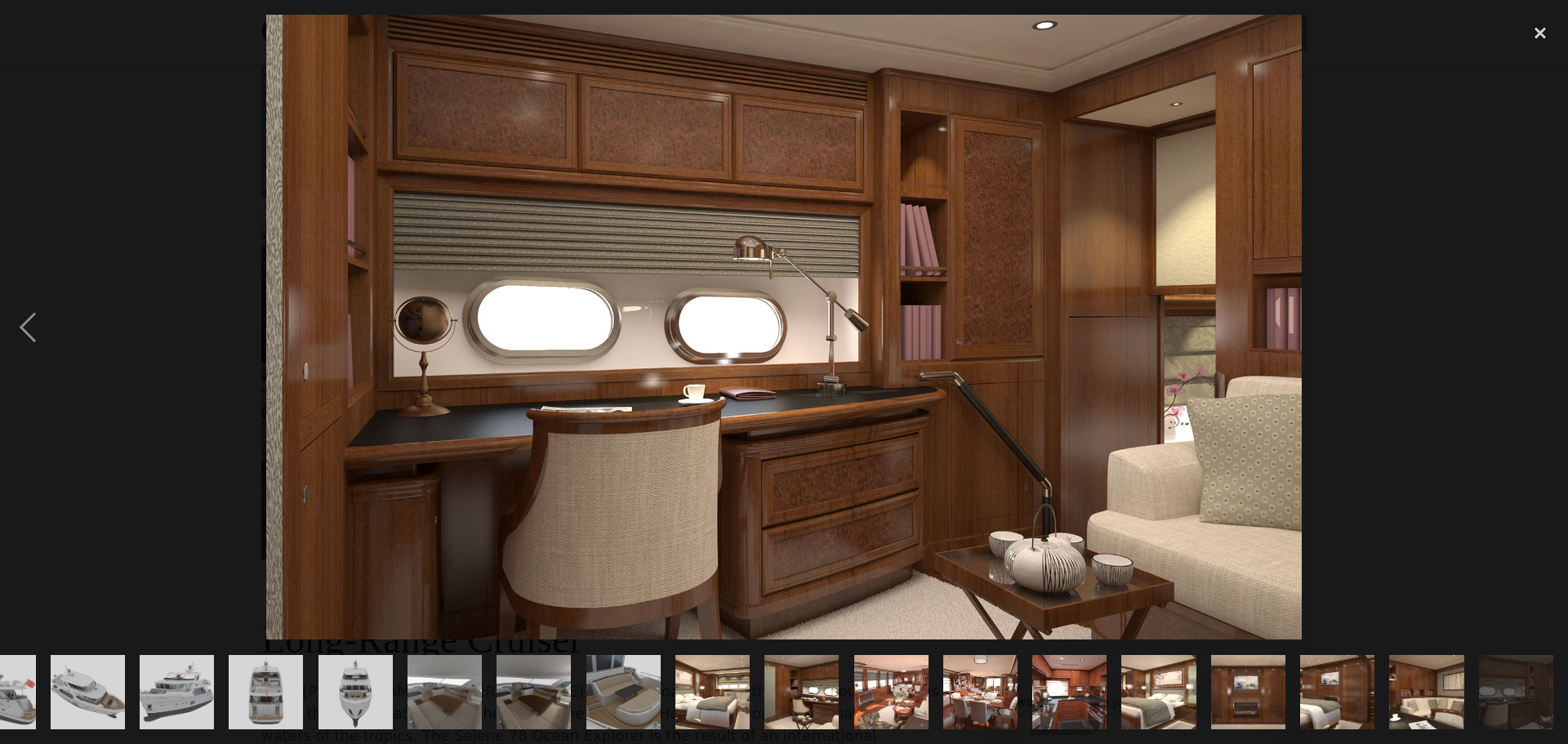
click at [1544, 333] on div "next image" at bounding box center [1540, 327] width 56 height 625
click at [1544, 38] on div "close lightbox" at bounding box center [1540, 33] width 56 height 36
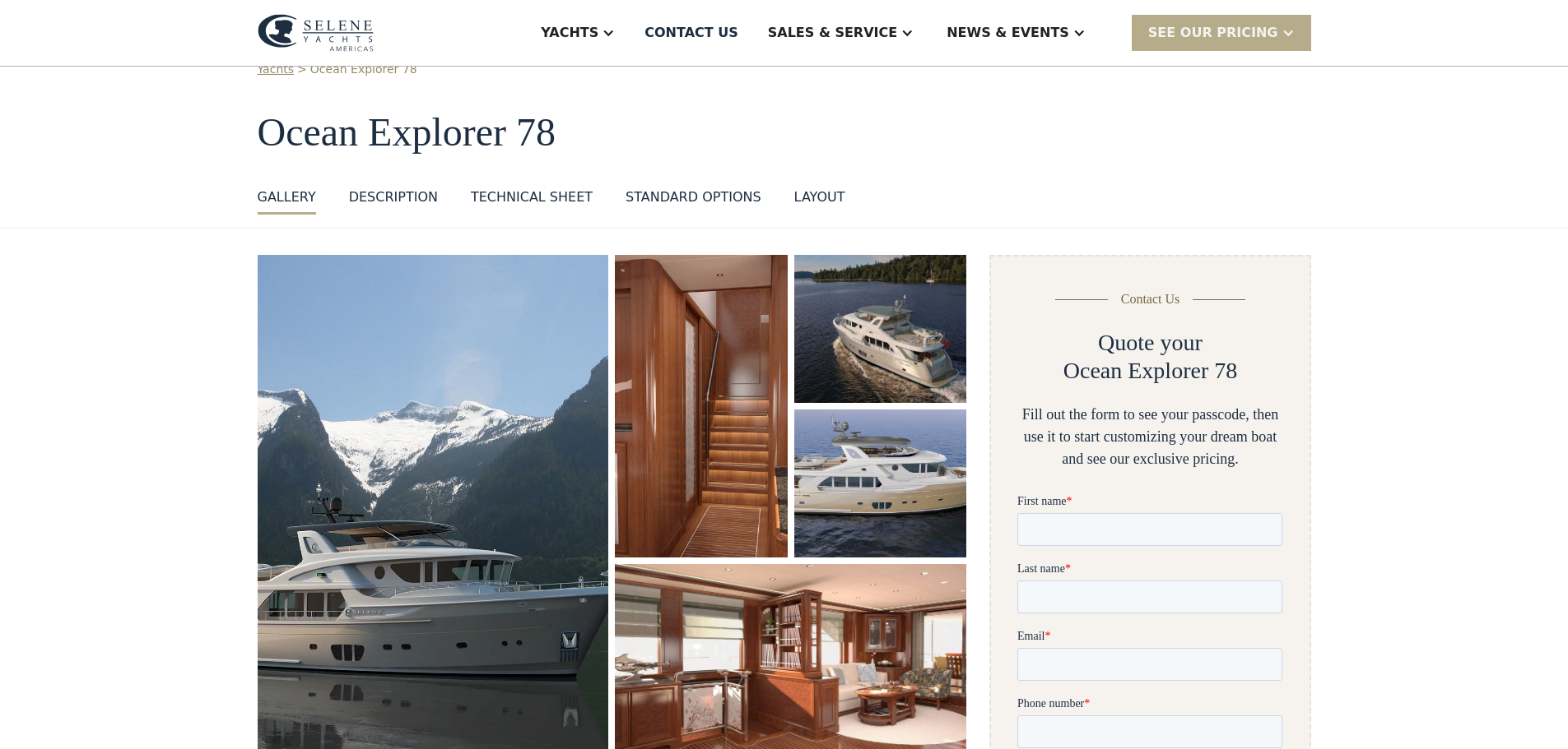
scroll to position [0, 0]
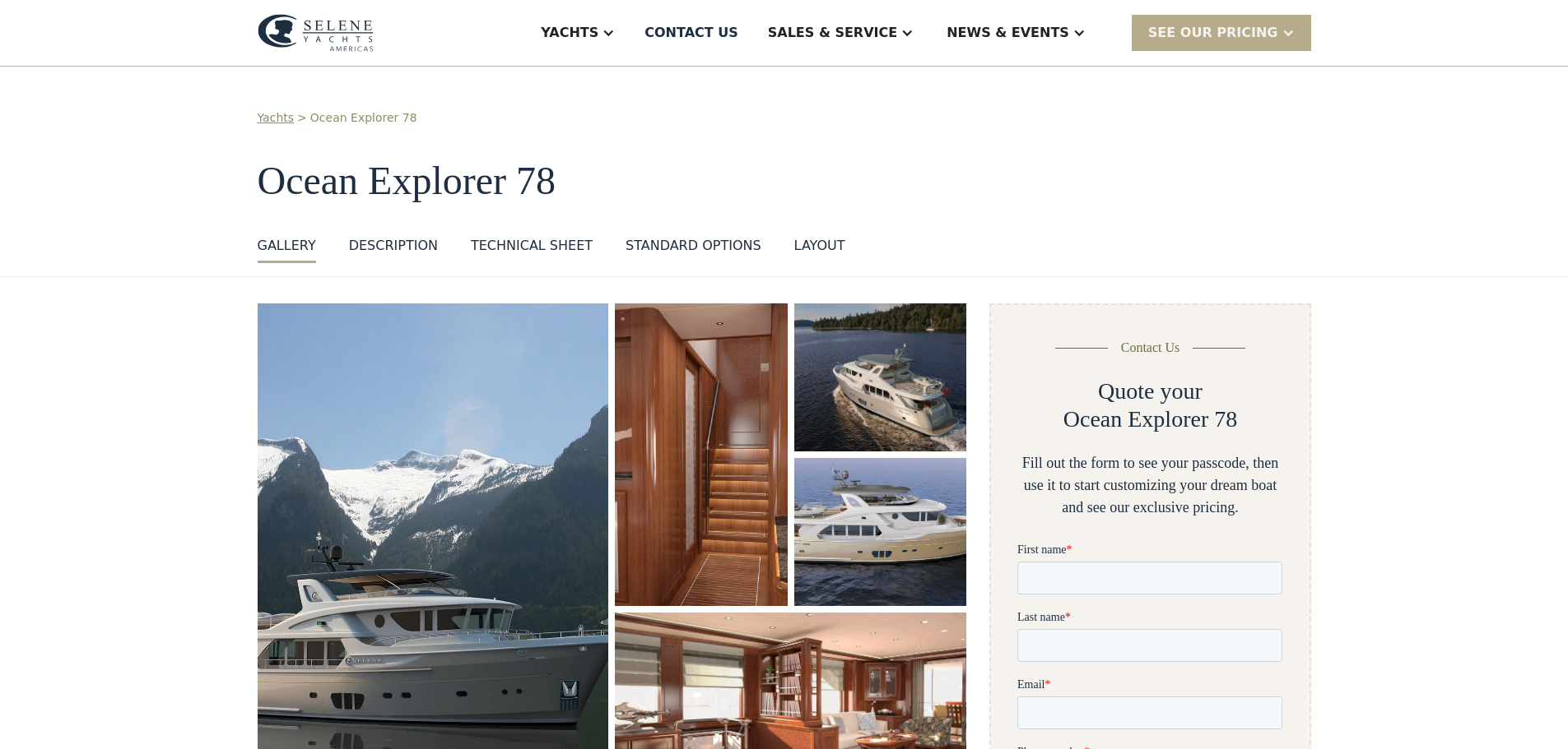
click at [372, 250] on div "DESCRIPTION" at bounding box center [393, 246] width 89 height 20
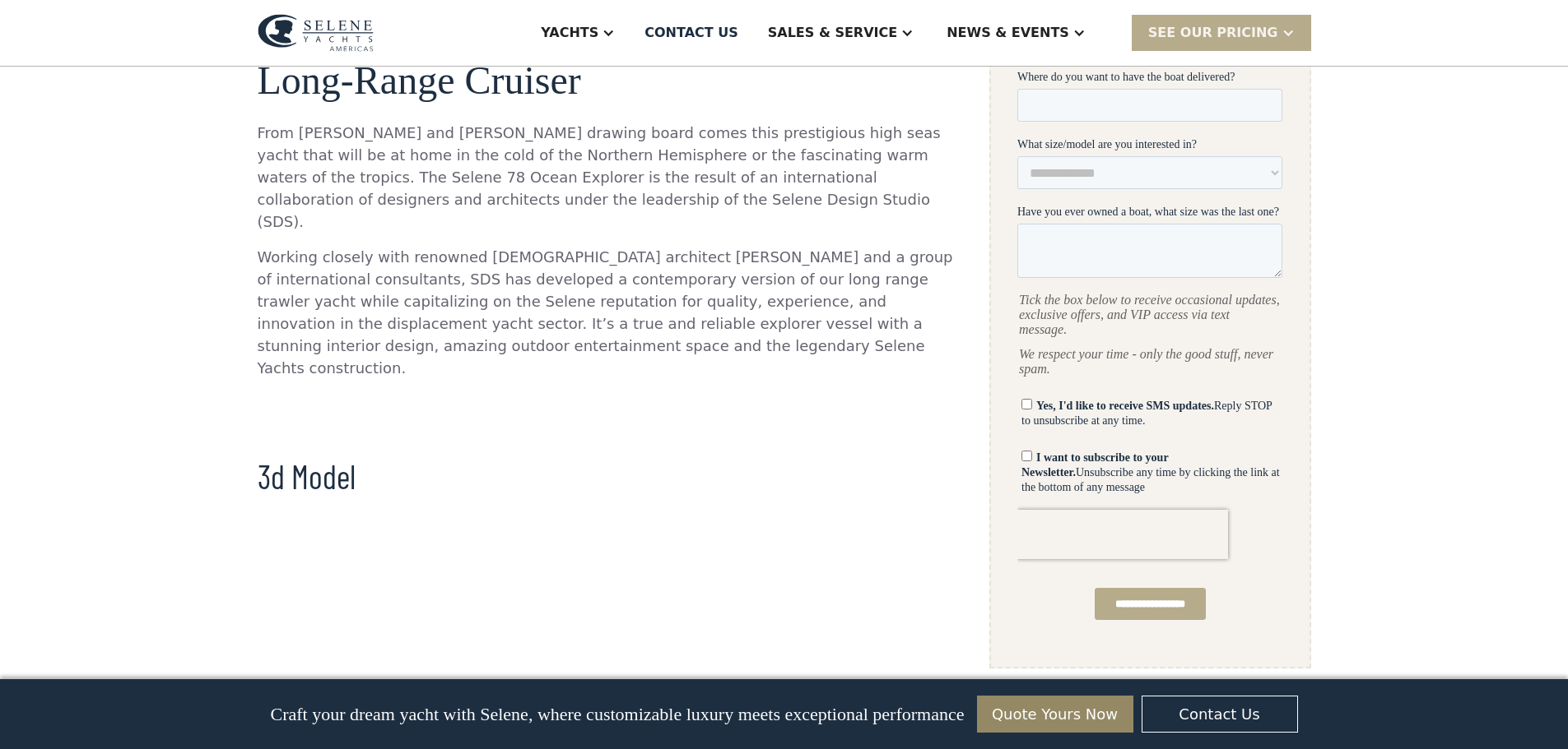
scroll to position [71, 0]
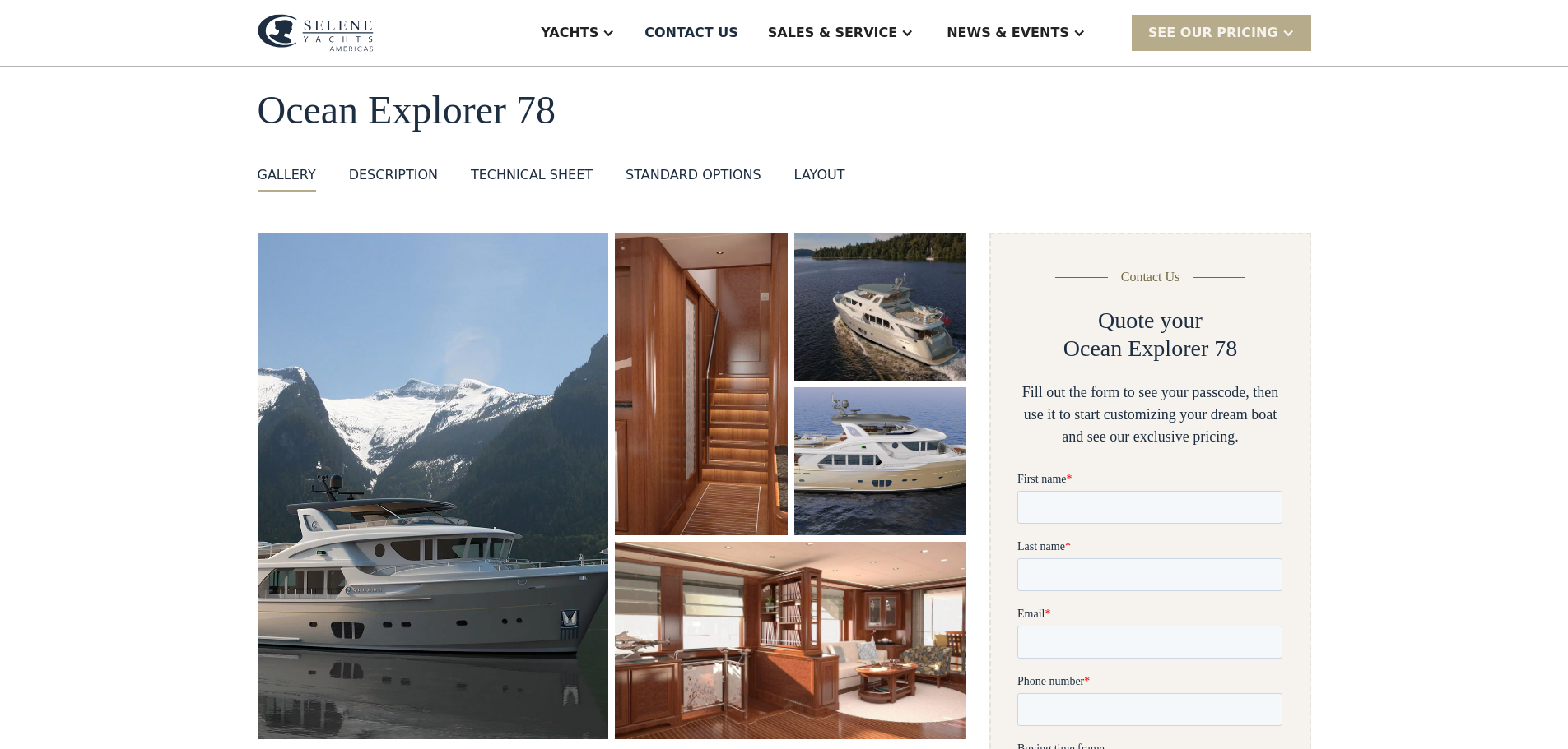
click at [653, 175] on div "standard options" at bounding box center [692, 175] width 136 height 20
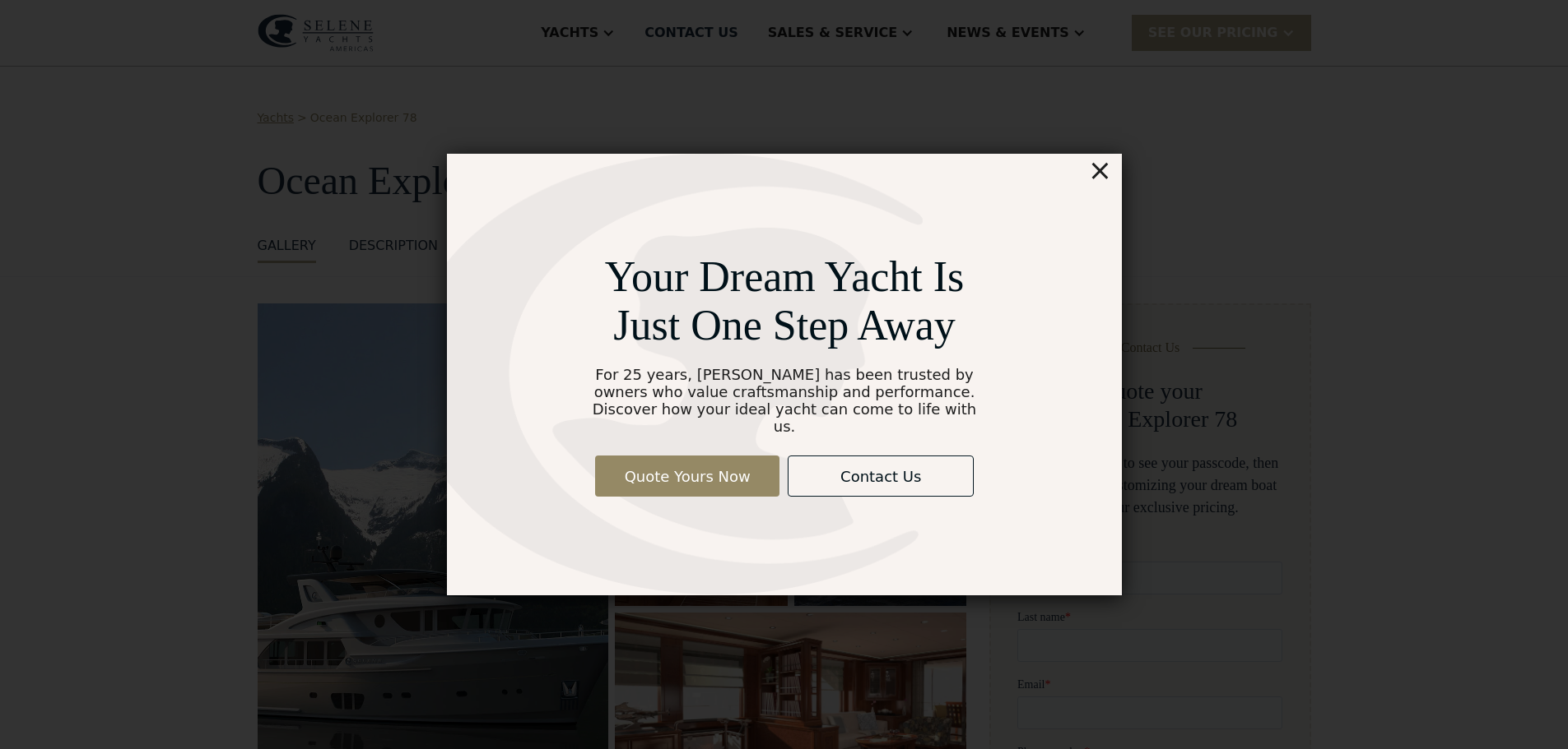
click at [1100, 180] on div "×" at bounding box center [1099, 170] width 24 height 33
